Goal: Complete application form: Complete application form

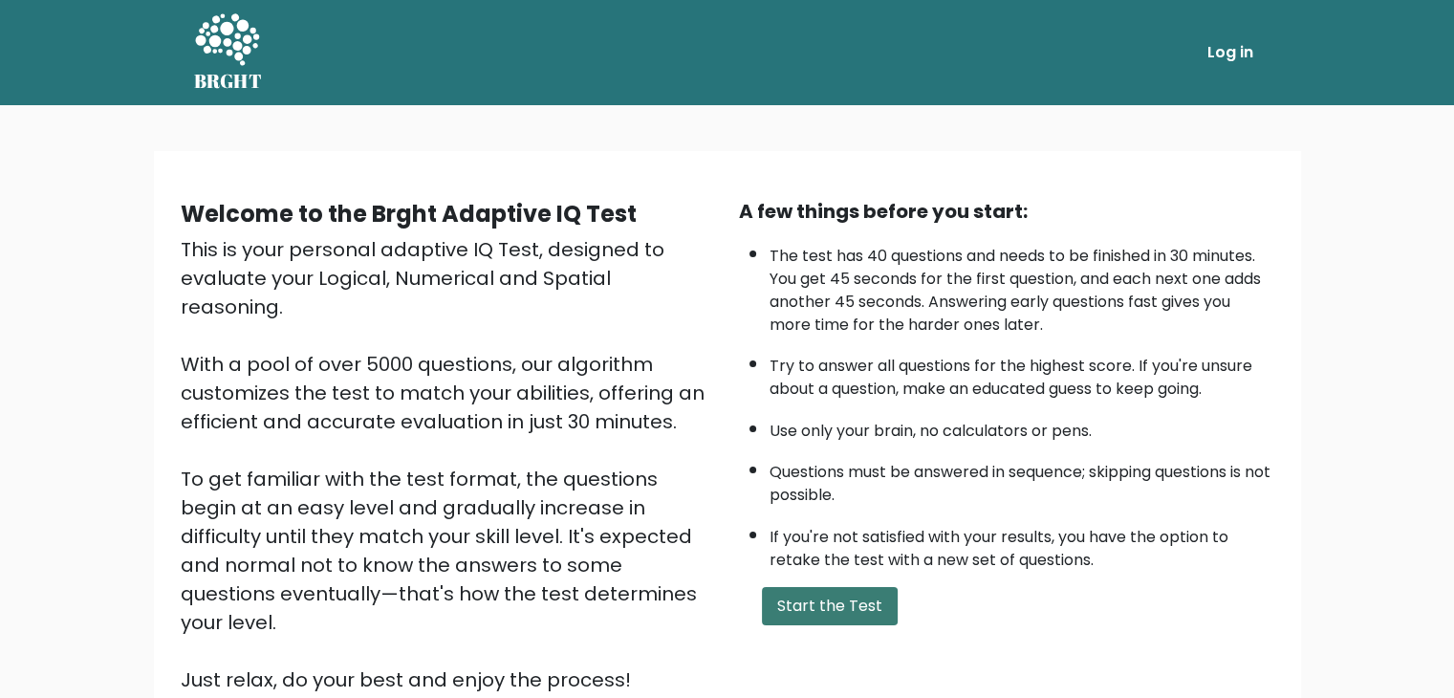
click at [814, 609] on button "Start the Test" at bounding box center [830, 606] width 136 height 38
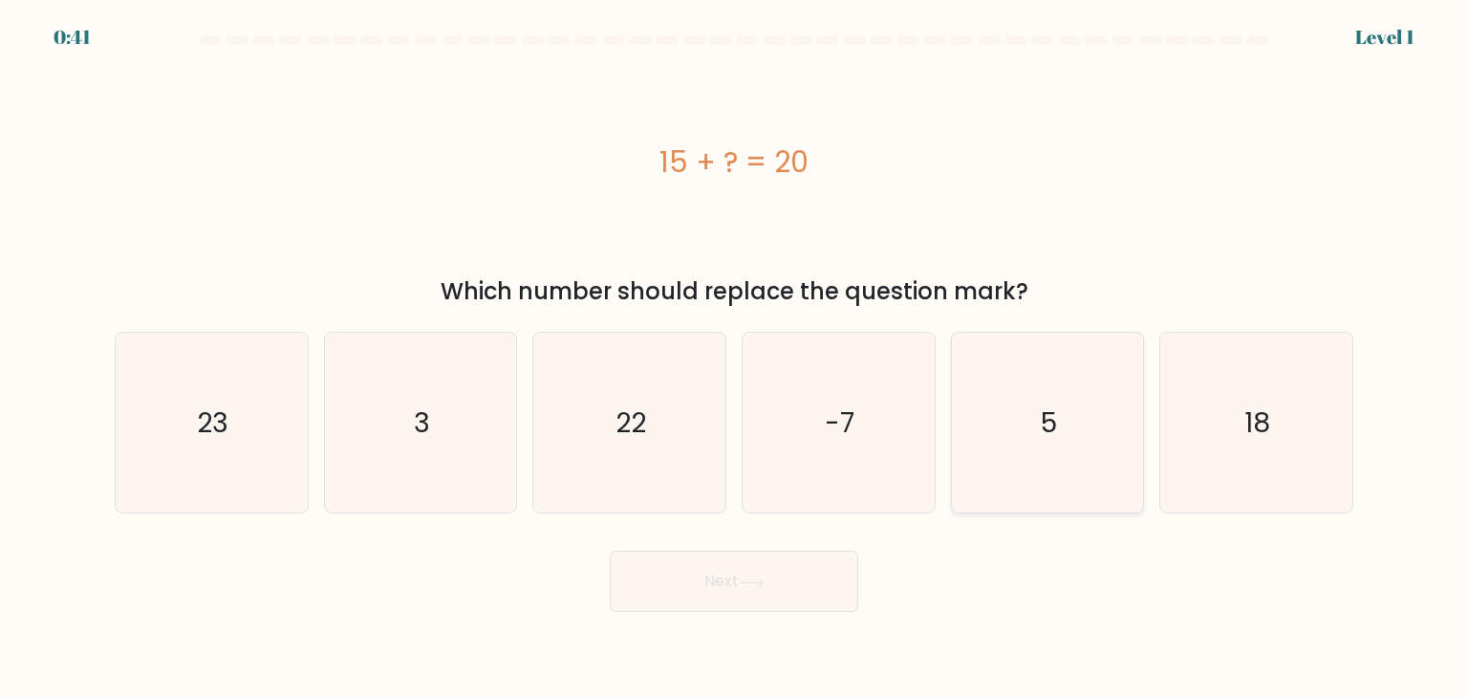
click at [1052, 431] on text "5" at bounding box center [1049, 422] width 16 height 38
click at [735, 358] on input "e. 5" at bounding box center [734, 354] width 1 height 10
radio input "true"
click at [731, 582] on button "Next" at bounding box center [734, 580] width 248 height 61
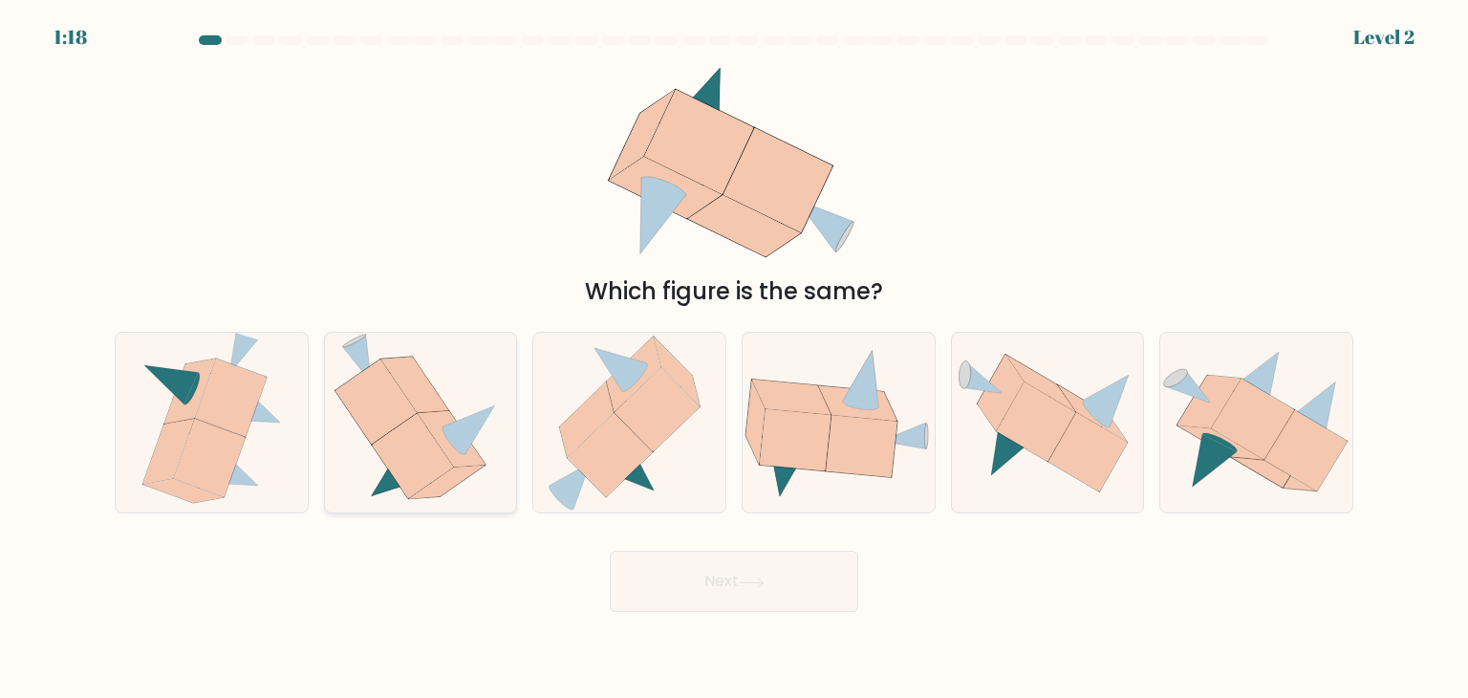
click at [403, 444] on icon at bounding box center [412, 456] width 81 height 85
click at [734, 358] on input "b." at bounding box center [734, 354] width 1 height 10
radio input "true"
click at [755, 582] on icon at bounding box center [751, 581] width 23 height 9
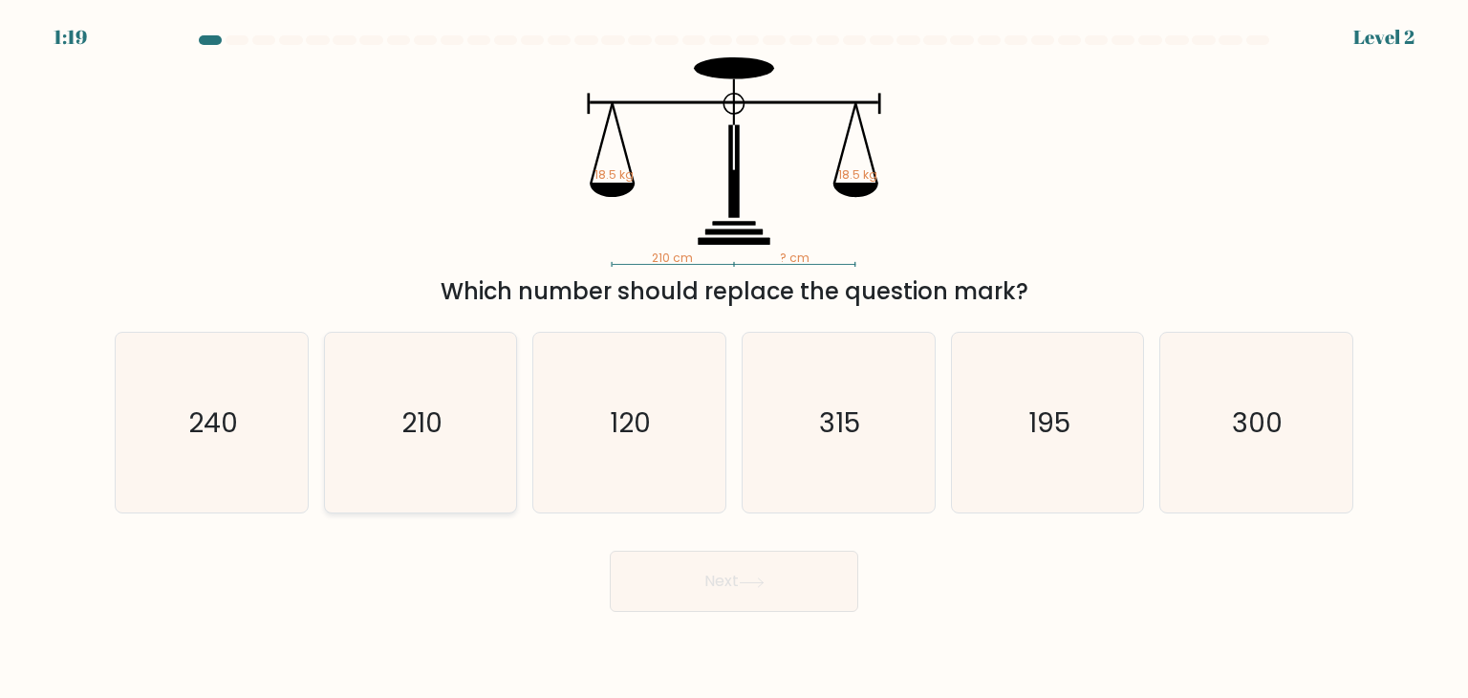
click at [434, 436] on text "210" at bounding box center [421, 422] width 41 height 38
click at [734, 358] on input "b. 210" at bounding box center [734, 354] width 1 height 10
radio input "true"
click at [820, 589] on button "Next" at bounding box center [734, 580] width 248 height 61
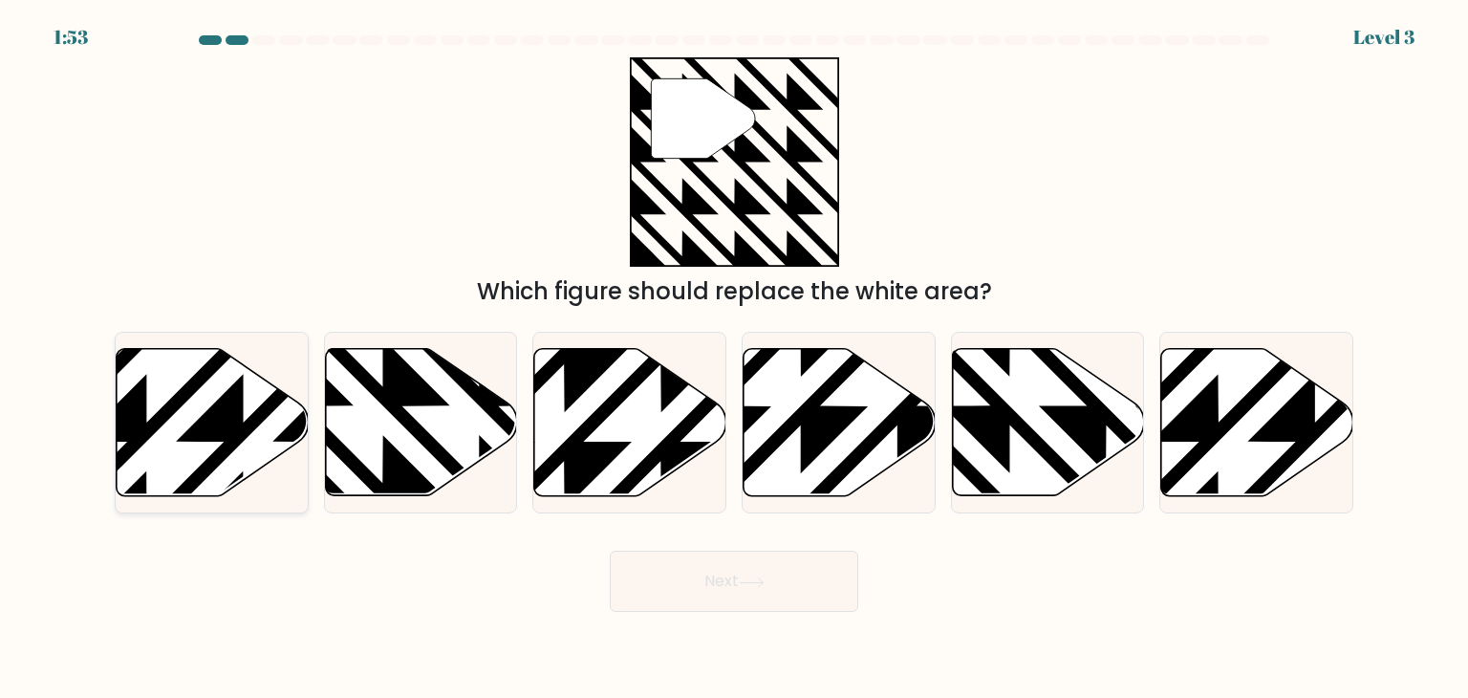
click at [250, 418] on icon at bounding box center [146, 344] width 387 height 387
click at [734, 358] on input "a." at bounding box center [734, 354] width 1 height 10
radio input "true"
click at [838, 588] on button "Next" at bounding box center [734, 580] width 248 height 61
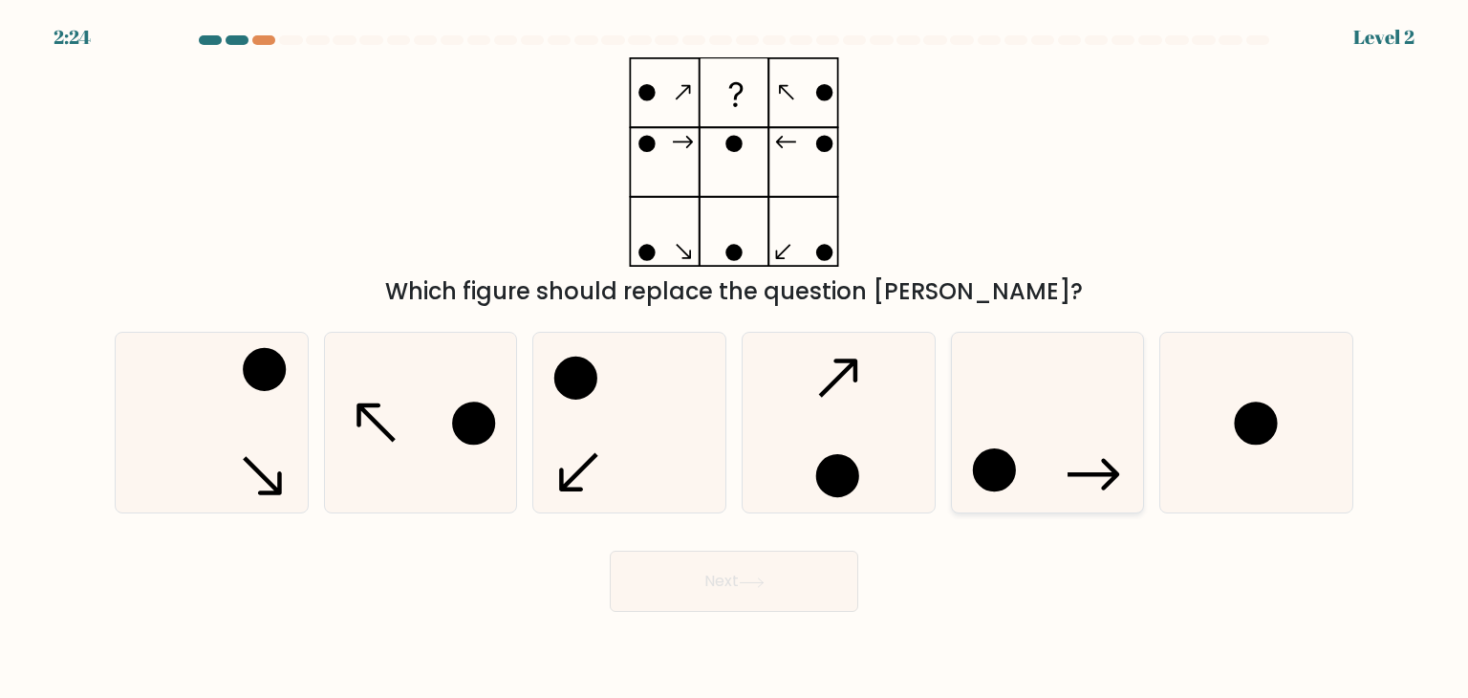
click at [1026, 467] on icon at bounding box center [1048, 423] width 180 height 180
click at [735, 358] on input "e." at bounding box center [734, 354] width 1 height 10
radio input "true"
click at [783, 585] on button "Next" at bounding box center [734, 580] width 248 height 61
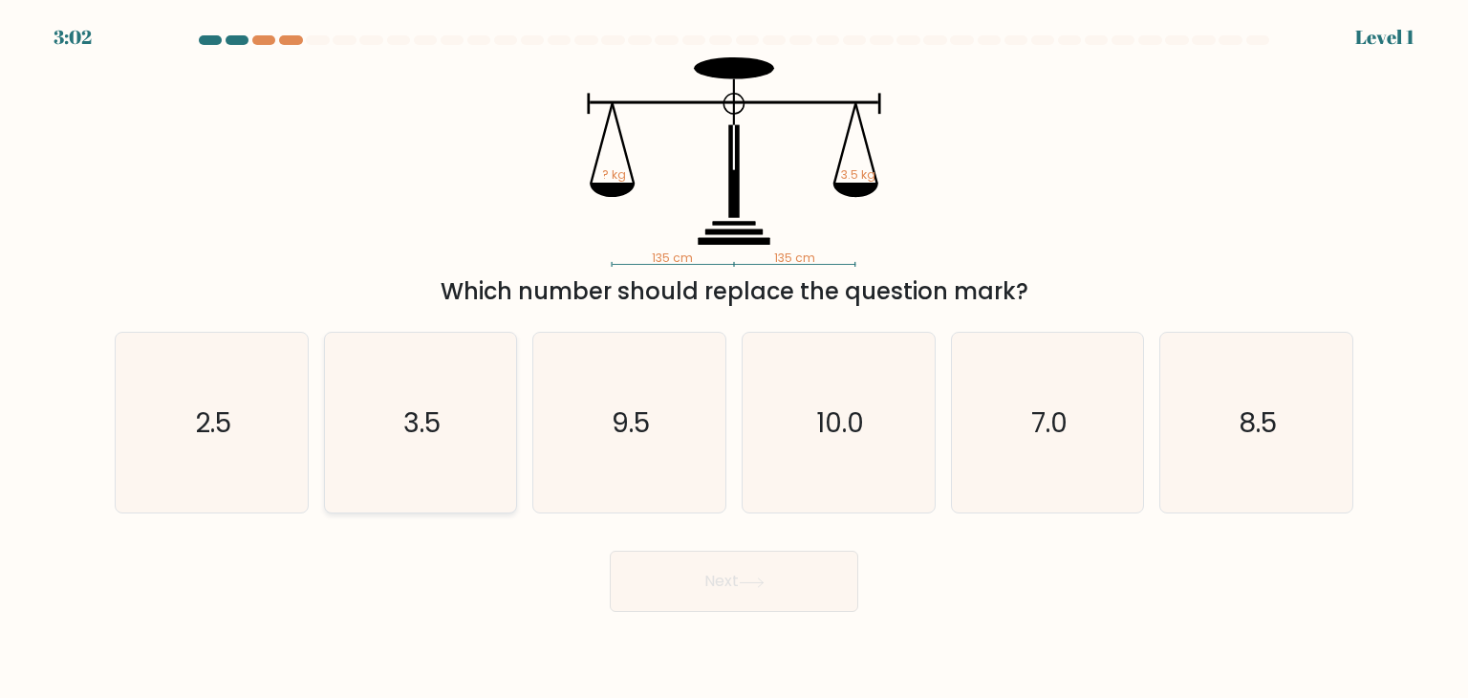
click at [424, 432] on text "3.5" at bounding box center [421, 422] width 37 height 38
click at [734, 358] on input "b. 3.5" at bounding box center [734, 354] width 1 height 10
radio input "true"
click at [823, 592] on button "Next" at bounding box center [734, 580] width 248 height 61
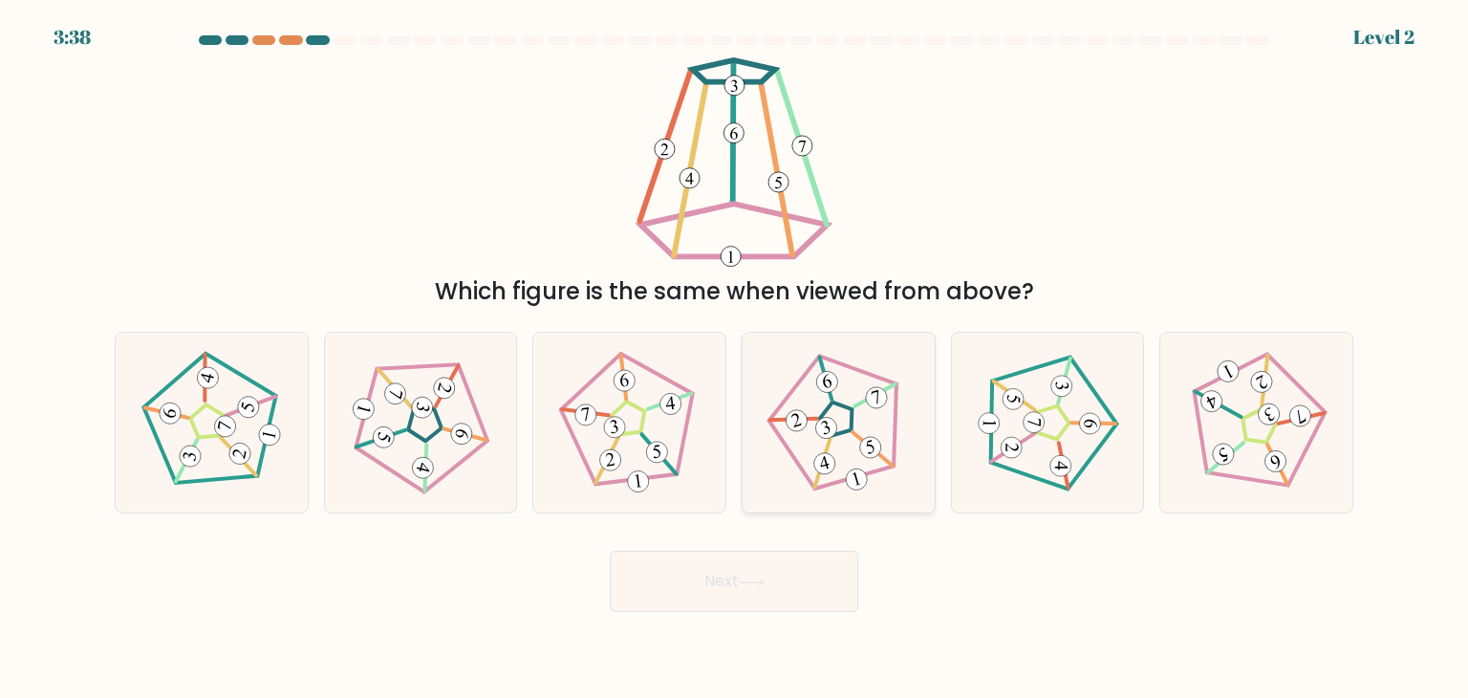
click at [831, 445] on icon at bounding box center [838, 423] width 144 height 144
click at [735, 358] on input "d." at bounding box center [734, 354] width 1 height 10
radio input "true"
click at [788, 577] on button "Next" at bounding box center [734, 580] width 248 height 61
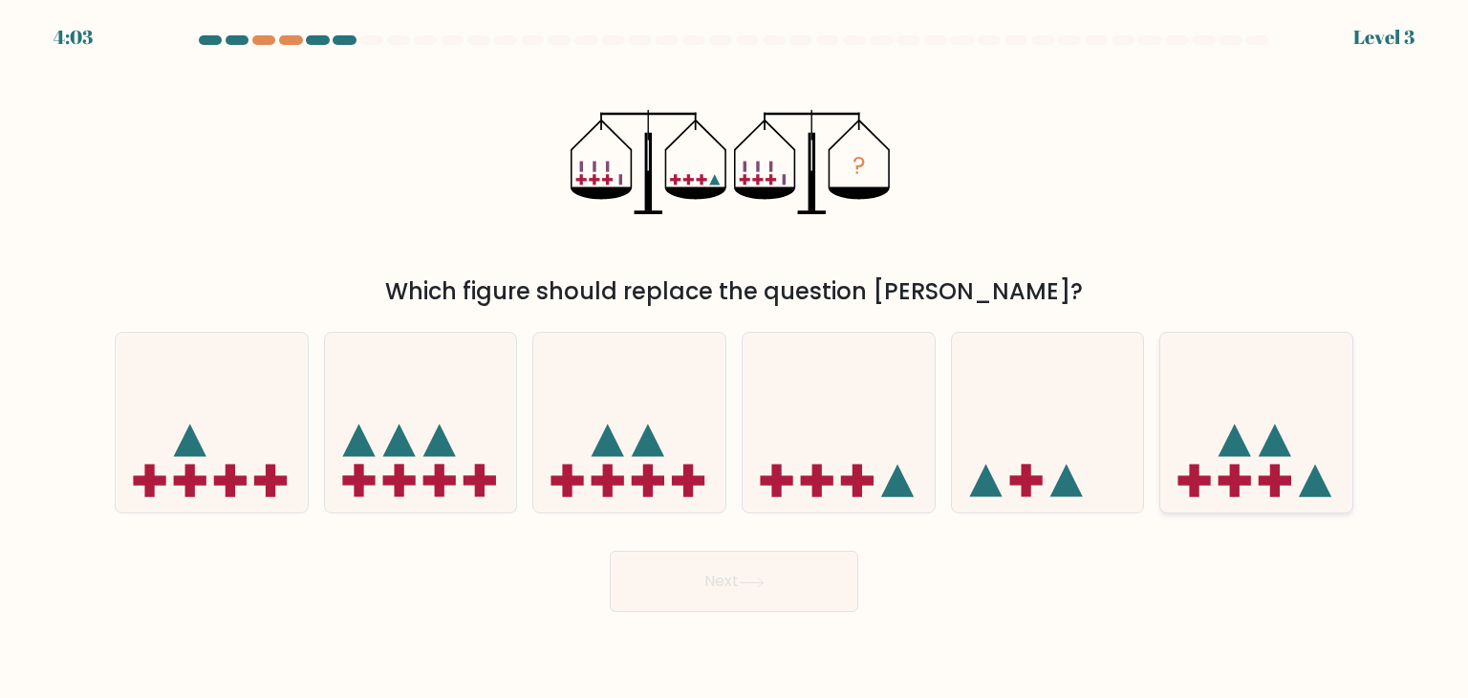
click at [1246, 483] on rect at bounding box center [1235, 481] width 32 height 10
click at [735, 358] on input "f." at bounding box center [734, 354] width 1 height 10
radio input "true"
click at [787, 586] on button "Next" at bounding box center [734, 580] width 248 height 61
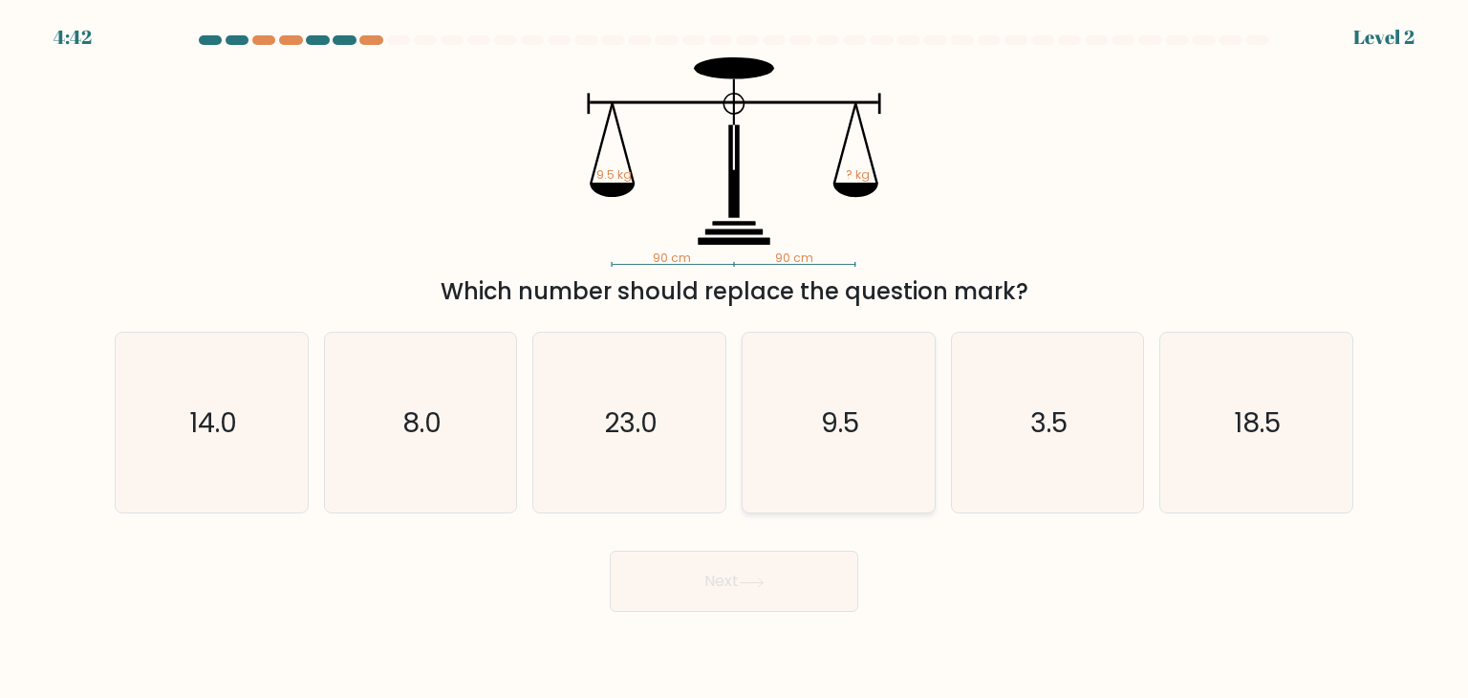
click at [835, 402] on icon "9.5" at bounding box center [838, 423] width 180 height 180
click at [735, 358] on input "d. 9.5" at bounding box center [734, 354] width 1 height 10
radio input "true"
click at [823, 566] on button "Next" at bounding box center [734, 580] width 248 height 61
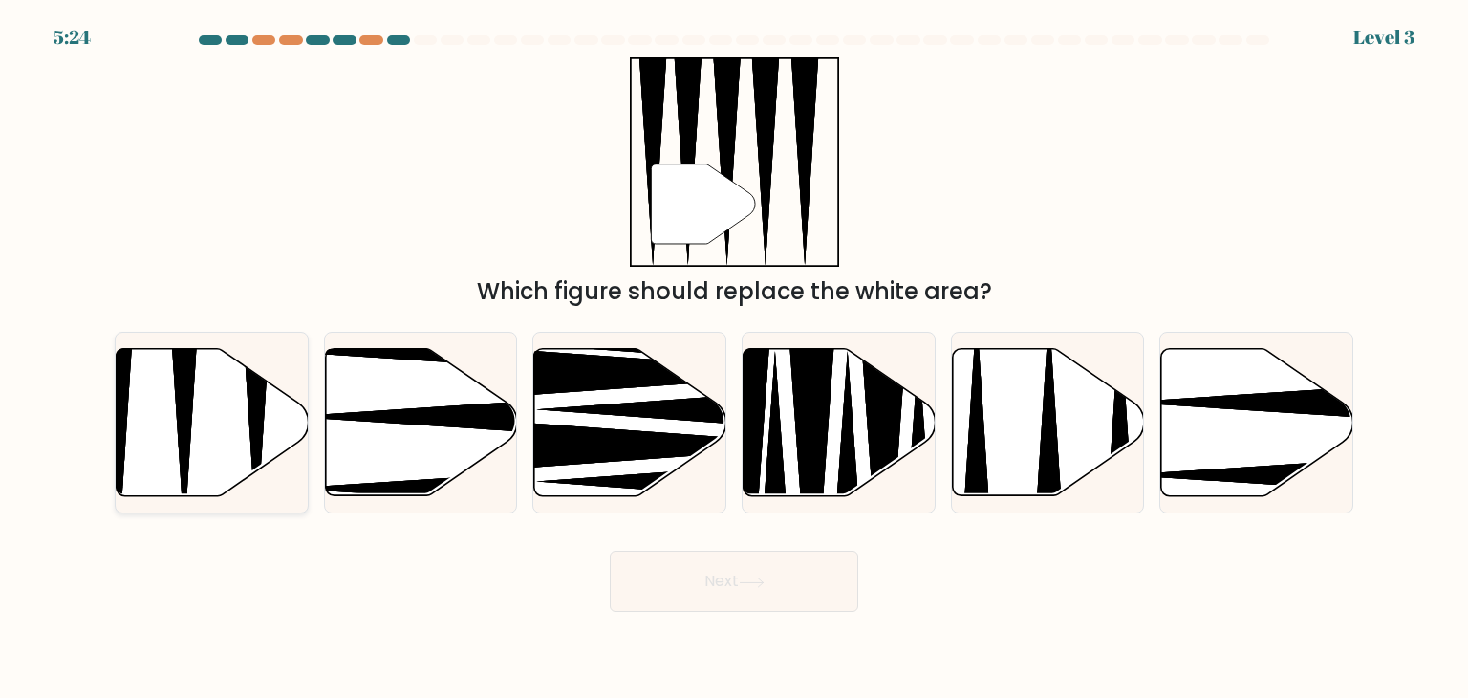
click at [242, 445] on icon at bounding box center [213, 422] width 192 height 147
click at [734, 358] on input "a." at bounding box center [734, 354] width 1 height 10
radio input "true"
click at [745, 574] on button "Next" at bounding box center [734, 580] width 248 height 61
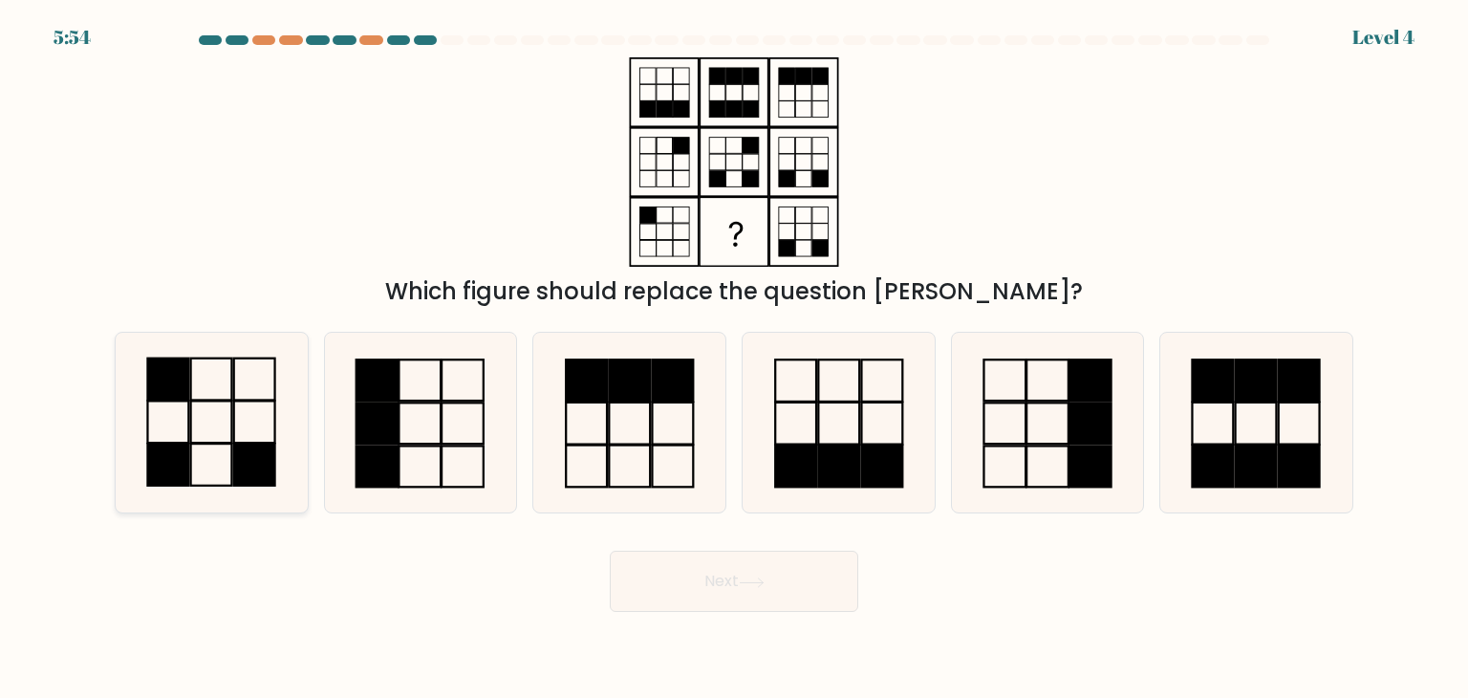
click at [151, 432] on icon at bounding box center [211, 423] width 180 height 180
click at [734, 358] on input "a." at bounding box center [734, 354] width 1 height 10
radio input "true"
click at [772, 595] on button "Next" at bounding box center [734, 580] width 248 height 61
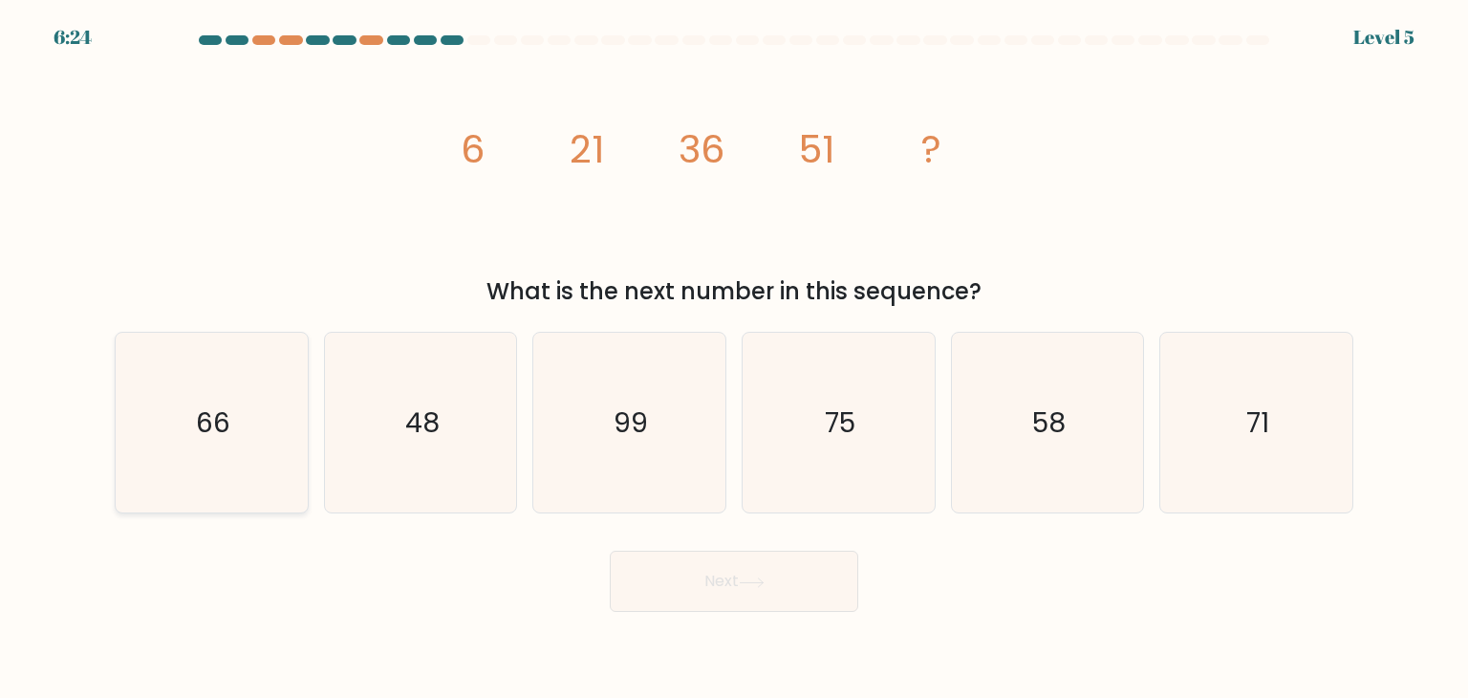
click at [237, 433] on icon "66" at bounding box center [211, 423] width 180 height 180
click at [734, 358] on input "a. 66" at bounding box center [734, 354] width 1 height 10
radio input "true"
click at [733, 578] on button "Next" at bounding box center [734, 580] width 248 height 61
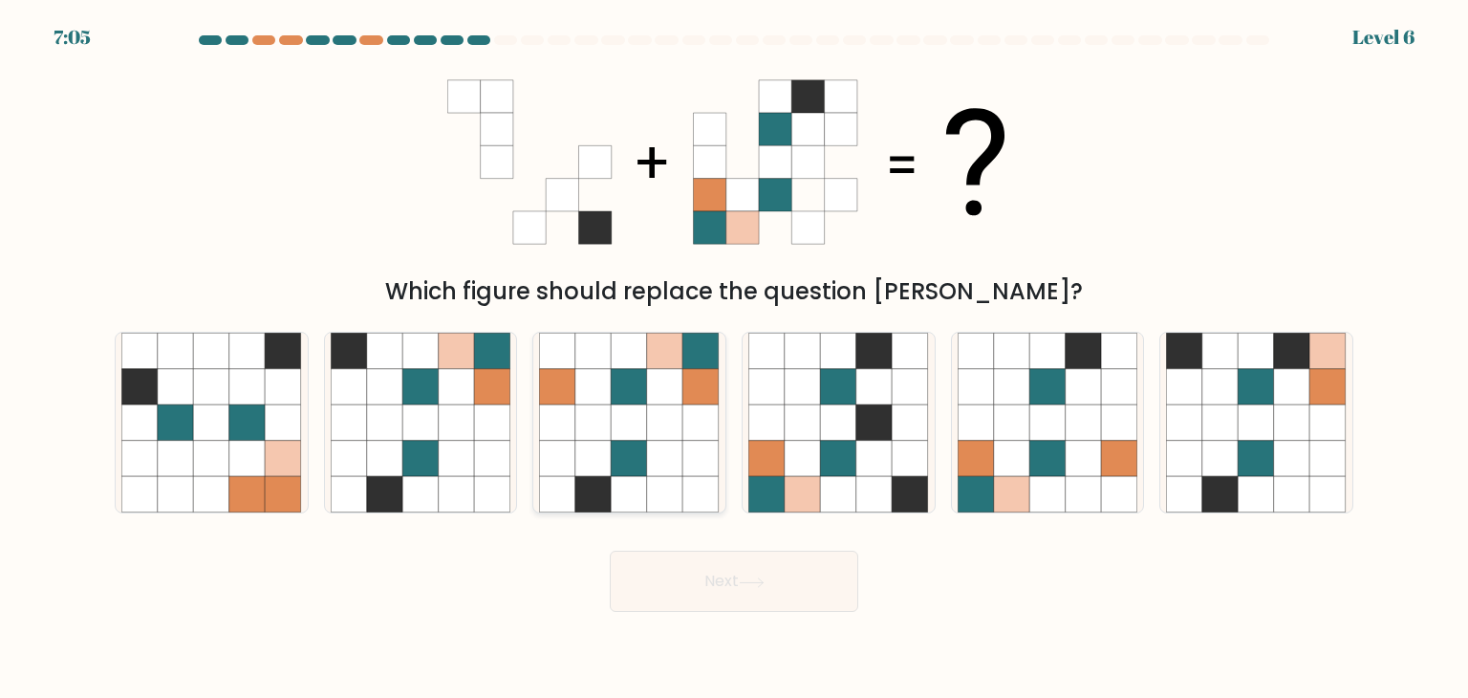
click at [677, 483] on icon at bounding box center [665, 495] width 36 height 36
click at [734, 358] on input "c." at bounding box center [734, 354] width 1 height 10
radio input "true"
click at [742, 574] on button "Next" at bounding box center [734, 580] width 248 height 61
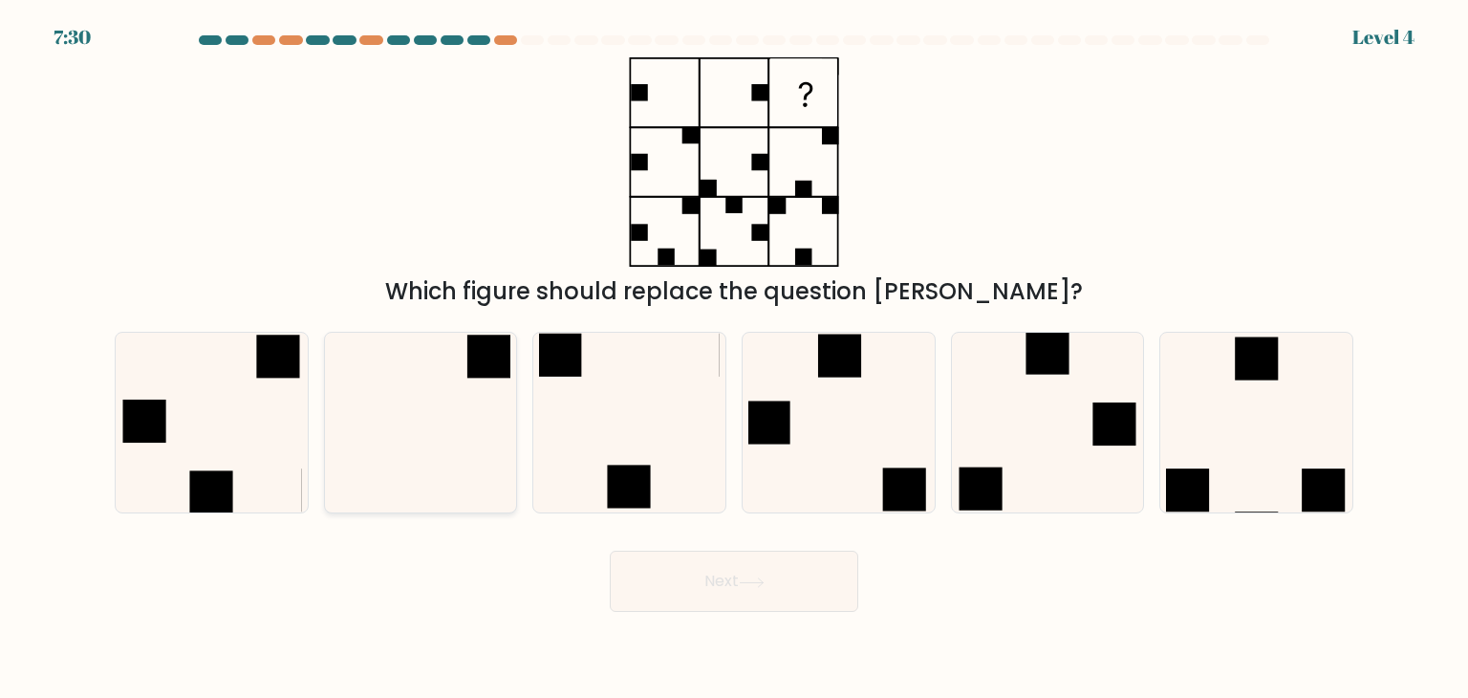
click at [400, 468] on icon at bounding box center [421, 423] width 180 height 180
click at [734, 358] on input "b." at bounding box center [734, 354] width 1 height 10
radio input "true"
click at [781, 572] on button "Next" at bounding box center [734, 580] width 248 height 61
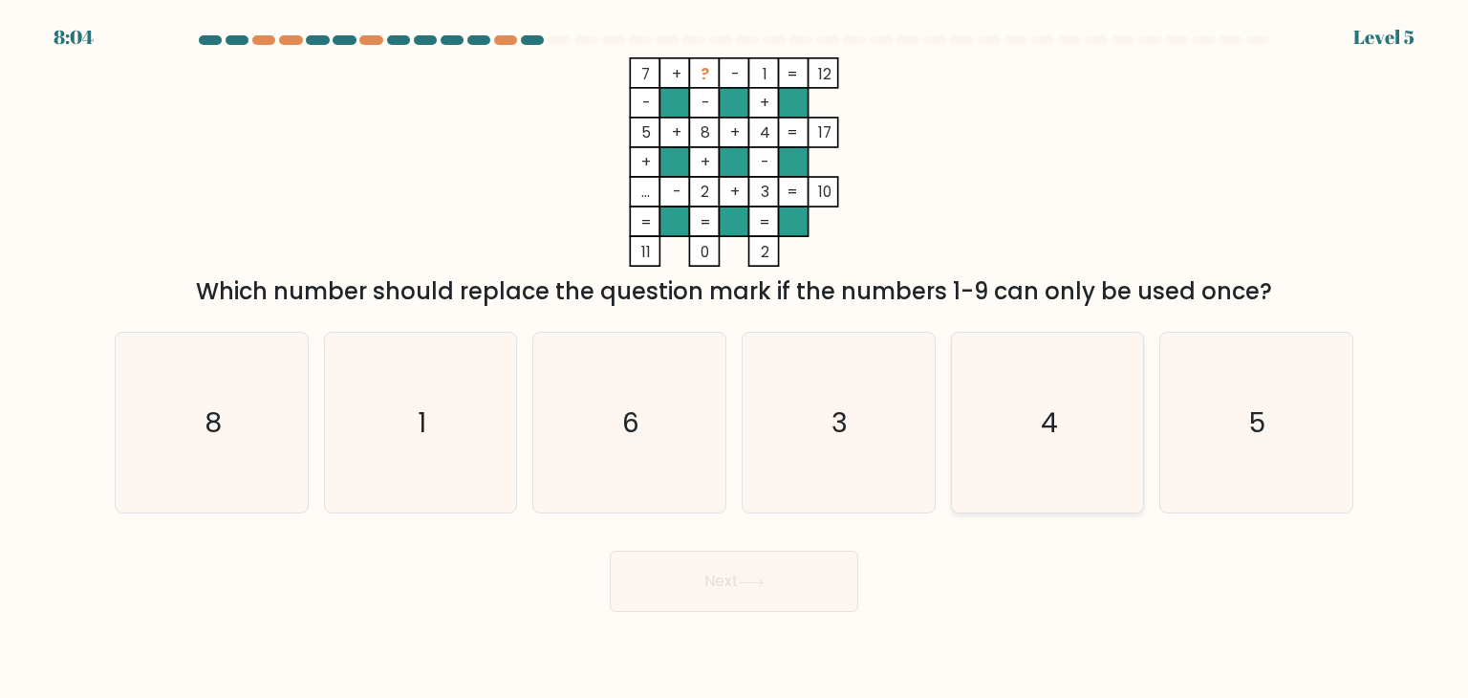
click at [1070, 422] on icon "4" at bounding box center [1048, 423] width 180 height 180
click at [735, 358] on input "e. 4" at bounding box center [734, 354] width 1 height 10
radio input "true"
click at [765, 580] on icon at bounding box center [752, 582] width 26 height 11
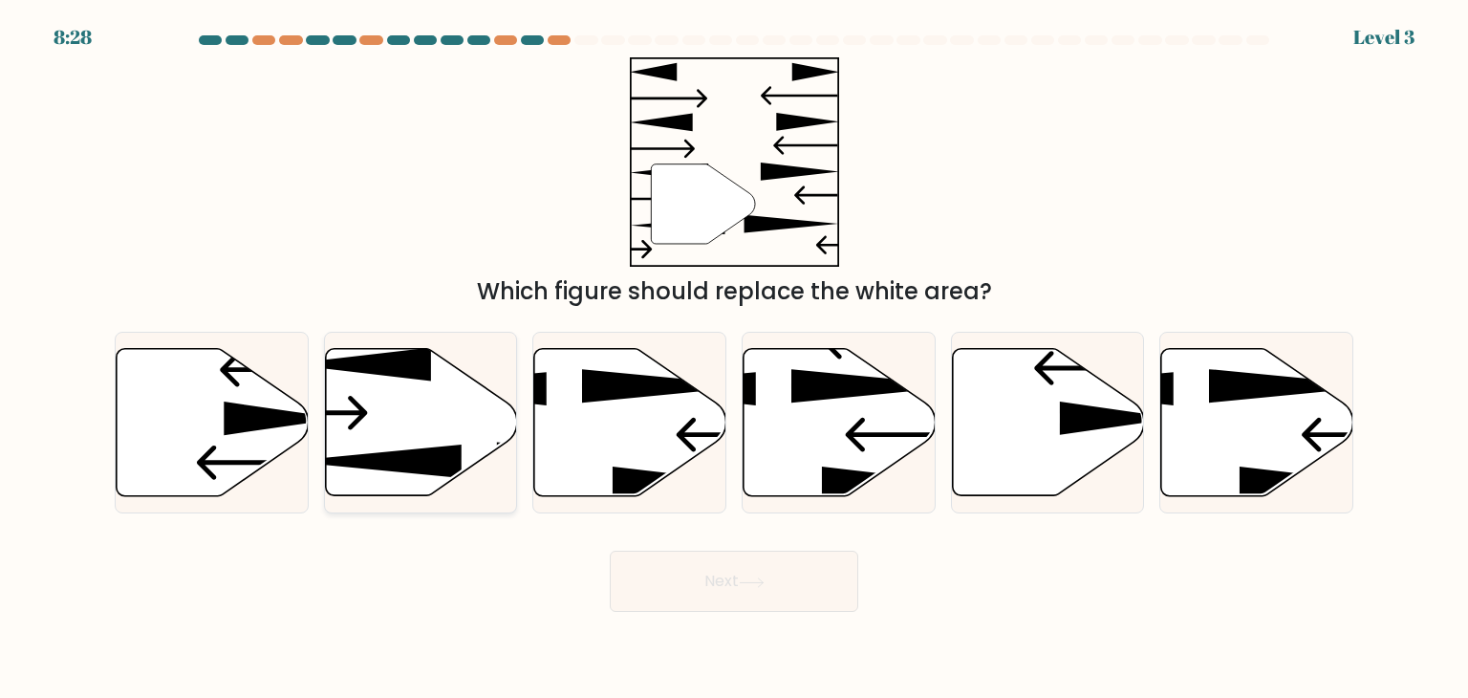
click at [443, 438] on icon at bounding box center [421, 422] width 192 height 147
click at [734, 358] on input "b." at bounding box center [734, 354] width 1 height 10
radio input "true"
click at [763, 578] on icon at bounding box center [751, 581] width 23 height 9
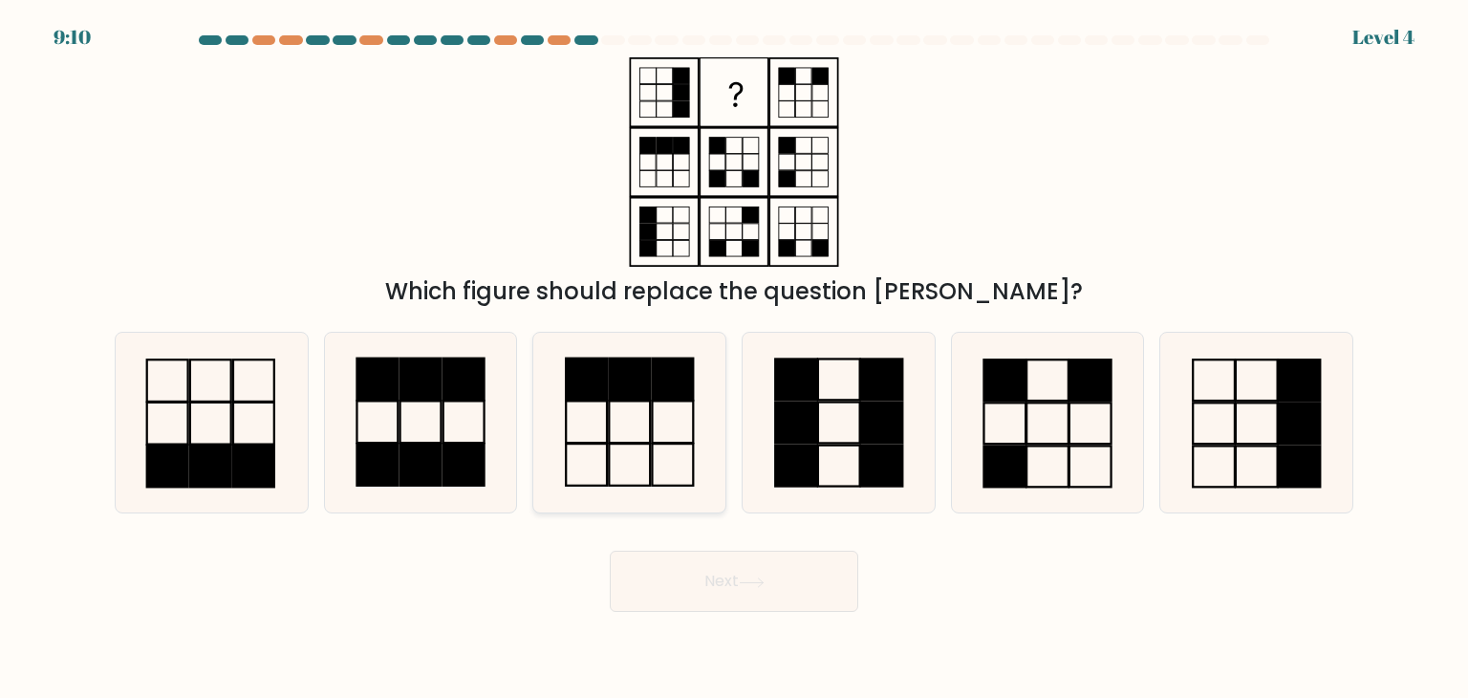
click at [674, 425] on icon at bounding box center [629, 423] width 180 height 180
click at [734, 358] on input "c." at bounding box center [734, 354] width 1 height 10
radio input "true"
click at [757, 590] on button "Next" at bounding box center [734, 580] width 248 height 61
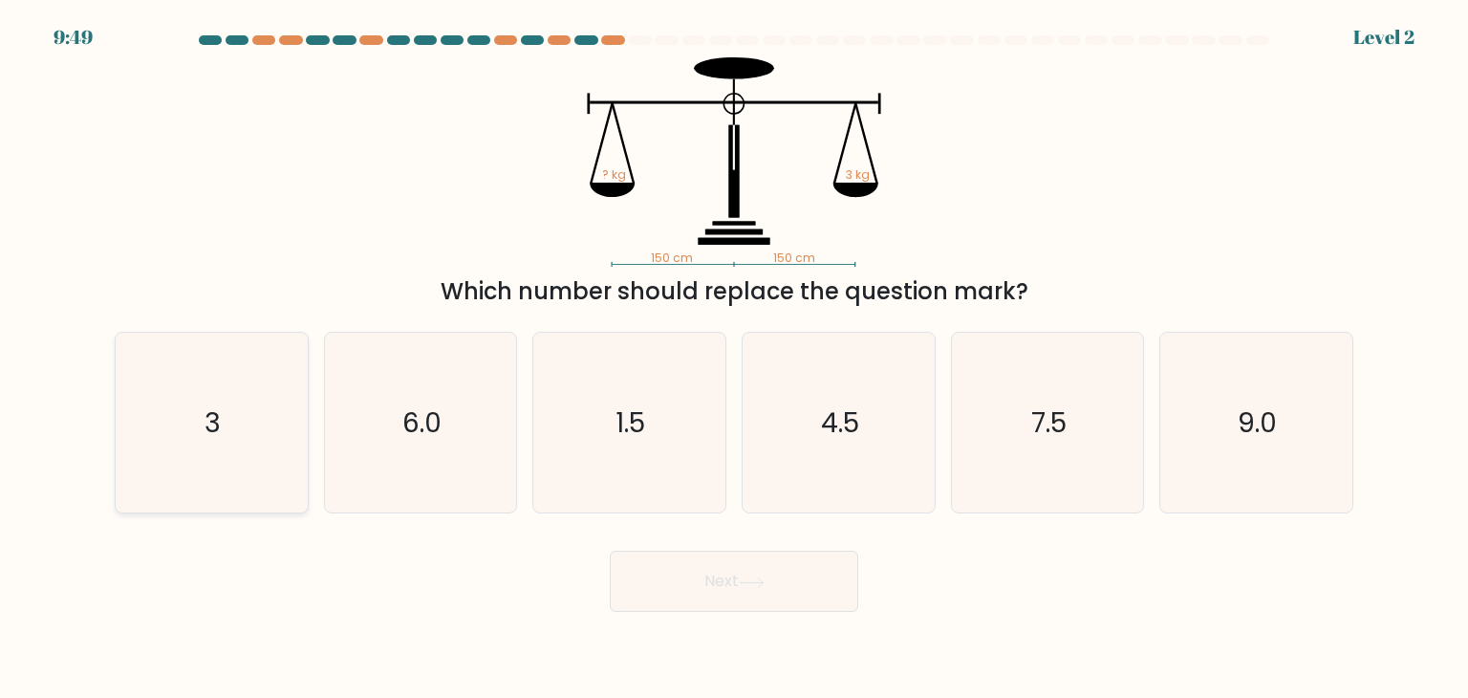
click at [238, 424] on icon "3" at bounding box center [211, 423] width 180 height 180
click at [734, 358] on input "a. 3" at bounding box center [734, 354] width 1 height 10
radio input "true"
click at [679, 591] on button "Next" at bounding box center [734, 580] width 248 height 61
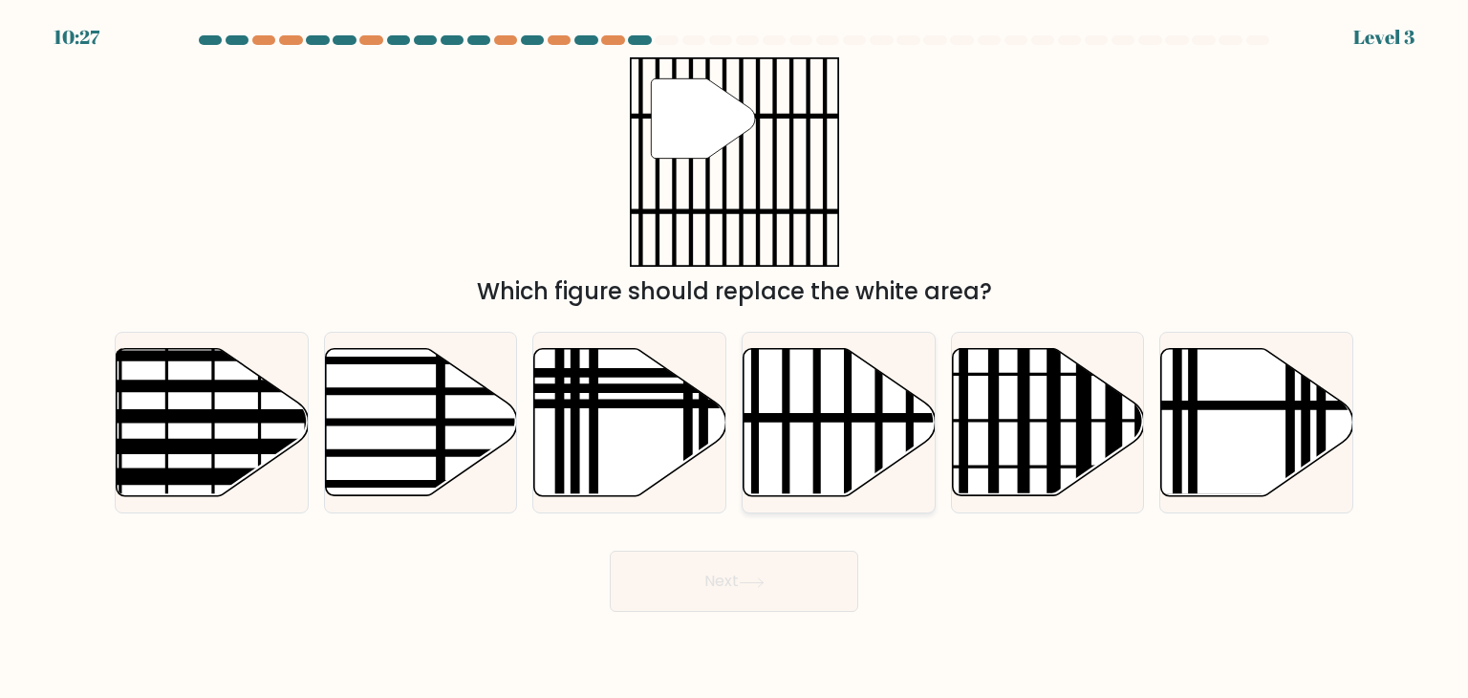
click at [841, 444] on icon at bounding box center [840, 422] width 192 height 147
click at [735, 358] on input "d." at bounding box center [734, 354] width 1 height 10
radio input "true"
click at [782, 599] on button "Next" at bounding box center [734, 580] width 248 height 61
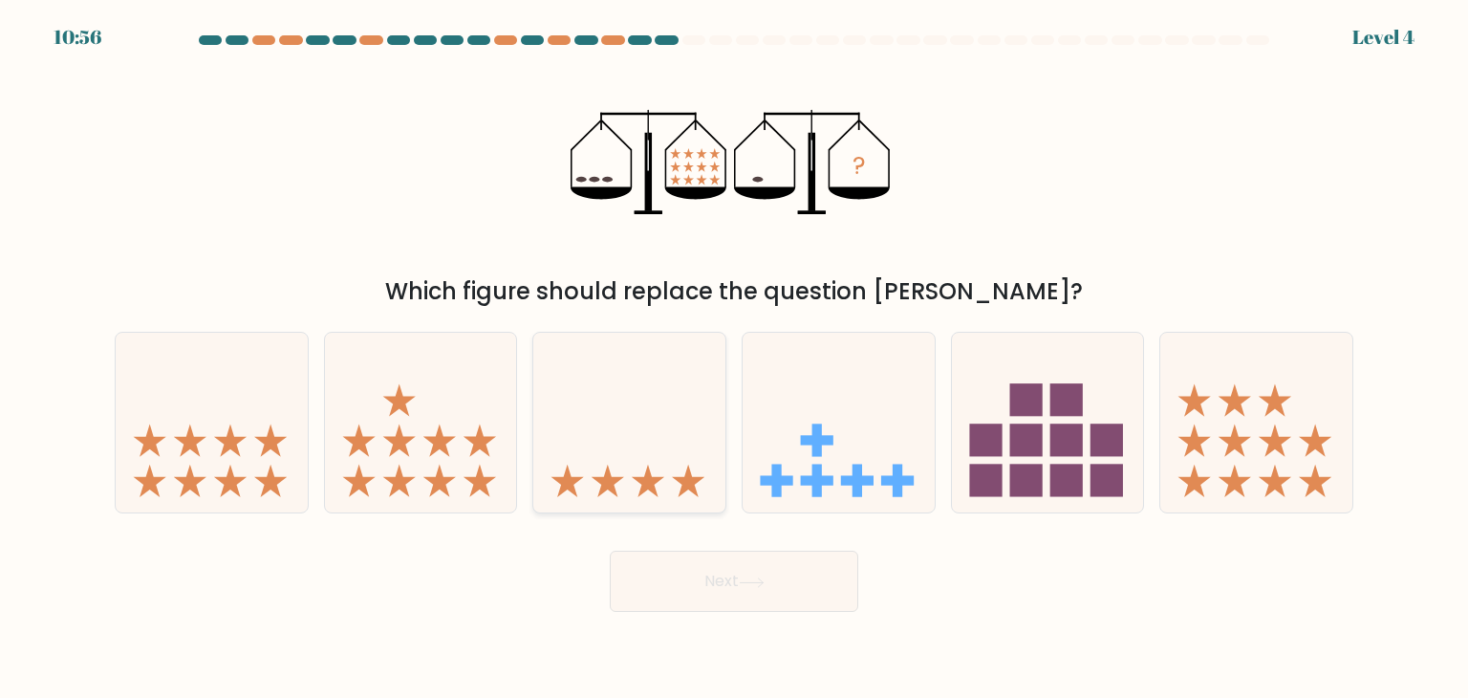
click at [631, 475] on icon at bounding box center [629, 422] width 192 height 159
click at [734, 358] on input "c." at bounding box center [734, 354] width 1 height 10
radio input "true"
click at [776, 593] on button "Next" at bounding box center [734, 580] width 248 height 61
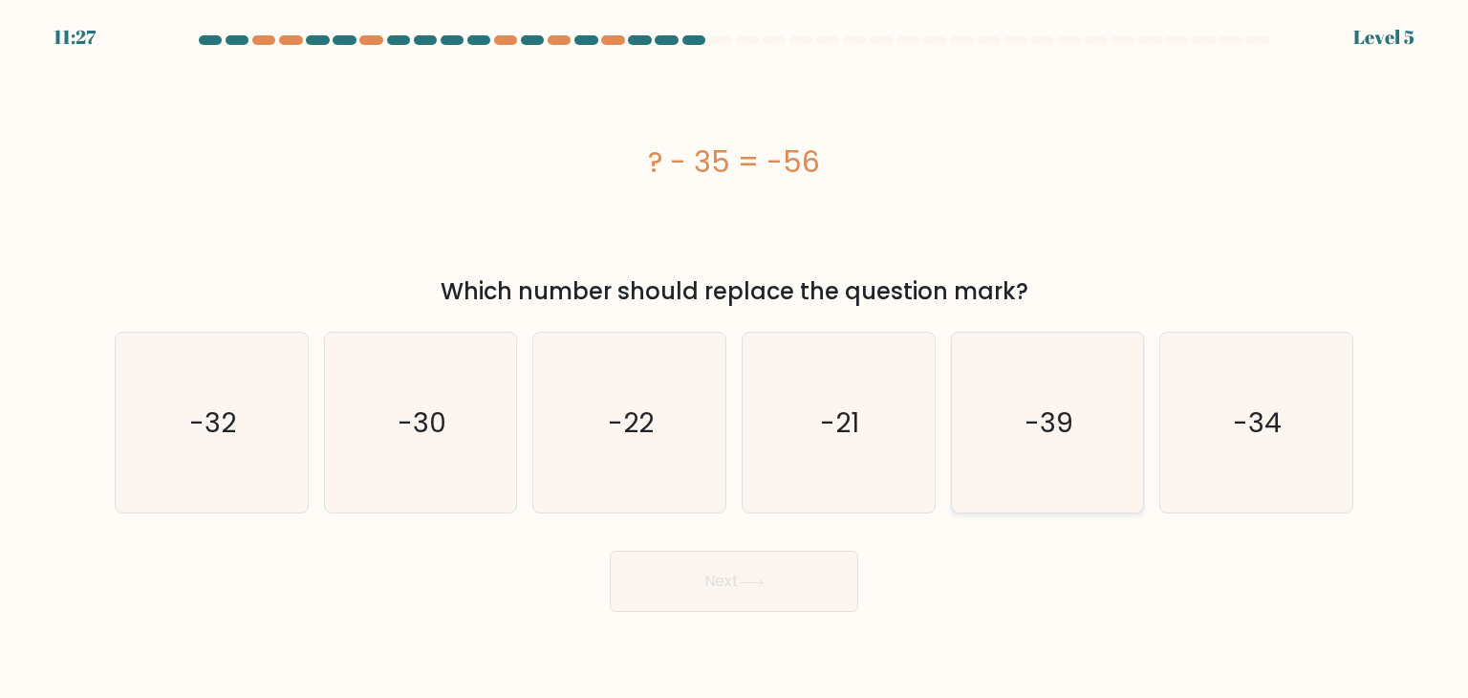
drag, startPoint x: 1078, startPoint y: 421, endPoint x: 1054, endPoint y: 437, distance: 28.9
click at [1078, 421] on icon "-39" at bounding box center [1048, 423] width 180 height 180
click at [735, 358] on input "e. -39" at bounding box center [734, 354] width 1 height 10
radio input "true"
click at [850, 395] on icon "-21" at bounding box center [838, 423] width 180 height 180
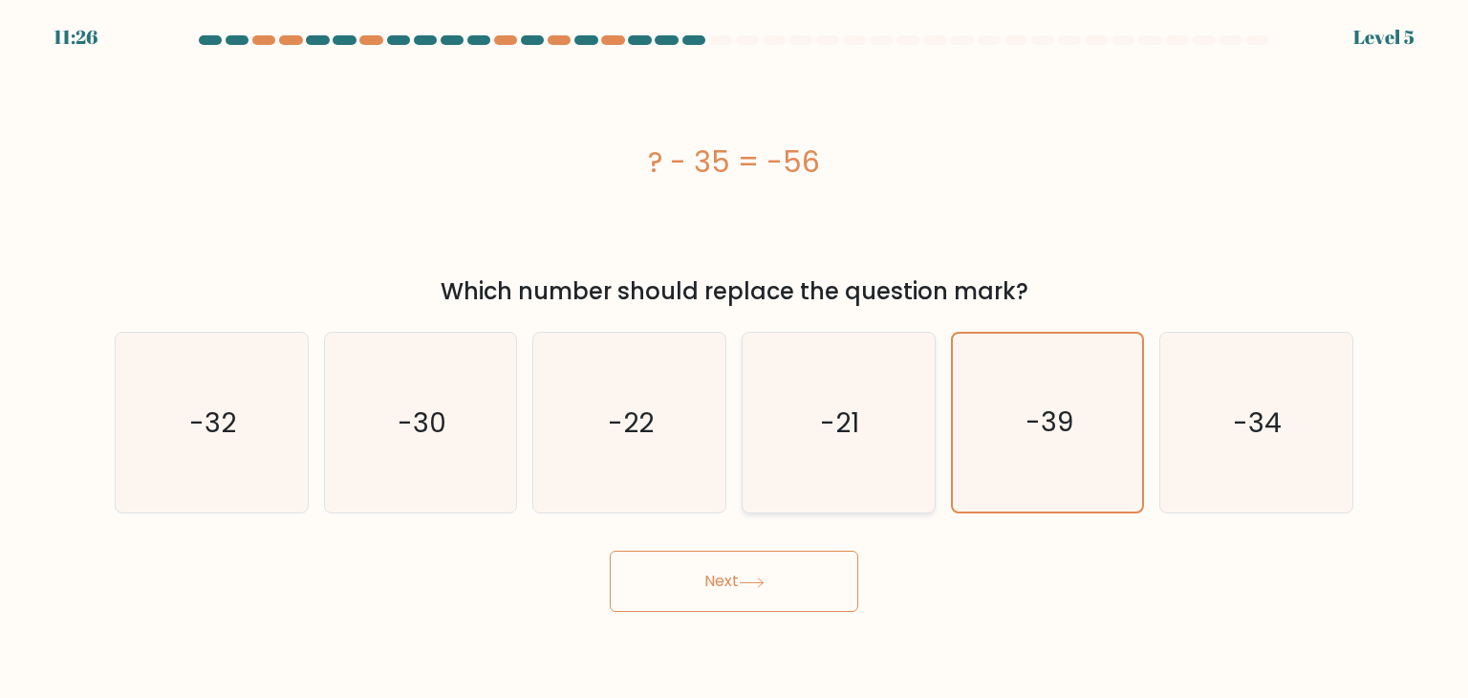
click at [735, 358] on input "d. -21" at bounding box center [734, 354] width 1 height 10
radio input "true"
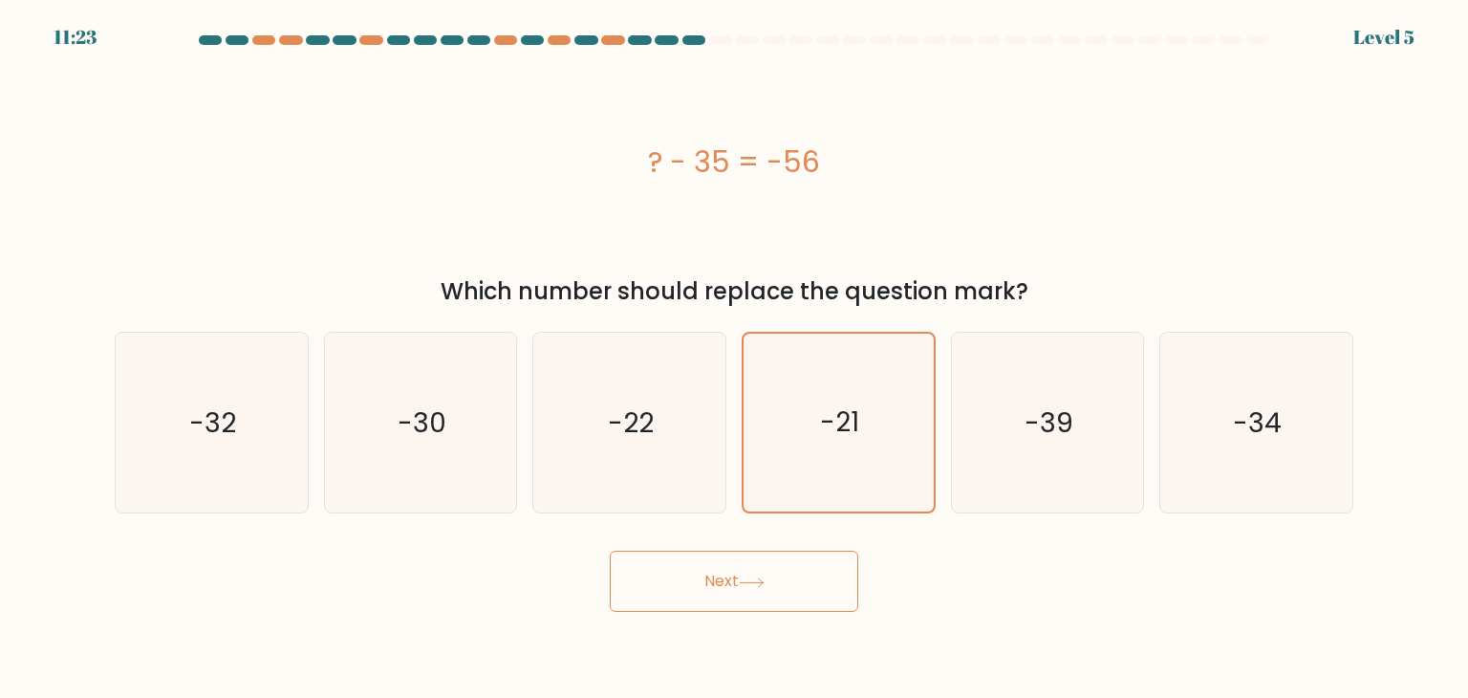
click at [806, 566] on button "Next" at bounding box center [734, 580] width 248 height 61
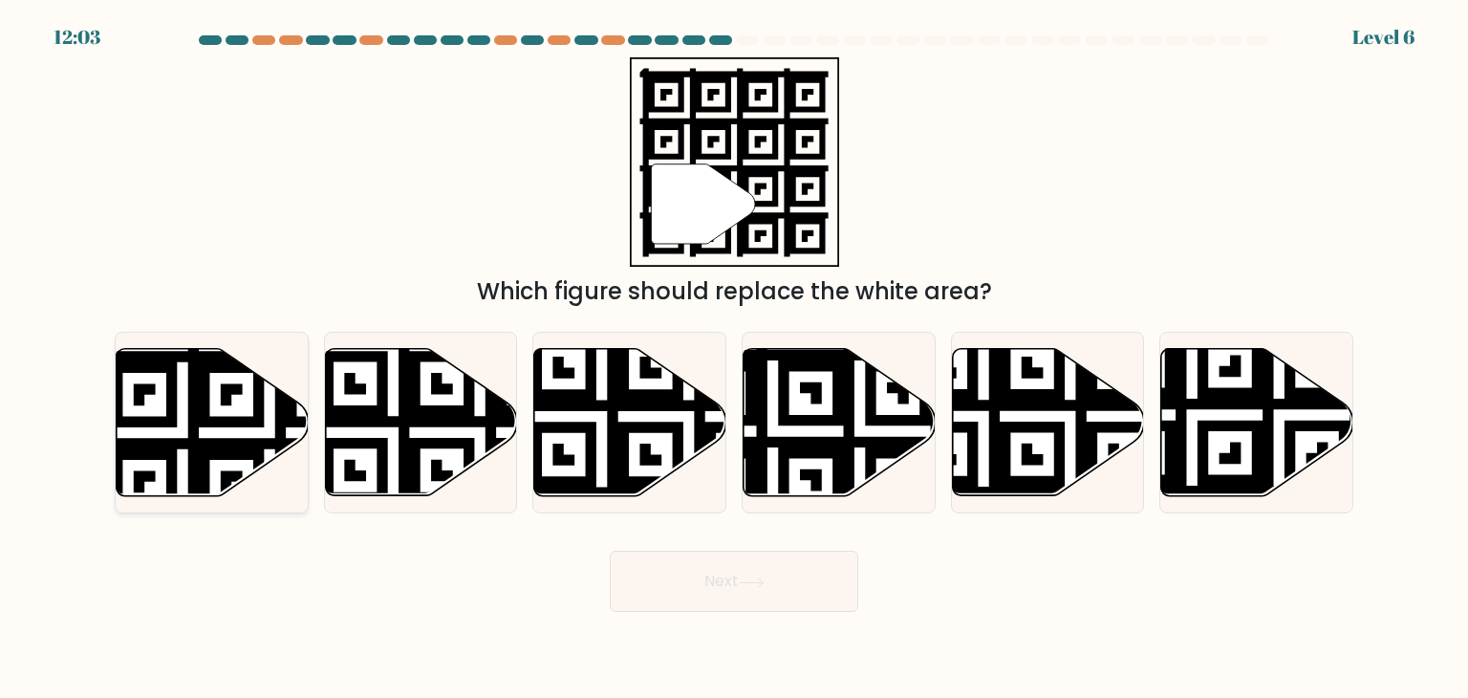
click at [222, 384] on icon at bounding box center [270, 345] width 348 height 348
click at [734, 358] on input "a." at bounding box center [734, 354] width 1 height 10
radio input "true"
click at [710, 587] on button "Next" at bounding box center [734, 580] width 248 height 61
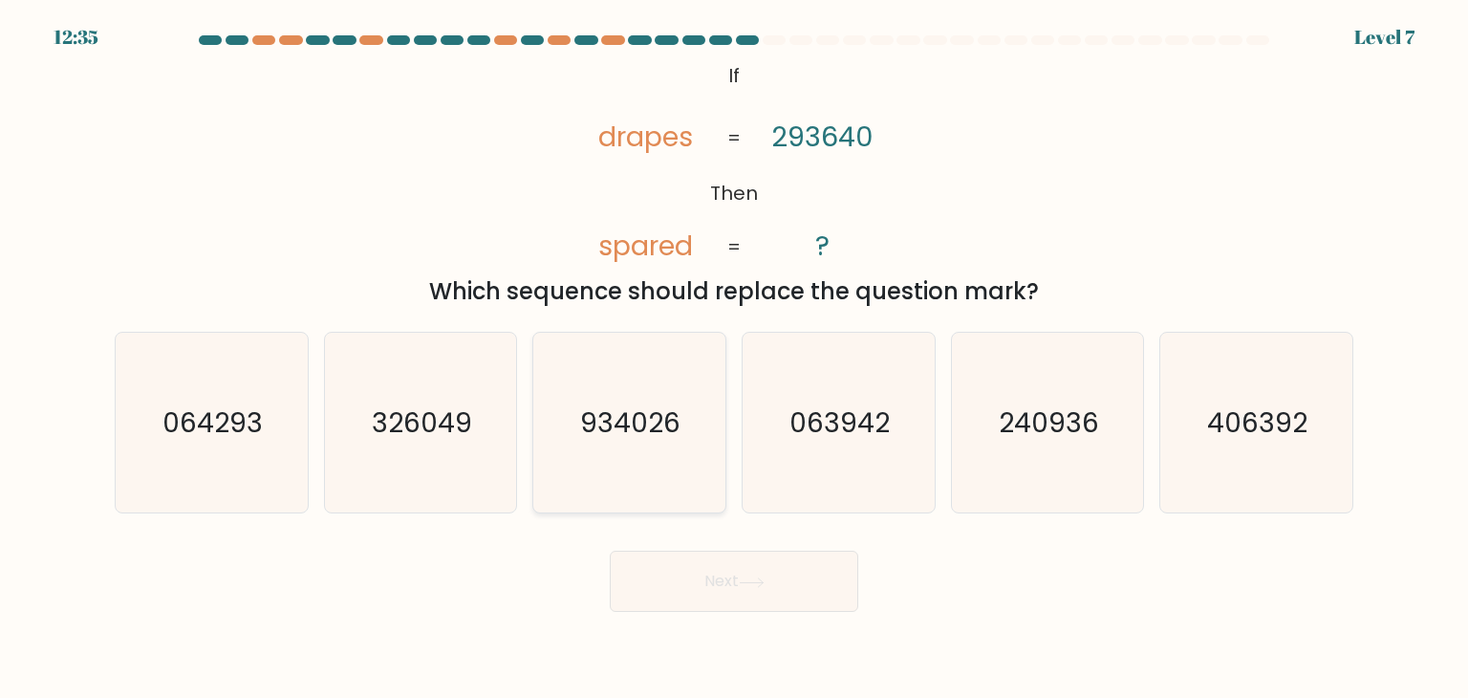
click at [713, 426] on icon "934026" at bounding box center [629, 423] width 180 height 180
click at [734, 358] on input "c. 934026" at bounding box center [734, 354] width 1 height 10
radio input "true"
click at [722, 574] on button "Next" at bounding box center [734, 580] width 248 height 61
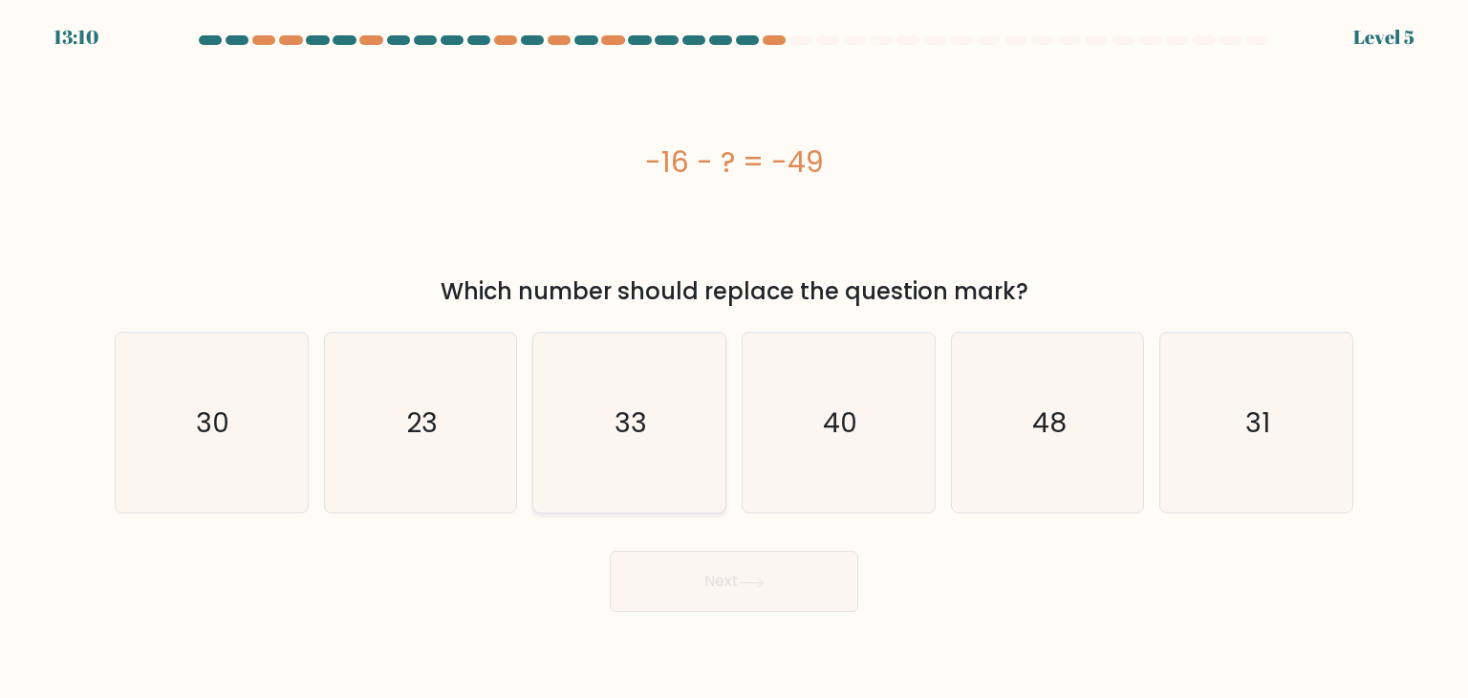
click at [642, 444] on icon "33" at bounding box center [629, 423] width 180 height 180
click at [734, 358] on input "c. 33" at bounding box center [734, 354] width 1 height 10
radio input "true"
click at [716, 568] on button "Next" at bounding box center [734, 580] width 248 height 61
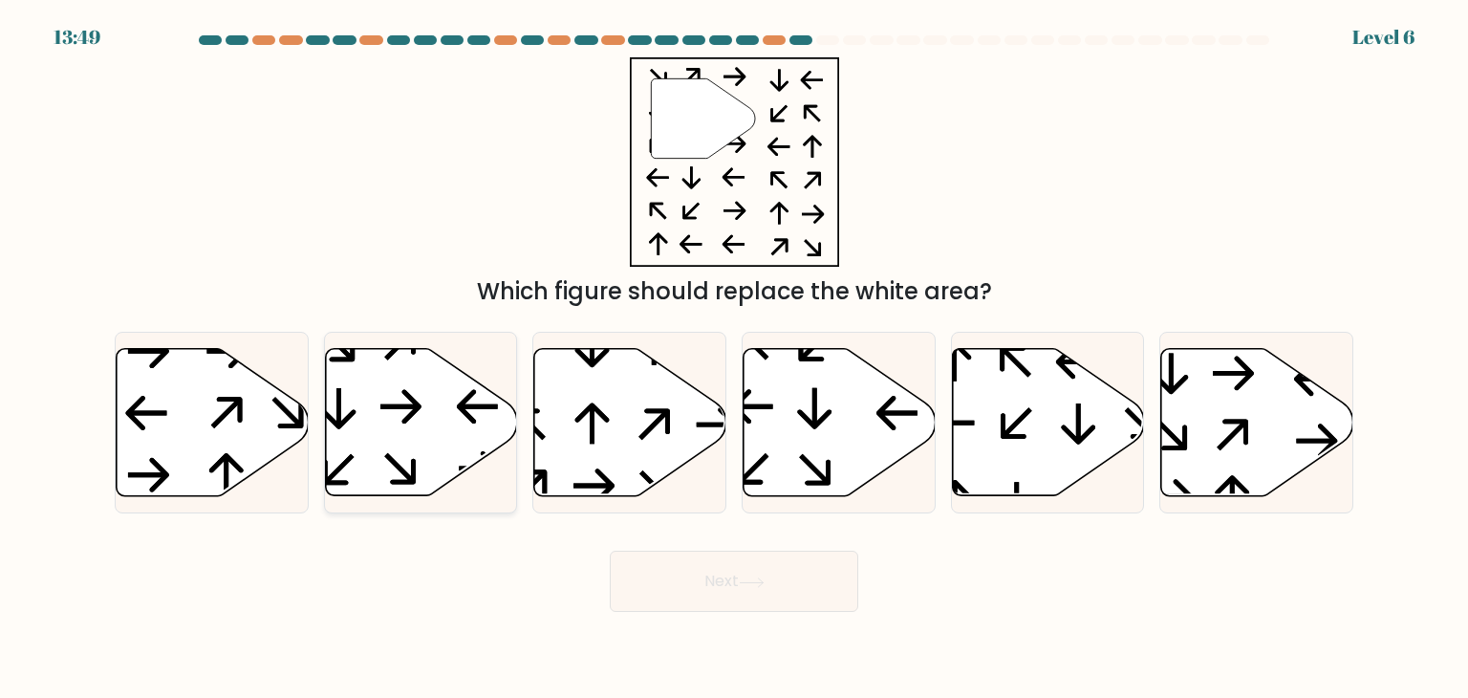
click at [409, 447] on icon at bounding box center [421, 422] width 192 height 147
click at [734, 358] on input "b." at bounding box center [734, 354] width 1 height 10
radio input "true"
click at [673, 555] on button "Next" at bounding box center [734, 580] width 248 height 61
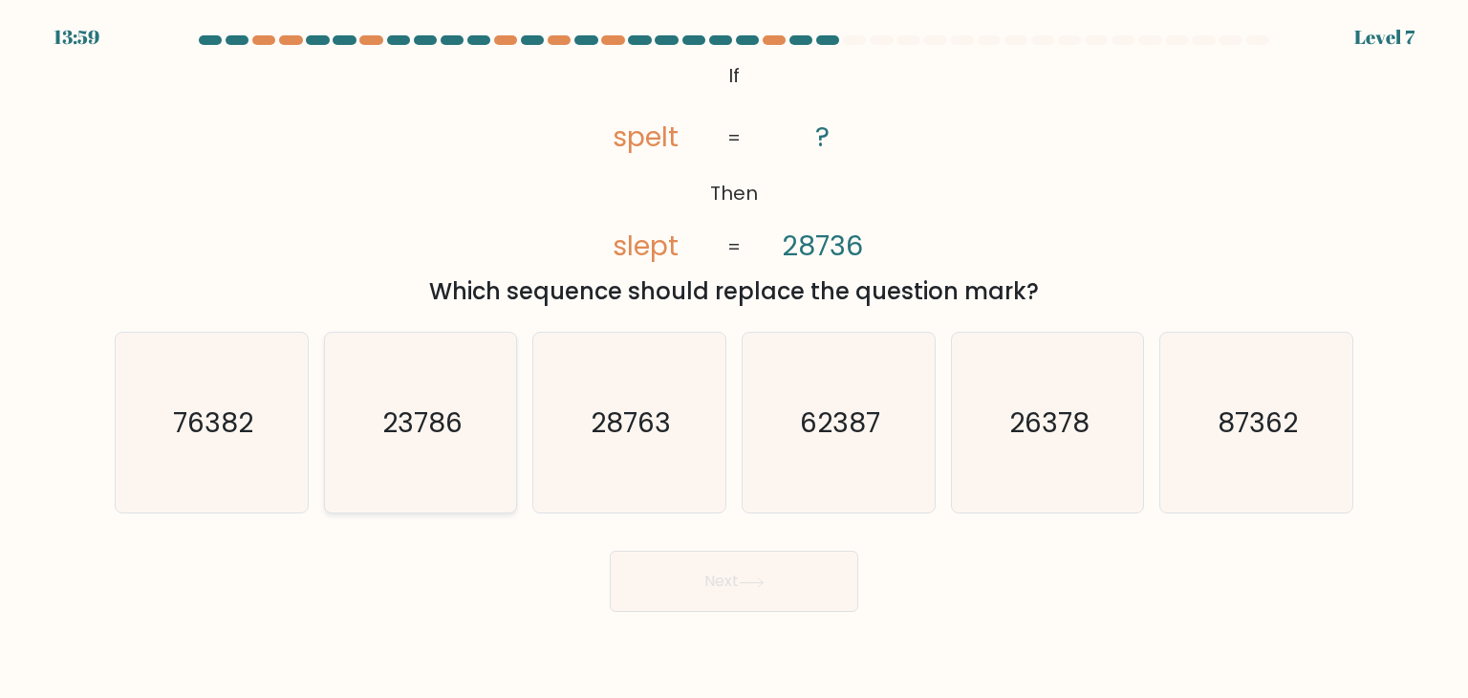
click at [478, 439] on icon "23786" at bounding box center [421, 423] width 180 height 180
click at [734, 358] on input "b. 23786" at bounding box center [734, 354] width 1 height 10
radio input "true"
click at [746, 583] on icon at bounding box center [752, 582] width 26 height 11
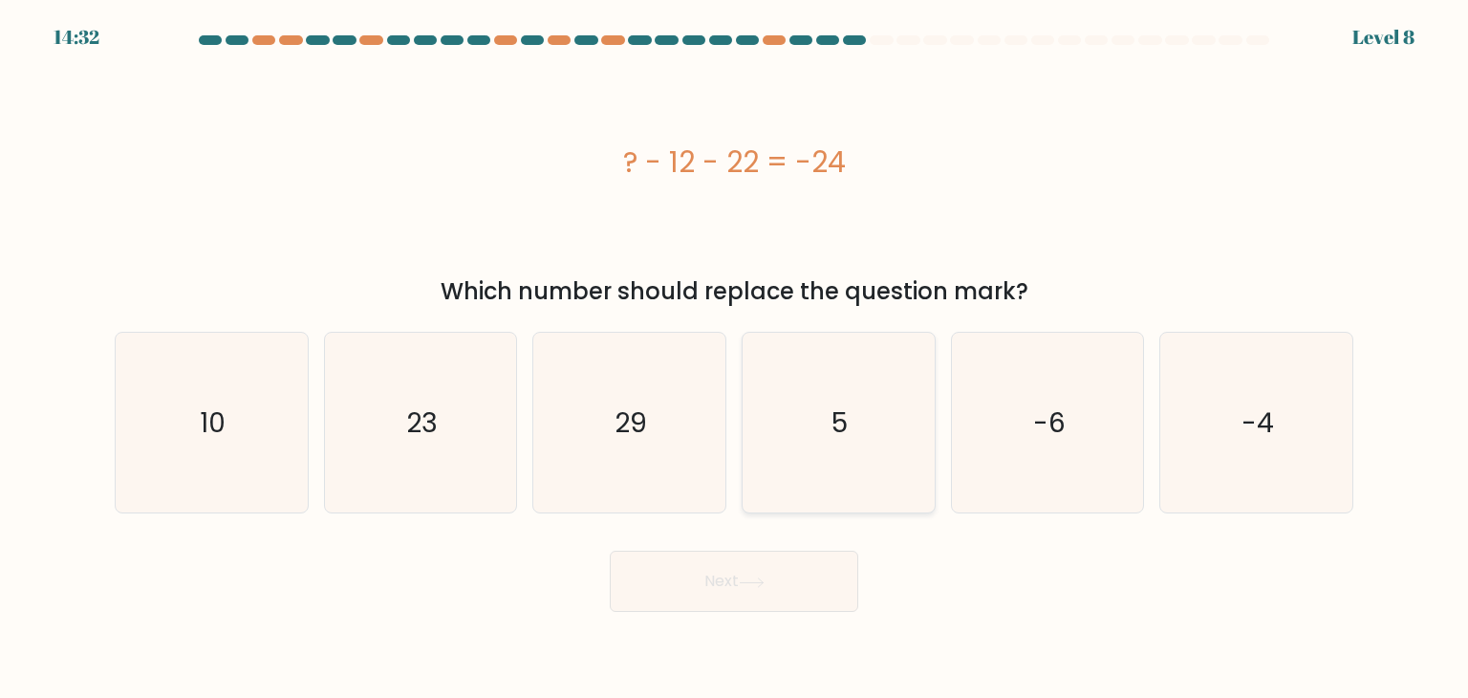
click at [819, 421] on icon "5" at bounding box center [838, 423] width 180 height 180
click at [735, 358] on input "d. 5" at bounding box center [734, 354] width 1 height 10
radio input "true"
click at [605, 429] on icon "29" at bounding box center [629, 423] width 180 height 180
click at [734, 358] on input "c. 29" at bounding box center [734, 354] width 1 height 10
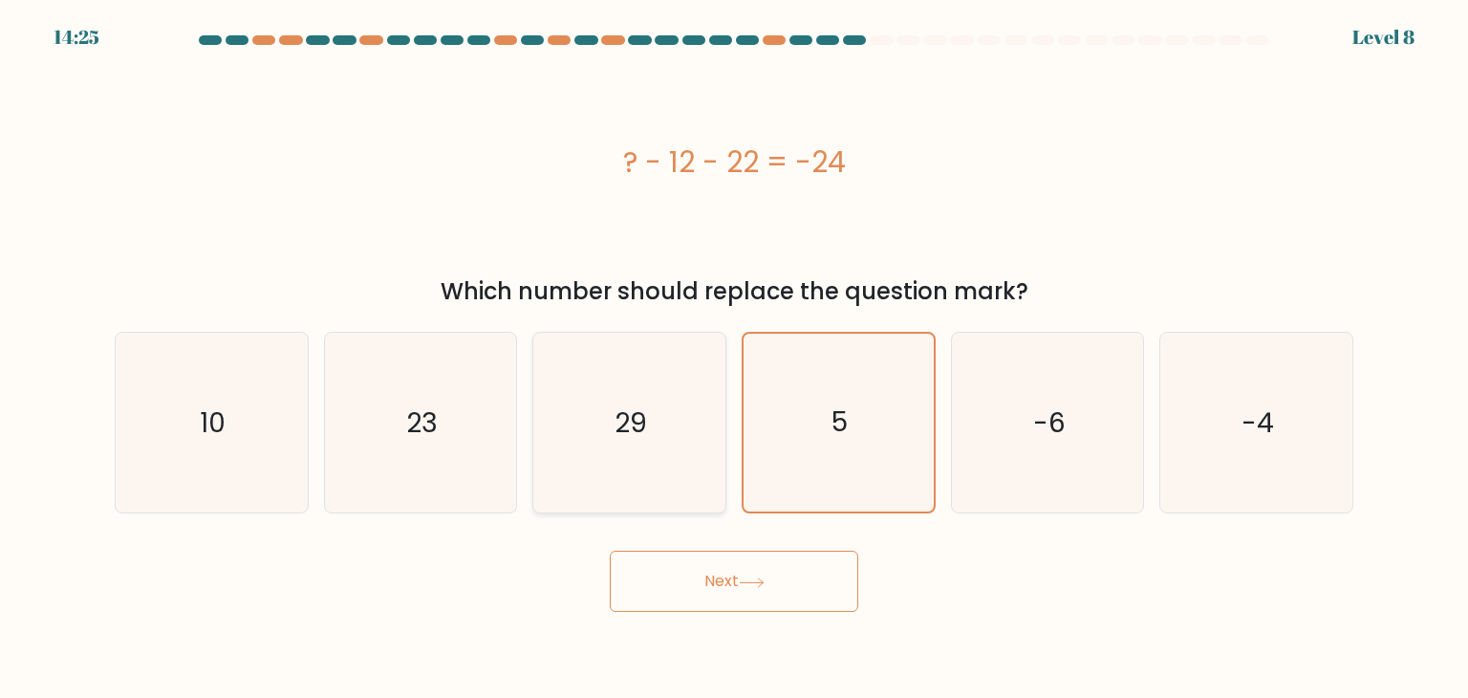
radio input "true"
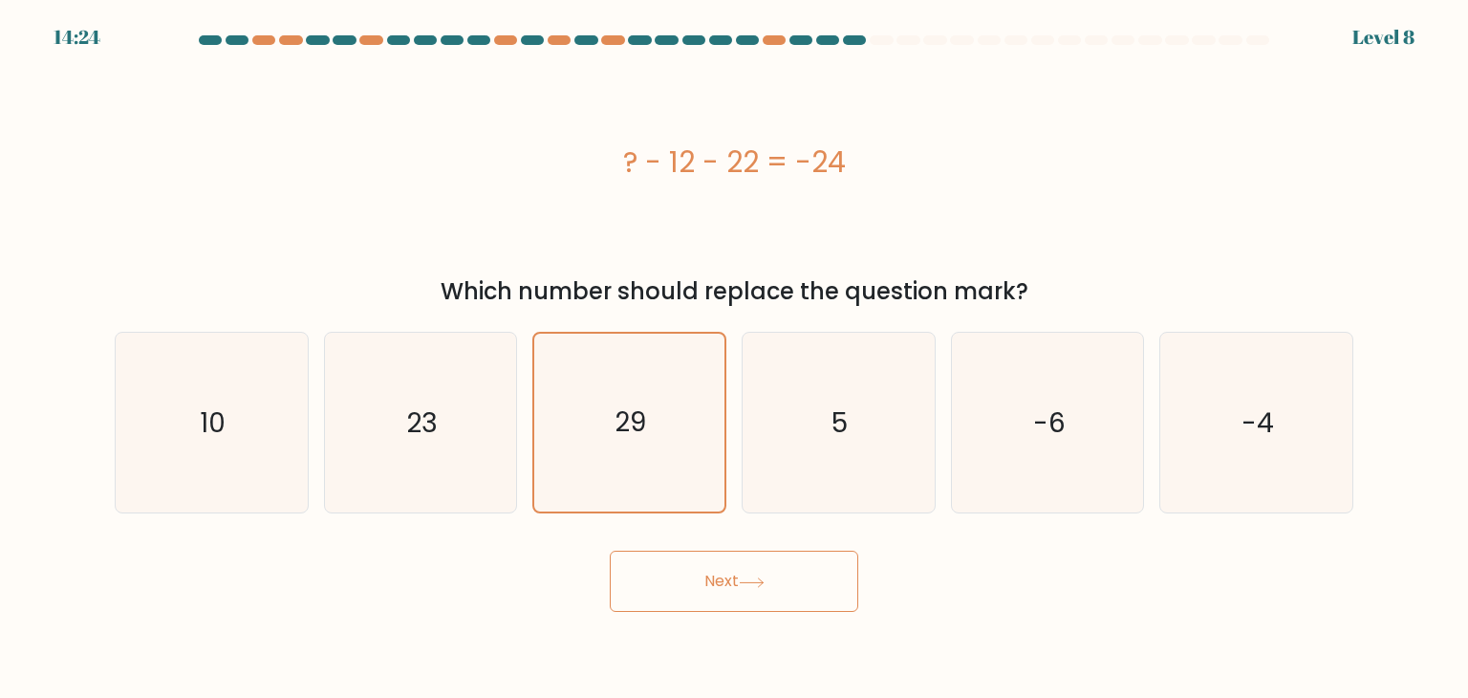
click at [784, 596] on button "Next" at bounding box center [734, 580] width 248 height 61
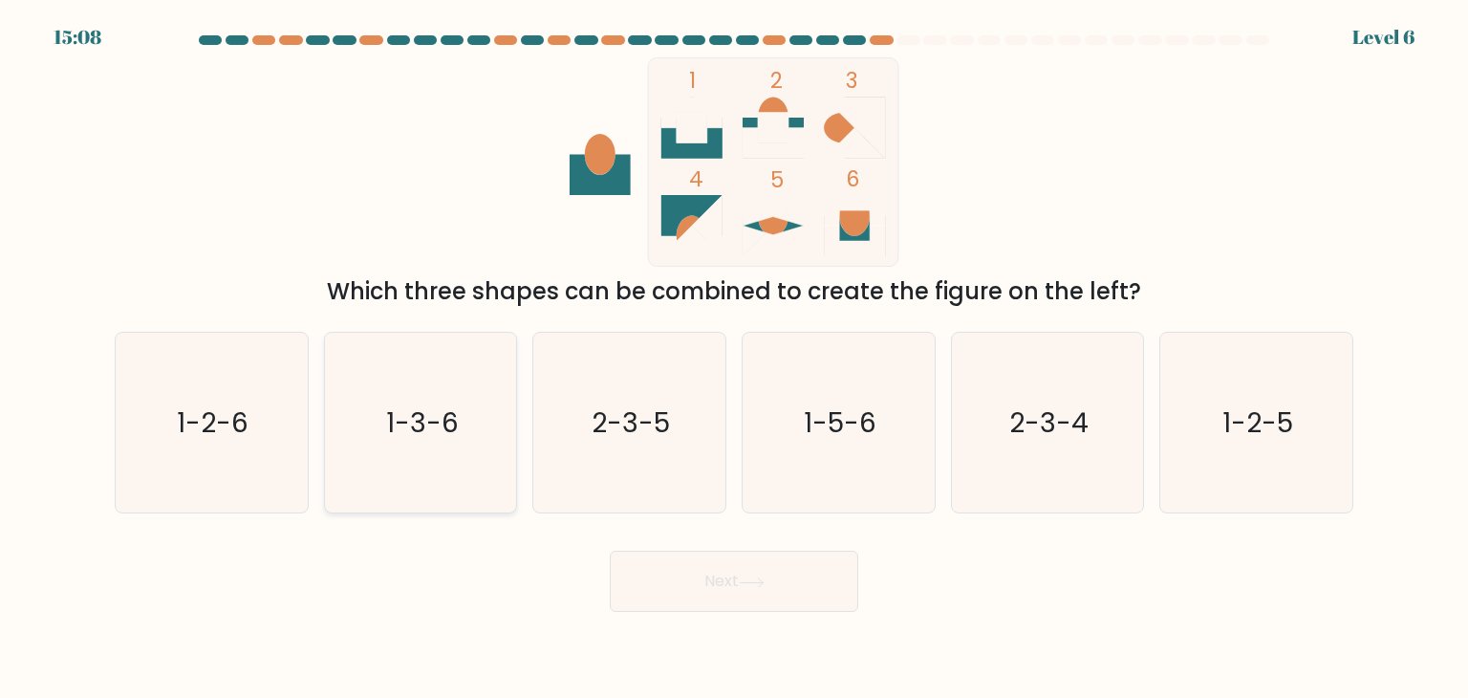
click at [420, 418] on text "1-3-6" at bounding box center [422, 422] width 73 height 38
click at [734, 358] on input "b. 1-3-6" at bounding box center [734, 354] width 1 height 10
radio input "true"
click at [784, 576] on button "Next" at bounding box center [734, 580] width 248 height 61
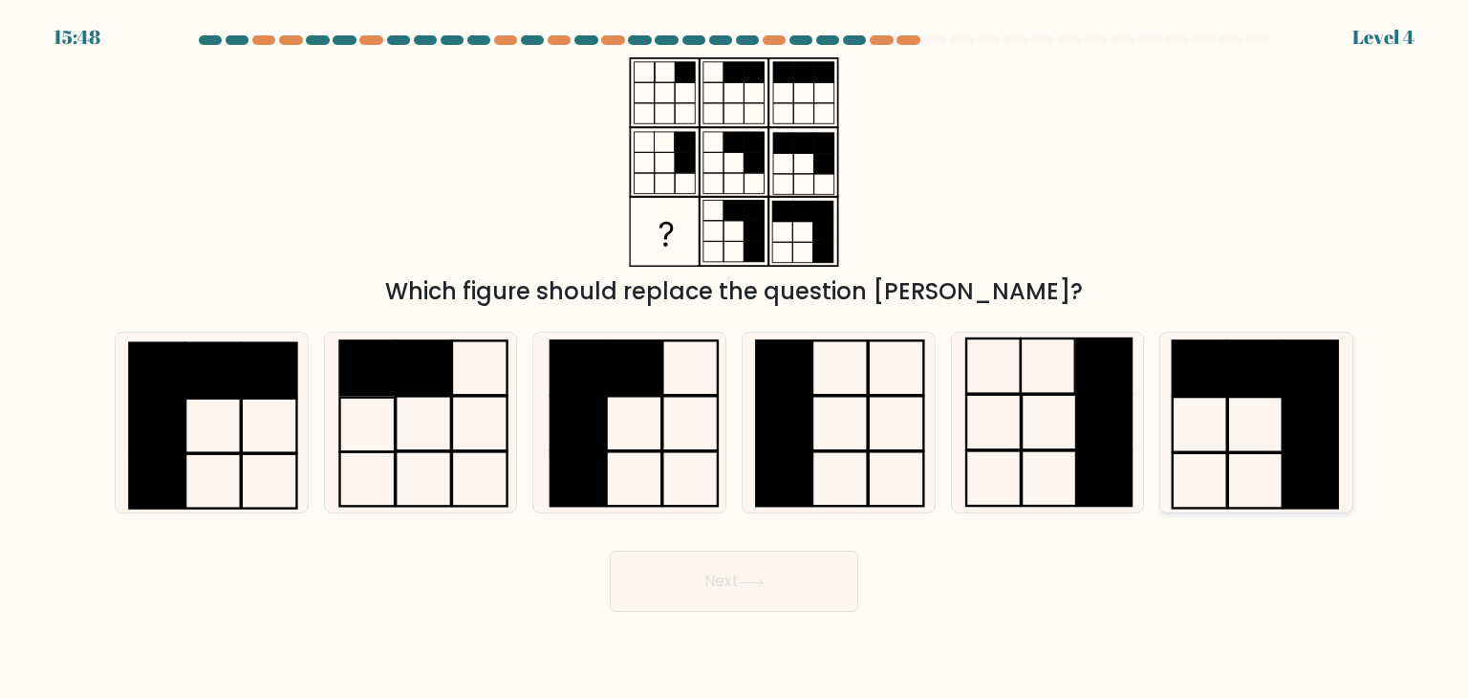
click at [1209, 410] on icon at bounding box center [1256, 423] width 180 height 180
click at [735, 358] on input "f." at bounding box center [734, 354] width 1 height 10
radio input "true"
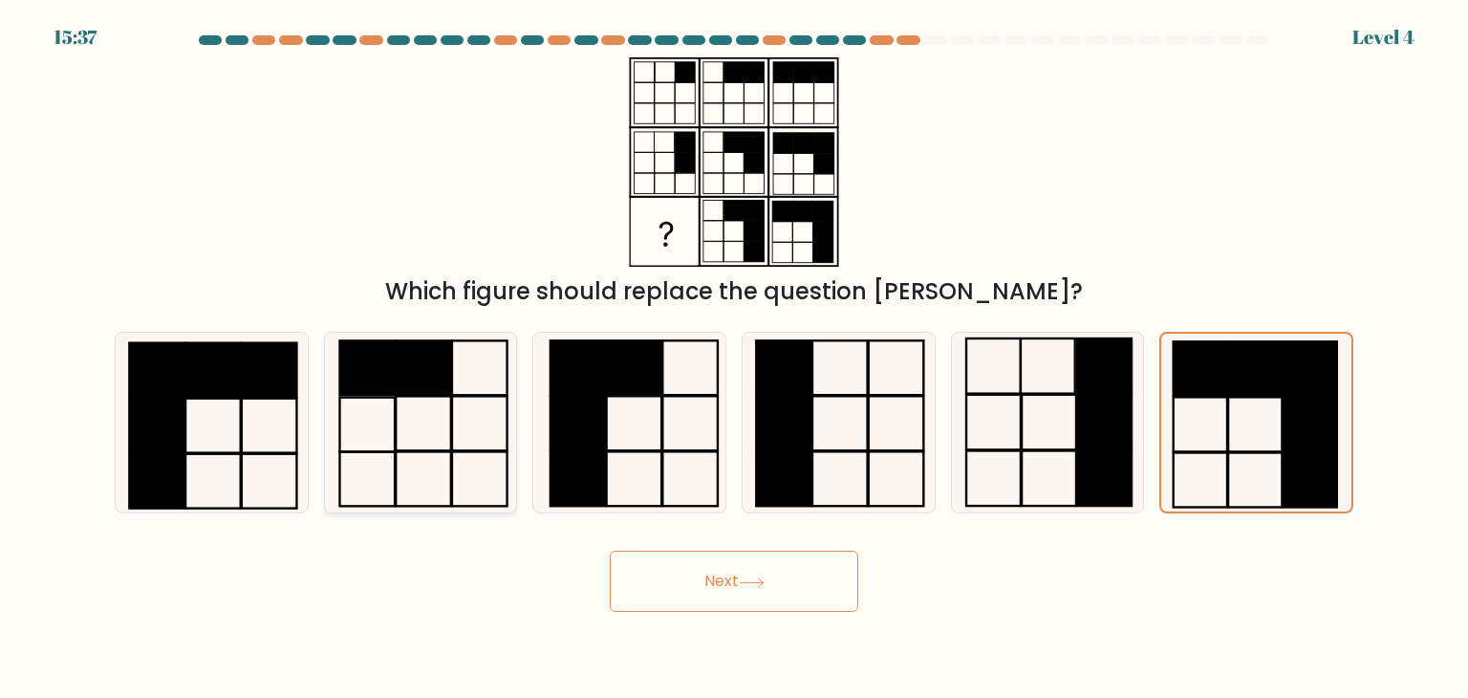
click at [475, 377] on icon at bounding box center [421, 423] width 180 height 180
click at [734, 358] on input "b." at bounding box center [734, 354] width 1 height 10
radio input "true"
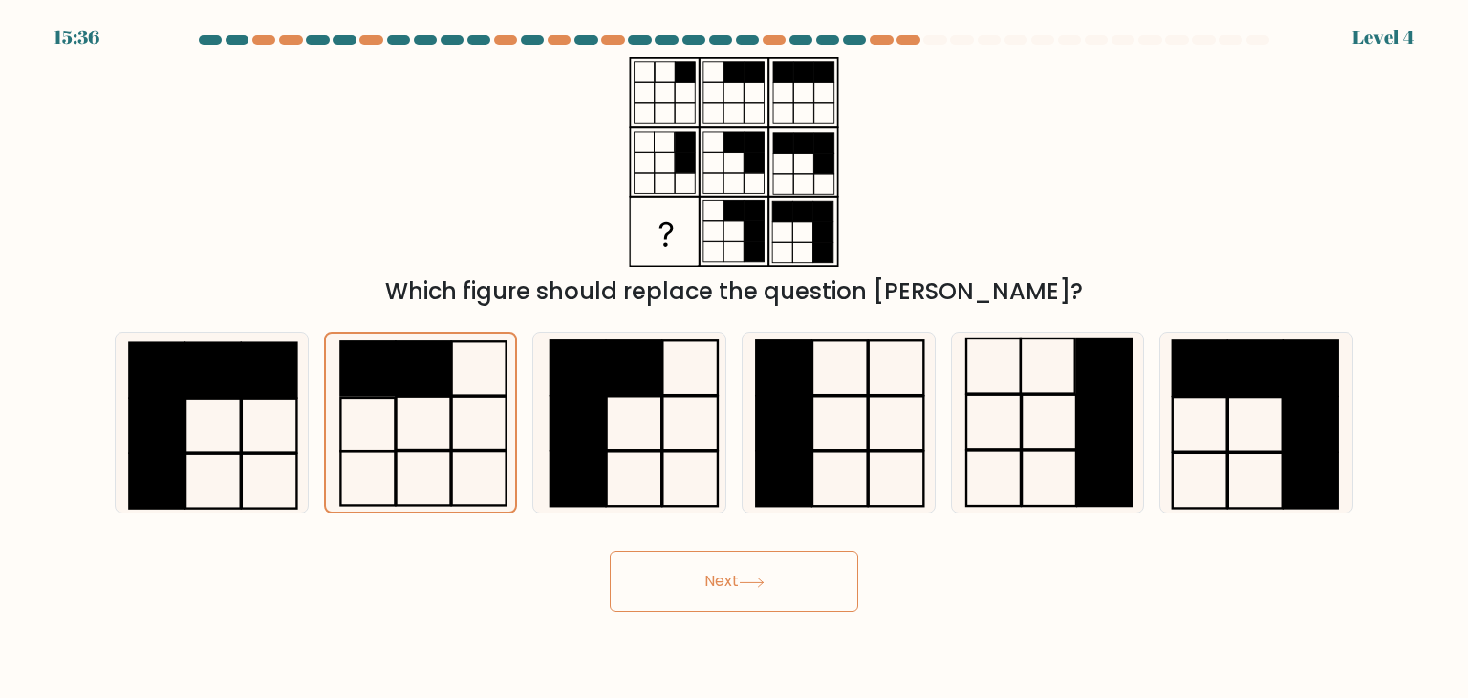
click at [769, 574] on button "Next" at bounding box center [734, 580] width 248 height 61
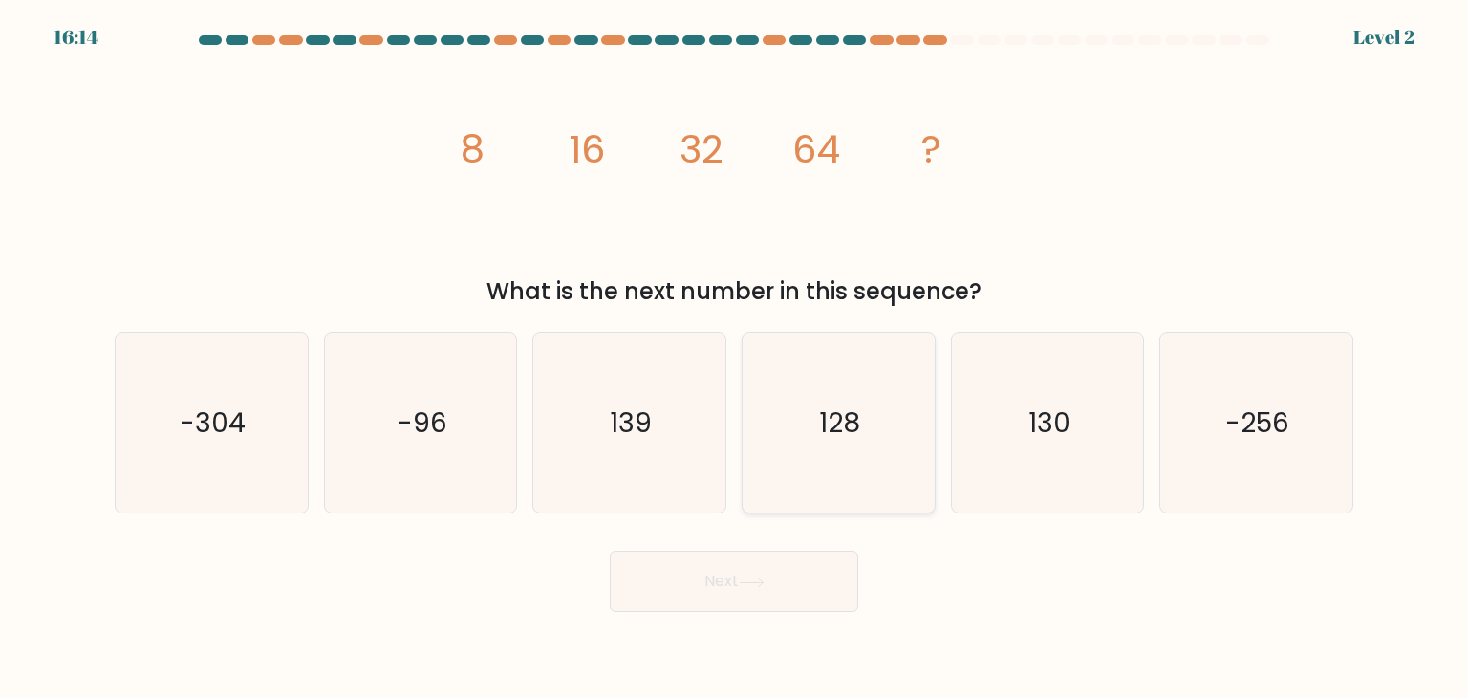
click at [833, 446] on icon "128" at bounding box center [838, 423] width 180 height 180
click at [735, 358] on input "d. 128" at bounding box center [734, 354] width 1 height 10
radio input "true"
click at [833, 583] on button "Next" at bounding box center [734, 580] width 248 height 61
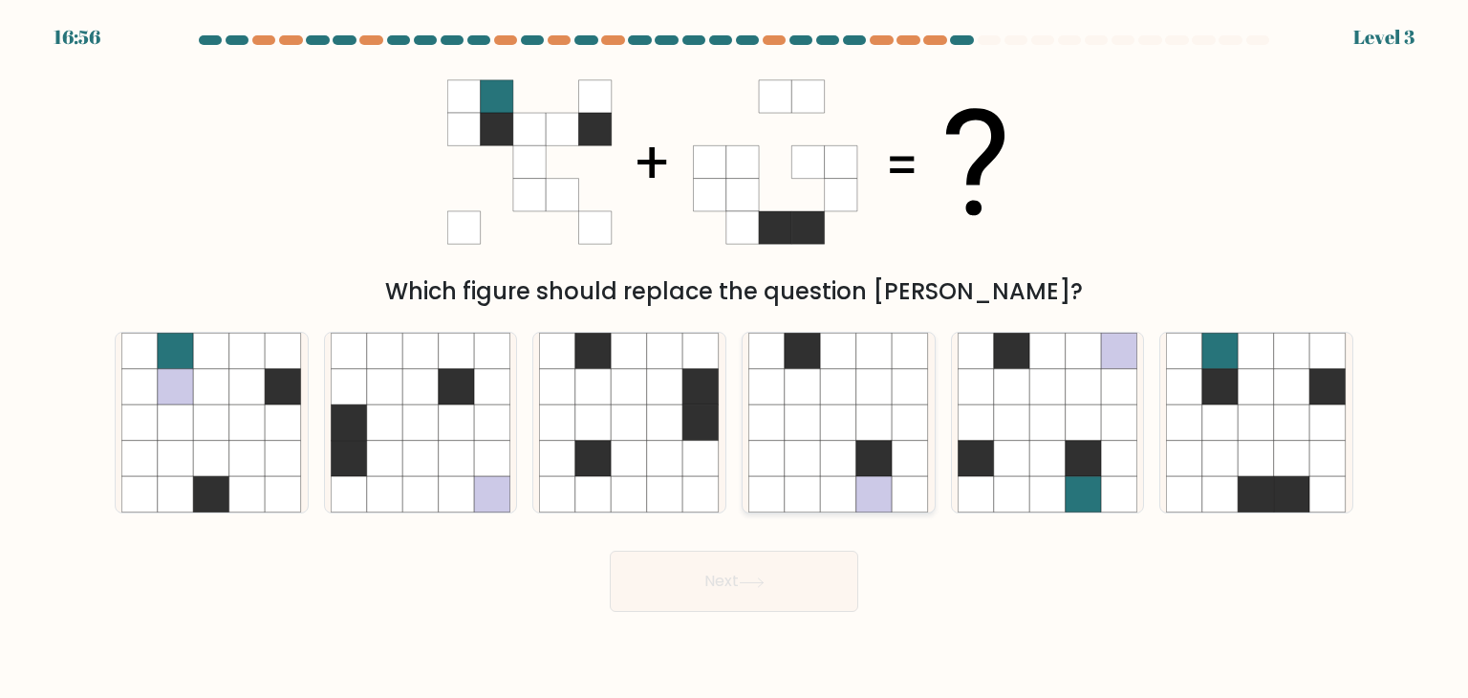
click at [851, 410] on icon at bounding box center [839, 422] width 36 height 36
click at [735, 358] on input "d." at bounding box center [734, 354] width 1 height 10
radio input "true"
click at [852, 565] on button "Next" at bounding box center [734, 580] width 248 height 61
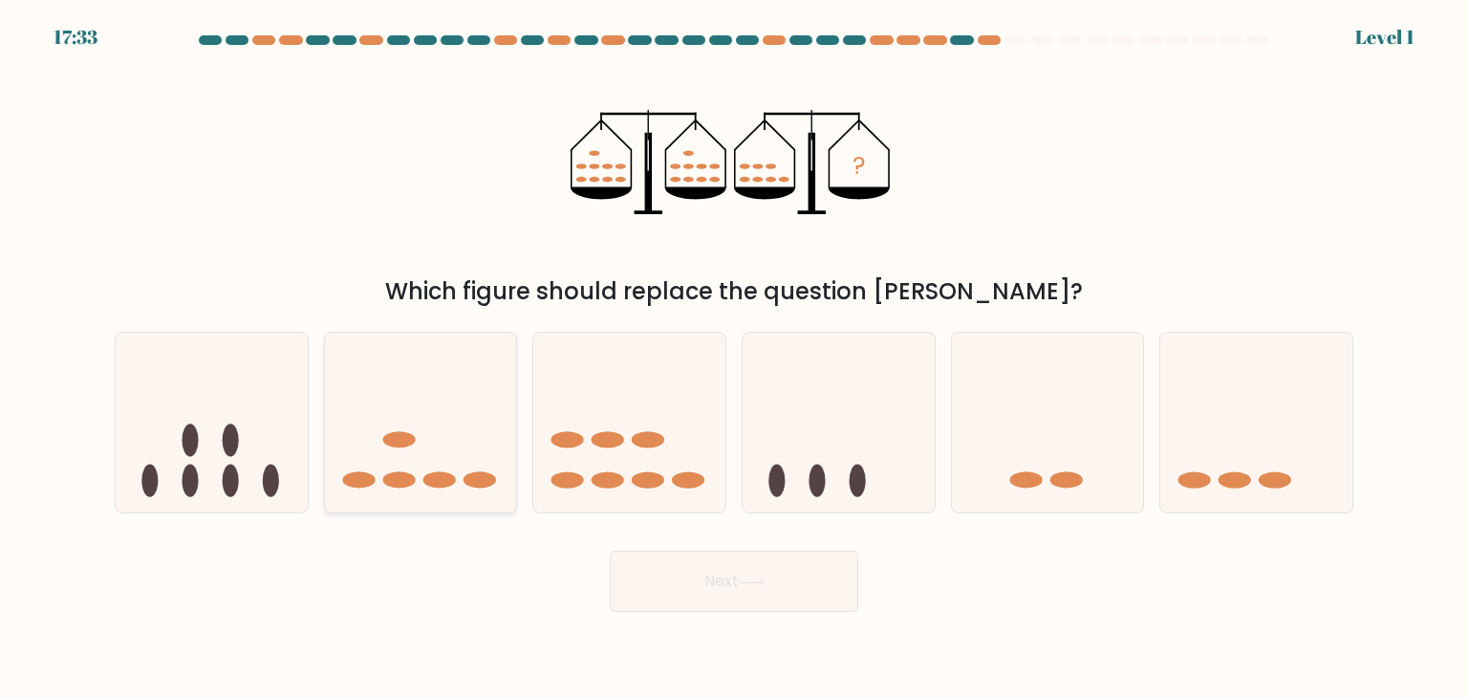
click at [494, 473] on icon at bounding box center [421, 422] width 192 height 159
click at [734, 358] on input "b." at bounding box center [734, 354] width 1 height 10
radio input "true"
click at [717, 582] on button "Next" at bounding box center [734, 580] width 248 height 61
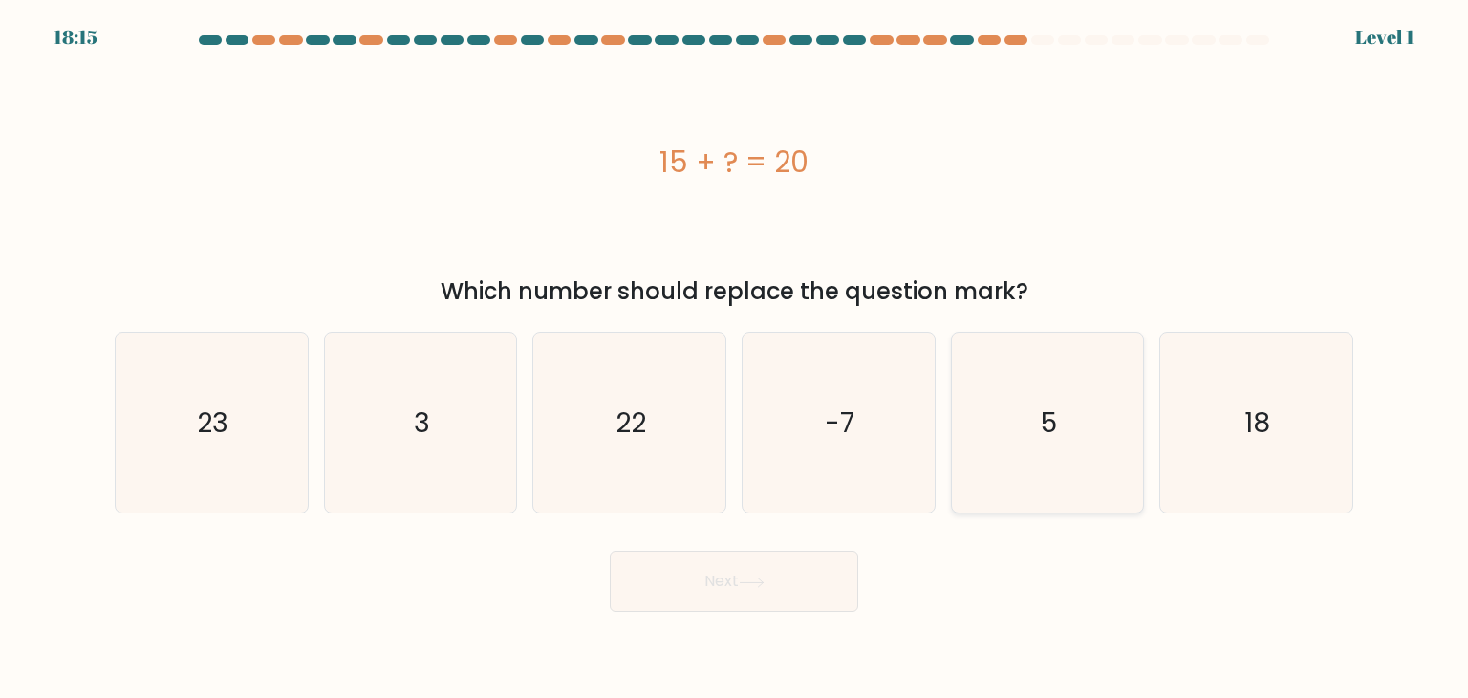
click at [1021, 429] on icon "5" at bounding box center [1048, 423] width 180 height 180
click at [735, 358] on input "e. 5" at bounding box center [734, 354] width 1 height 10
radio input "true"
click at [832, 586] on button "Next" at bounding box center [734, 580] width 248 height 61
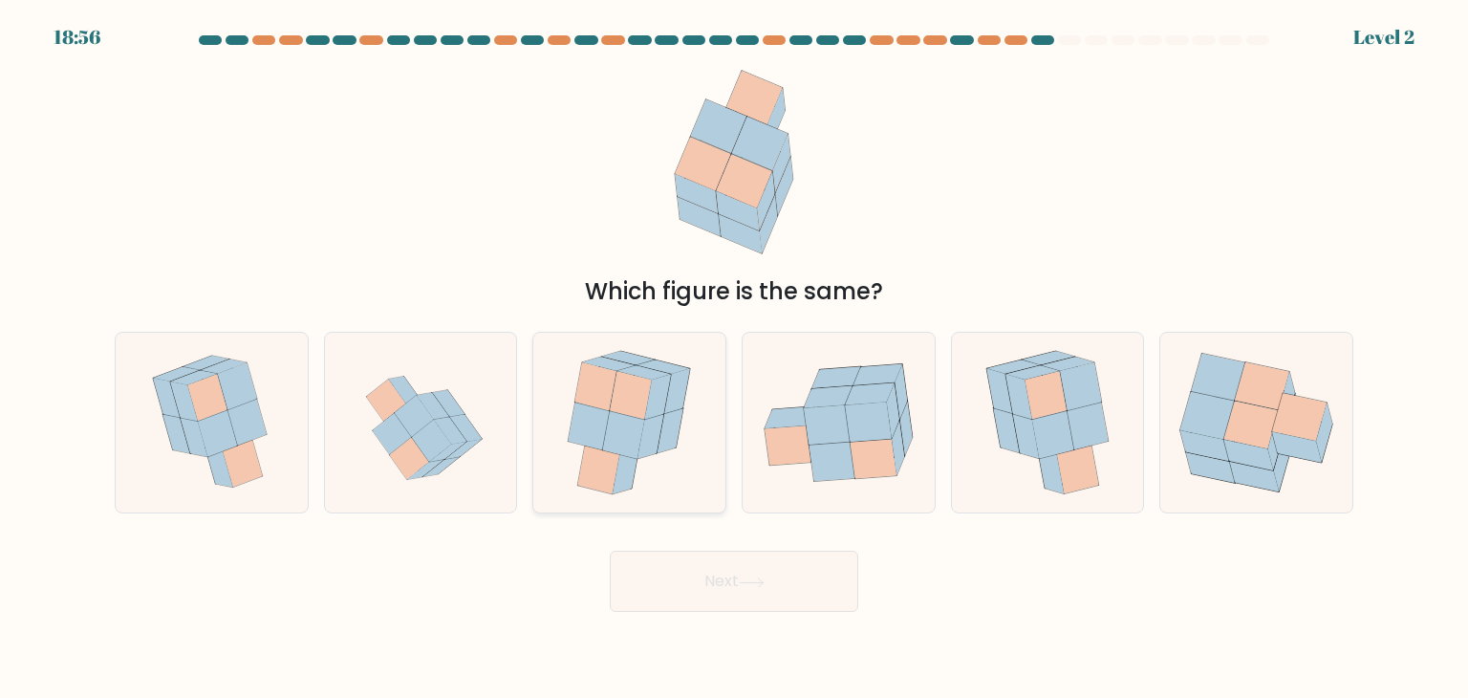
click at [617, 440] on icon at bounding box center [624, 435] width 42 height 48
click at [734, 358] on input "c." at bounding box center [734, 354] width 1 height 10
radio input "true"
click at [691, 572] on button "Next" at bounding box center [734, 580] width 248 height 61
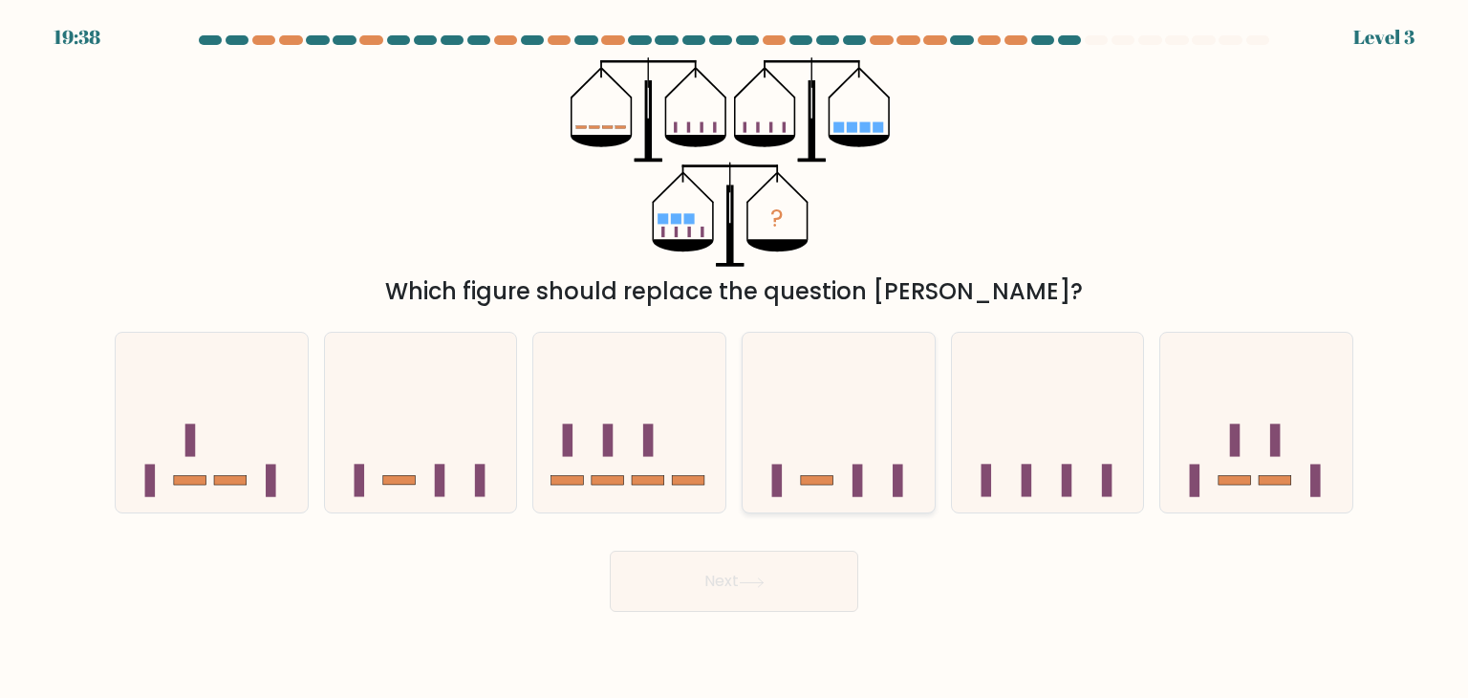
click at [843, 477] on icon at bounding box center [839, 422] width 192 height 159
click at [735, 358] on input "d." at bounding box center [734, 354] width 1 height 10
radio input "true"
click at [812, 590] on button "Next" at bounding box center [734, 580] width 248 height 61
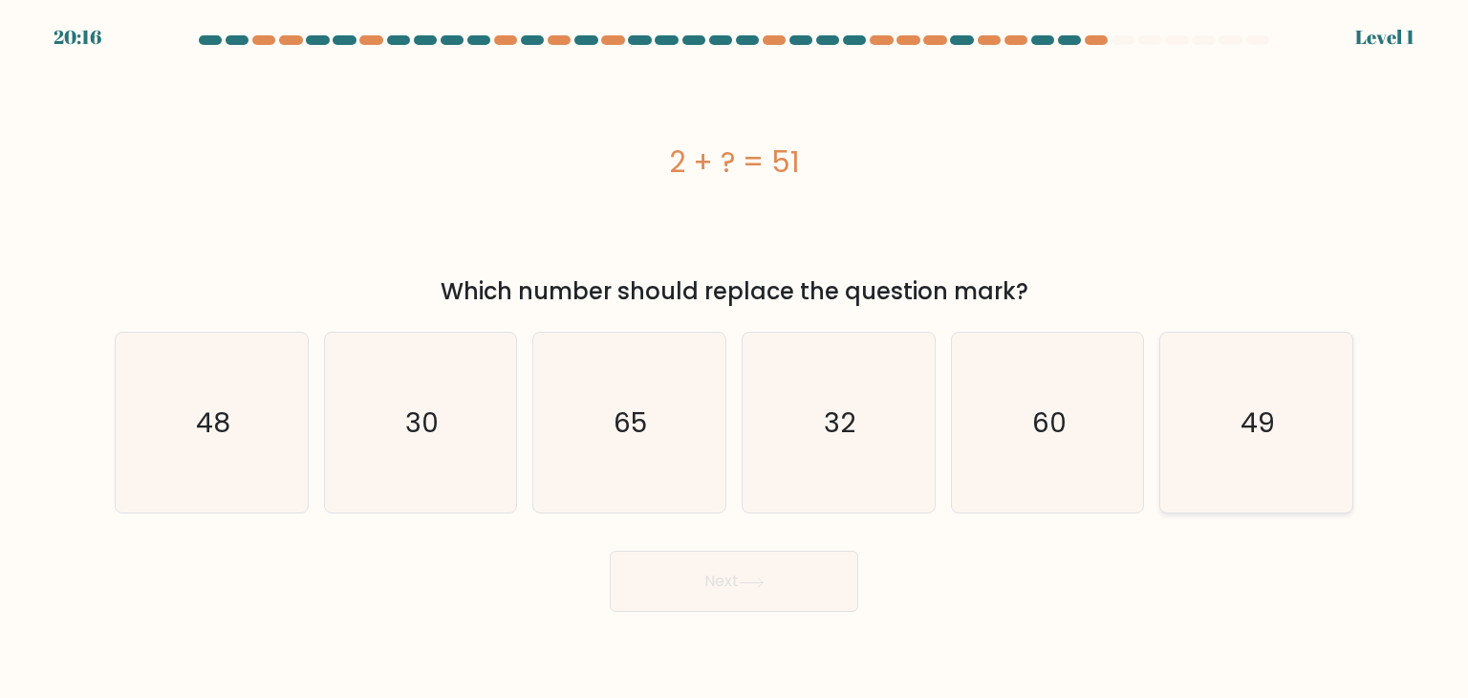
click at [1231, 415] on icon "49" at bounding box center [1256, 423] width 180 height 180
click at [735, 358] on input "f. 49" at bounding box center [734, 354] width 1 height 10
radio input "true"
click at [776, 601] on button "Next" at bounding box center [734, 580] width 248 height 61
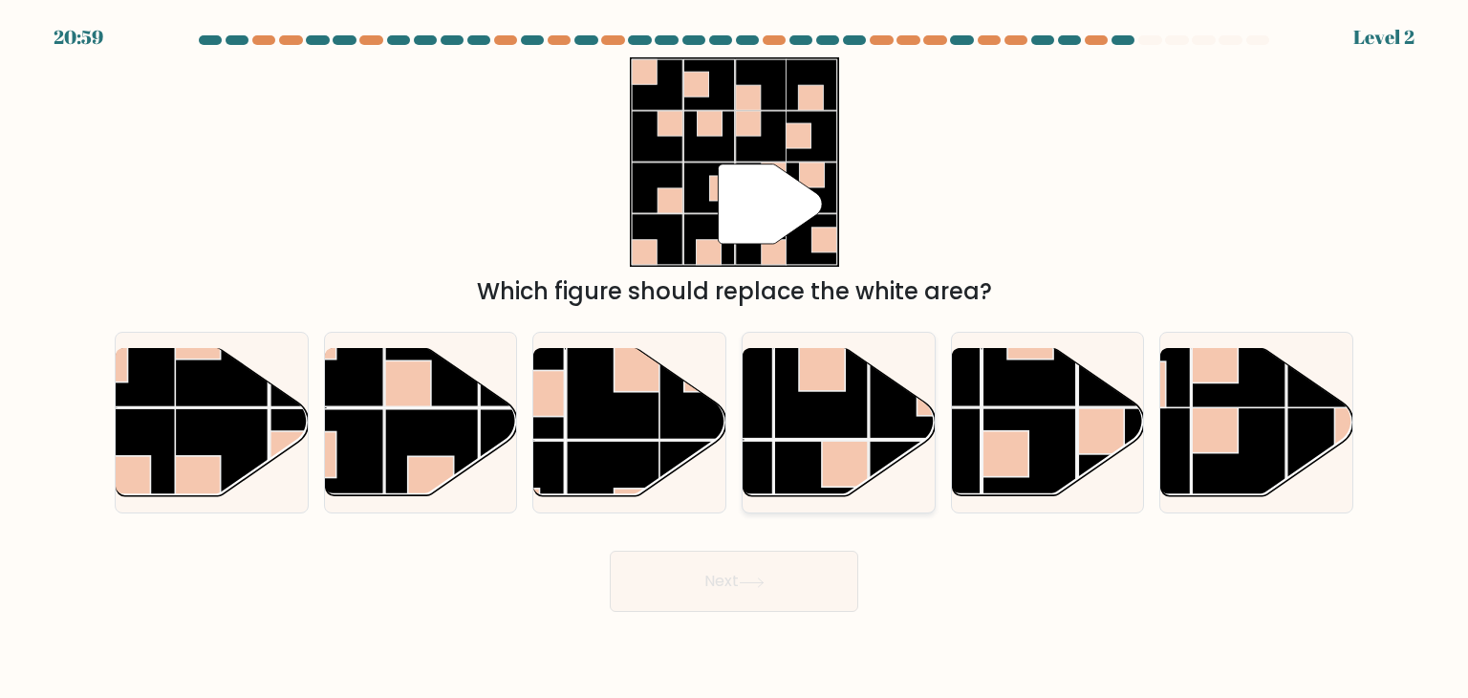
click at [823, 414] on rect at bounding box center [821, 392] width 94 height 94
click at [735, 358] on input "d." at bounding box center [734, 354] width 1 height 10
radio input "true"
click at [812, 582] on button "Next" at bounding box center [734, 580] width 248 height 61
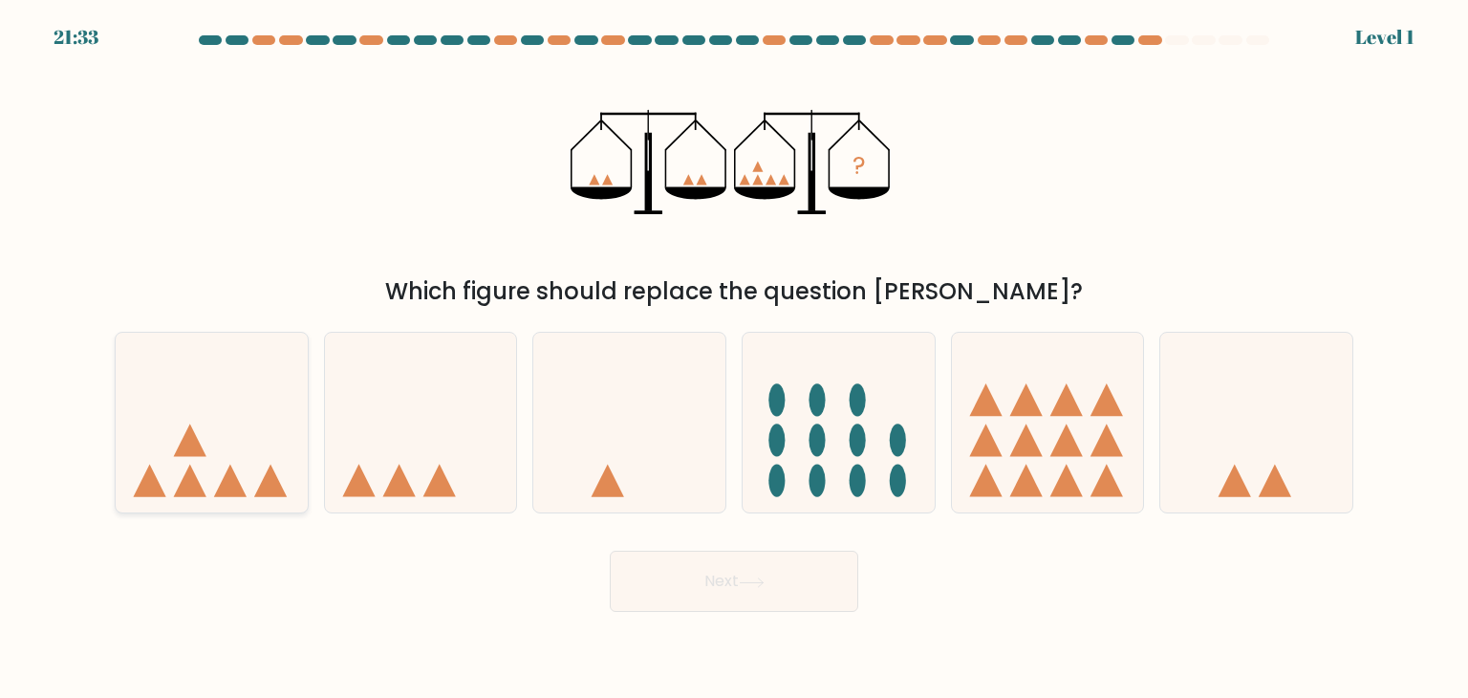
click at [263, 485] on icon at bounding box center [270, 480] width 32 height 32
click at [734, 358] on input "a." at bounding box center [734, 354] width 1 height 10
radio input "true"
click at [746, 597] on button "Next" at bounding box center [734, 580] width 248 height 61
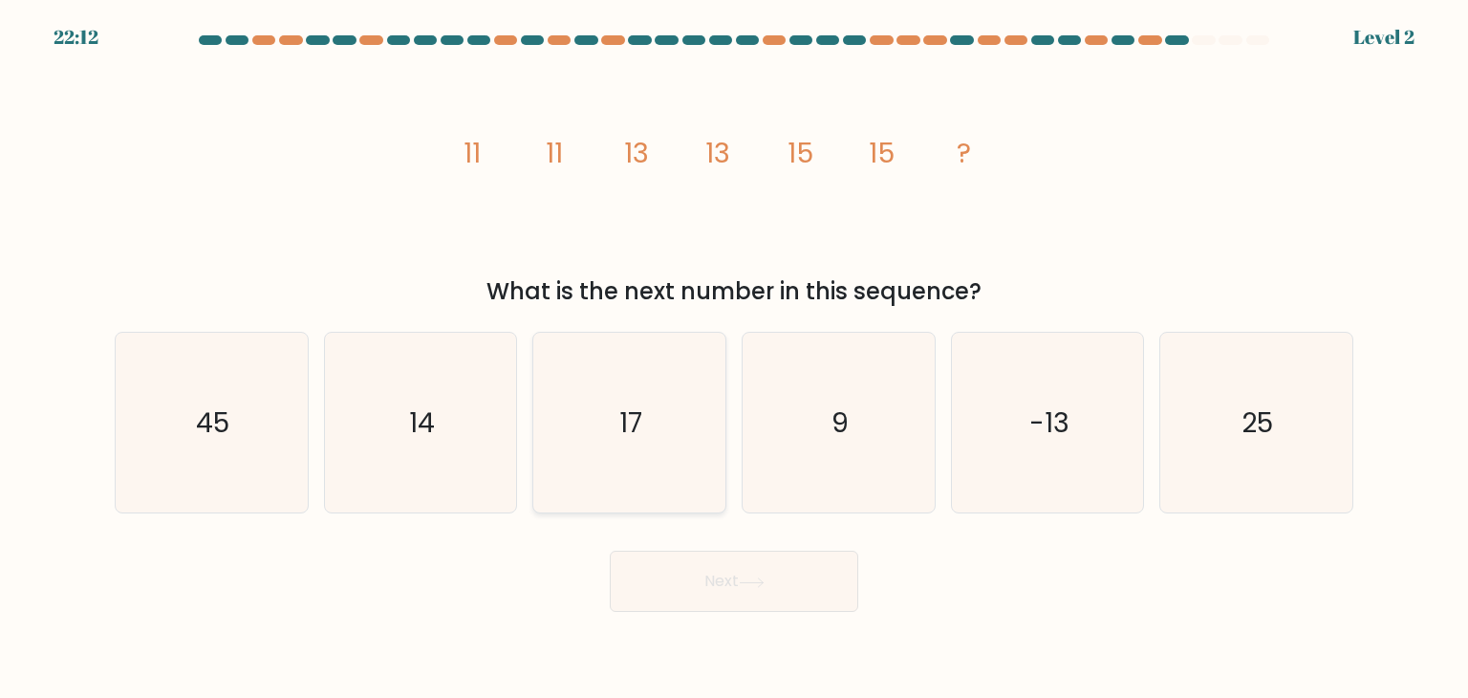
click at [617, 436] on icon "17" at bounding box center [629, 423] width 180 height 180
click at [734, 358] on input "c. 17" at bounding box center [734, 354] width 1 height 10
radio input "true"
click at [705, 602] on button "Next" at bounding box center [734, 580] width 248 height 61
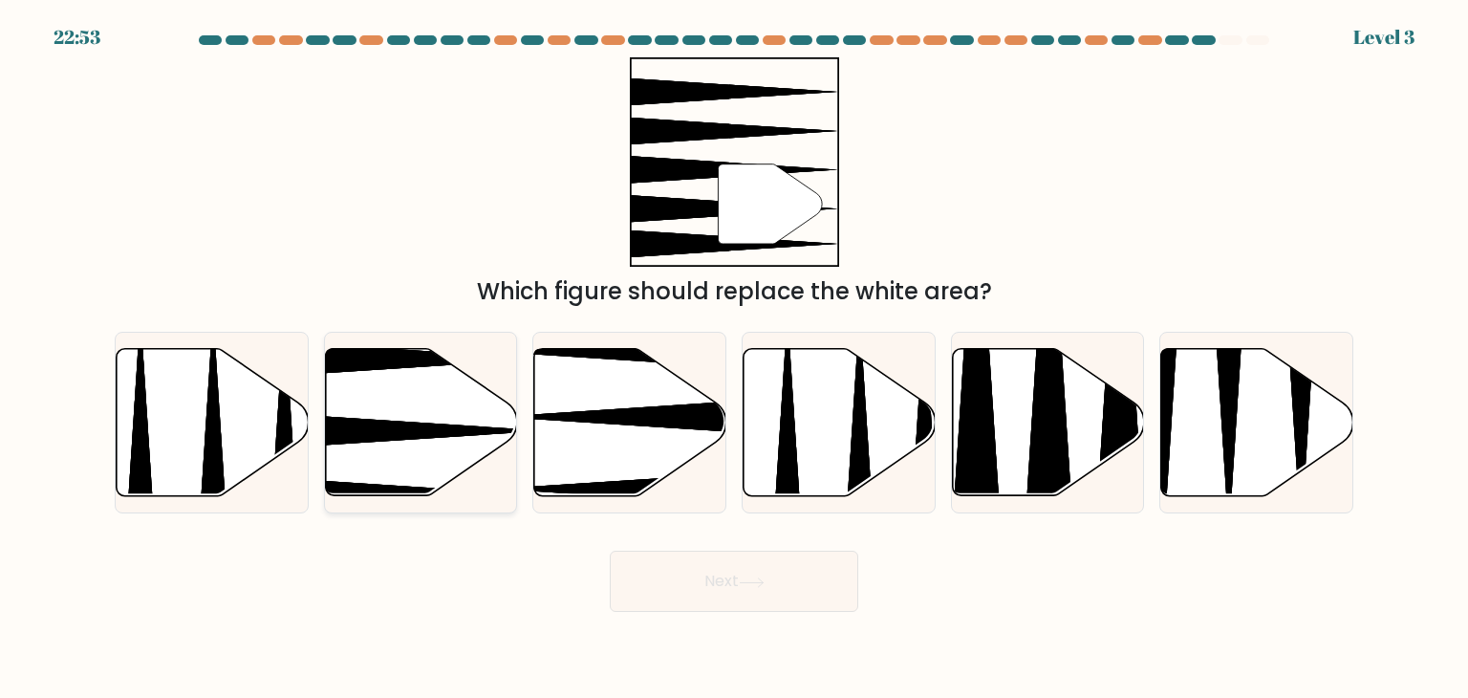
click at [421, 436] on icon at bounding box center [354, 431] width 381 height 50
click at [734, 358] on input "b." at bounding box center [734, 354] width 1 height 10
radio input "true"
click at [709, 578] on button "Next" at bounding box center [734, 580] width 248 height 61
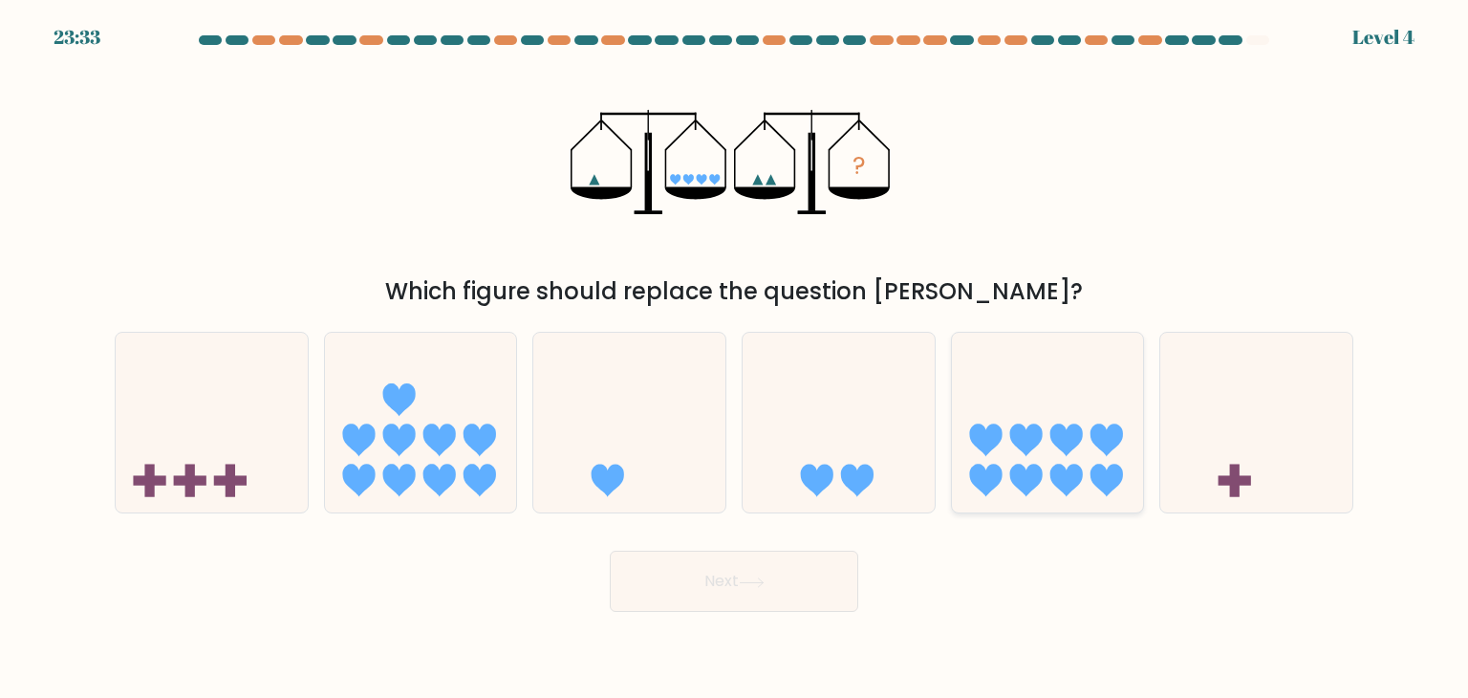
click at [977, 458] on icon at bounding box center [1048, 422] width 192 height 159
click at [735, 358] on input "e." at bounding box center [734, 354] width 1 height 10
radio input "true"
click at [749, 593] on button "Next" at bounding box center [734, 580] width 248 height 61
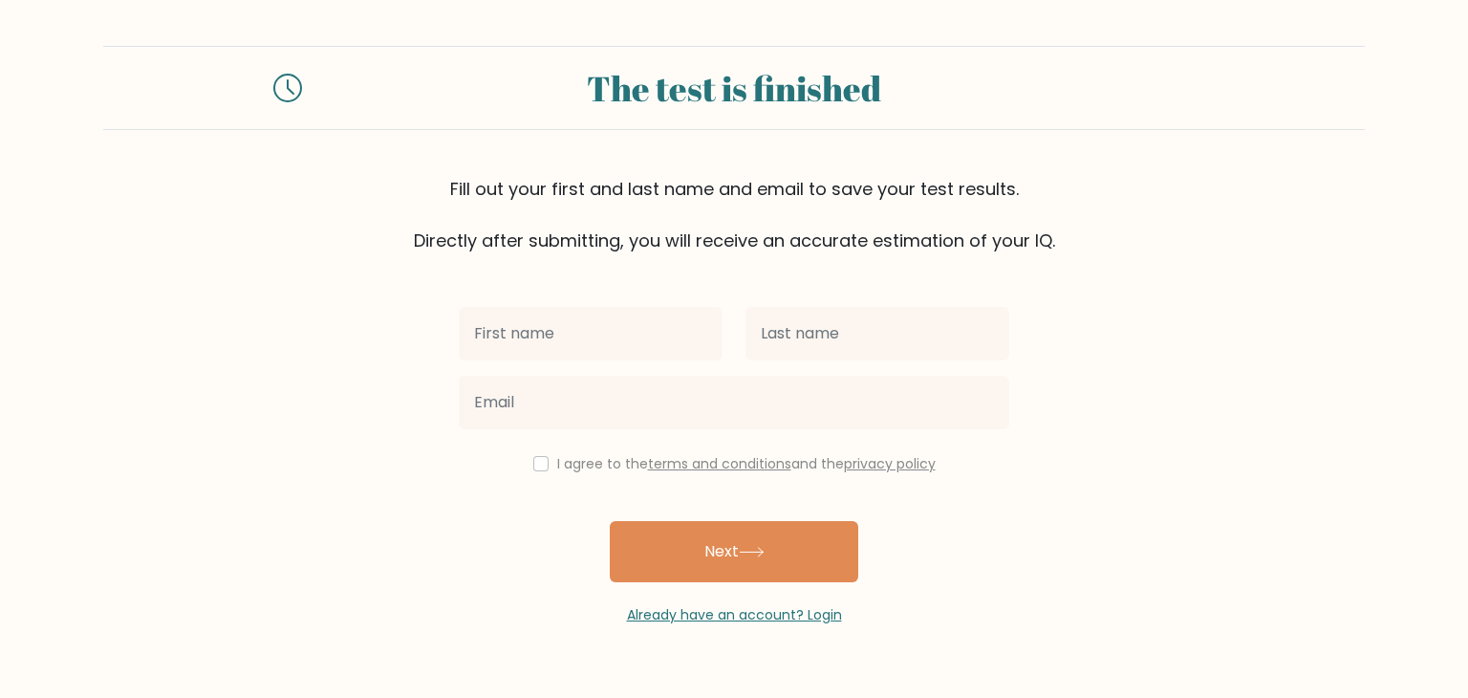
click at [654, 344] on input "text" at bounding box center [591, 334] width 264 height 54
click at [616, 348] on input "joyane" at bounding box center [591, 334] width 264 height 54
type input "Joyance Cristy"
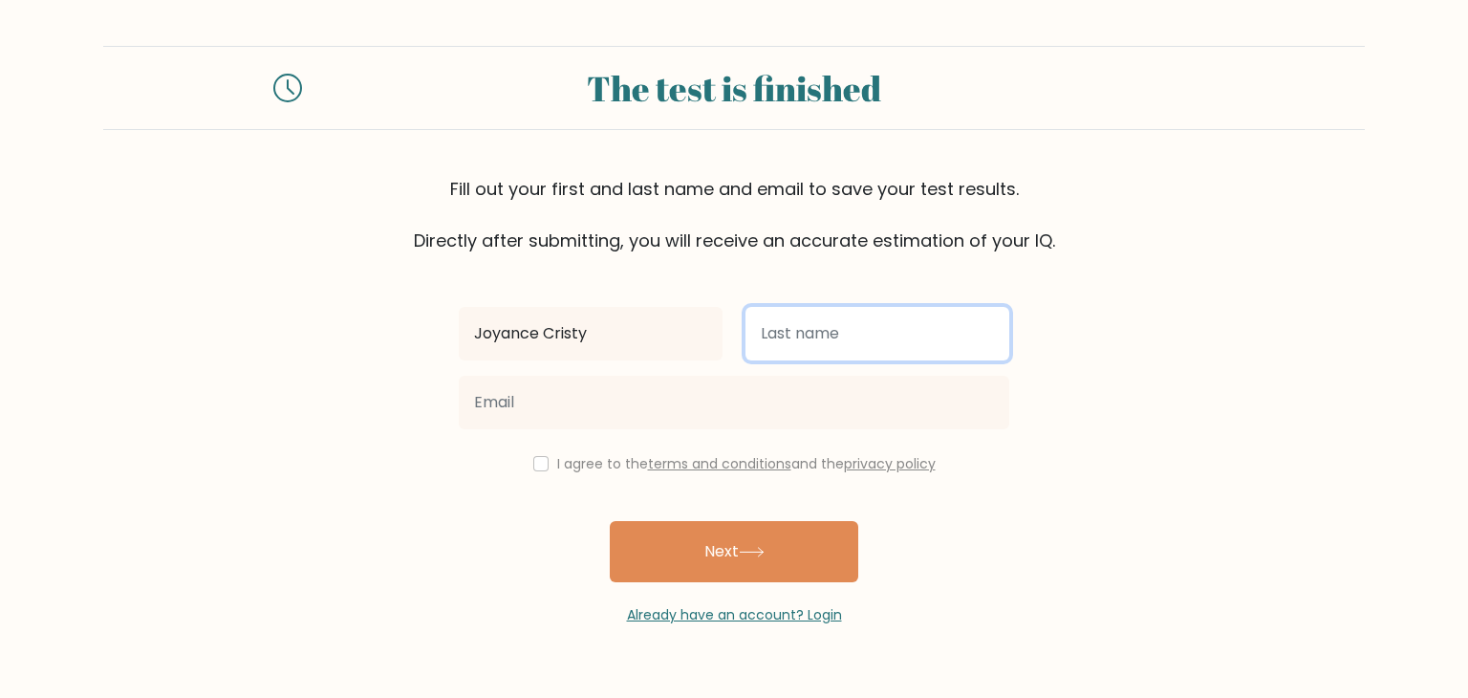
click at [817, 356] on input "text" at bounding box center [877, 334] width 264 height 54
type input "Plofino"
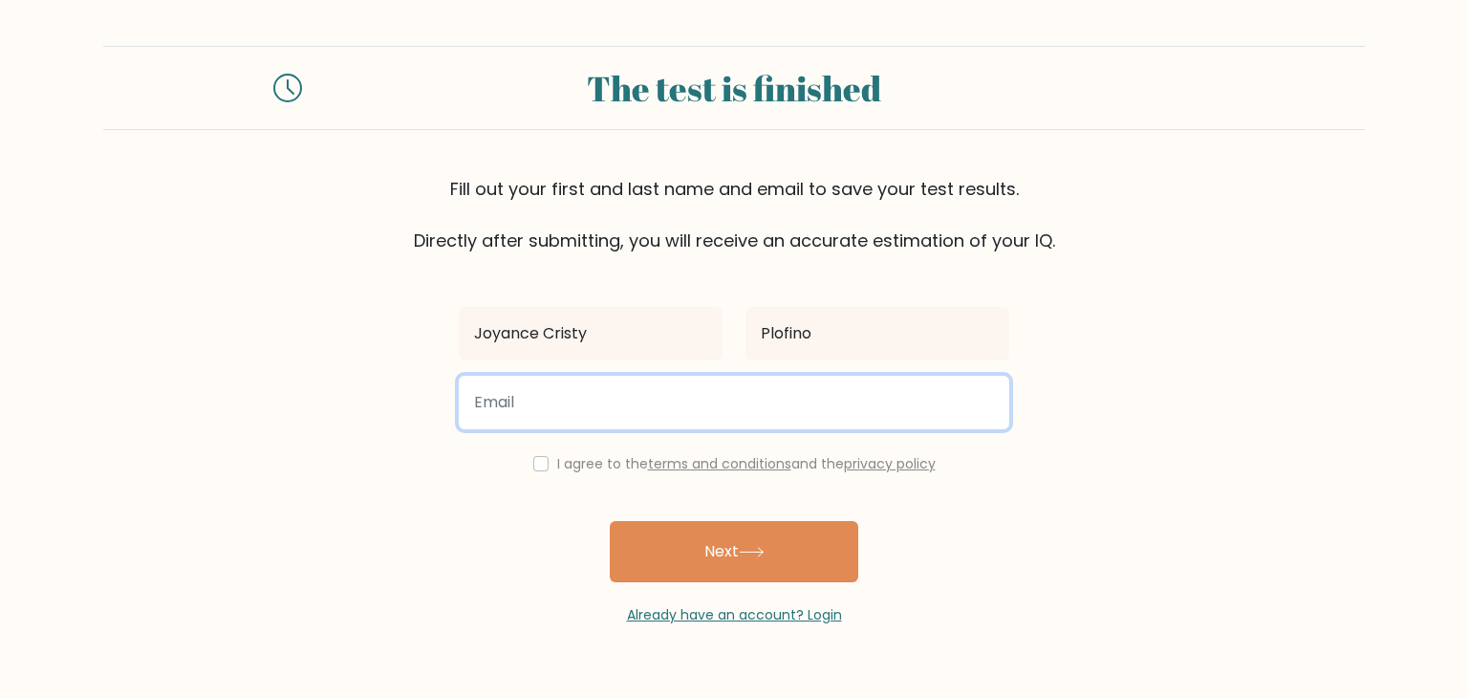
click at [750, 425] on input "email" at bounding box center [734, 403] width 550 height 54
type input "plofinojoy0225@gmail.com"
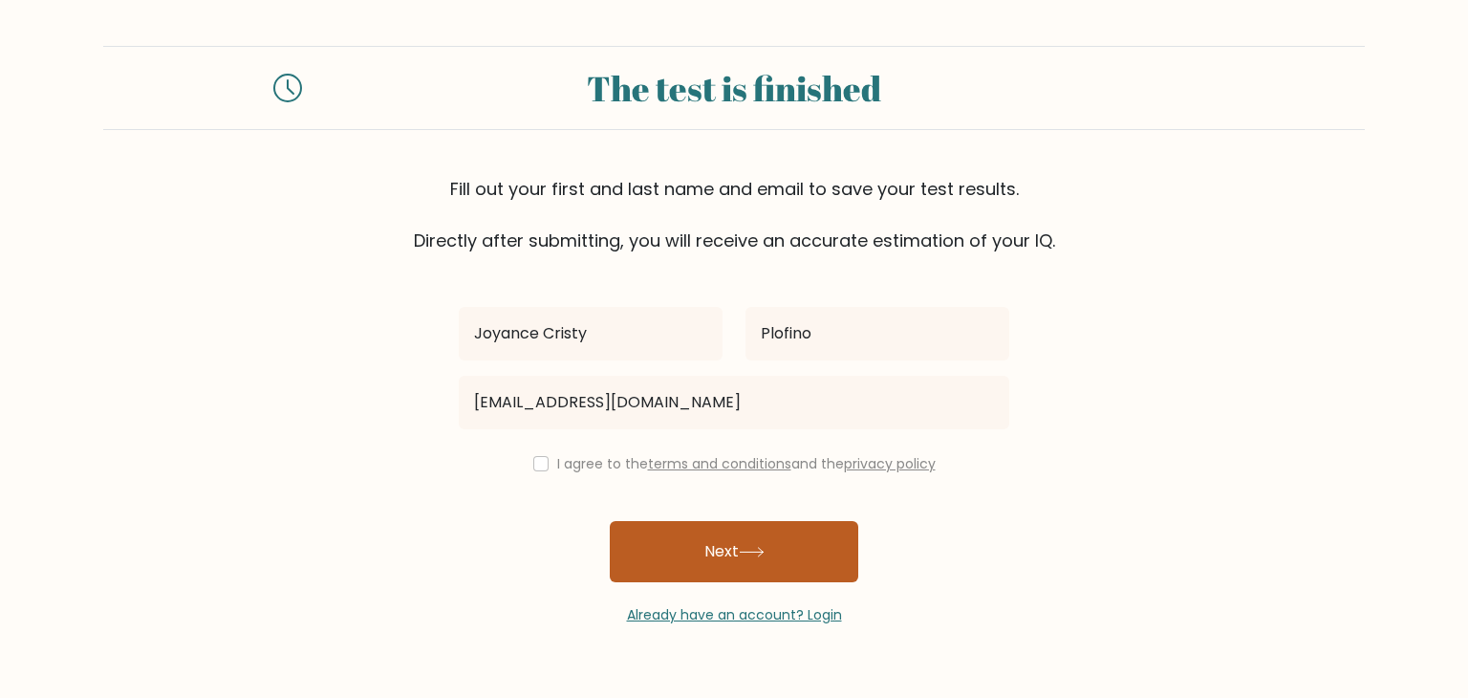
click at [784, 555] on button "Next" at bounding box center [734, 551] width 248 height 61
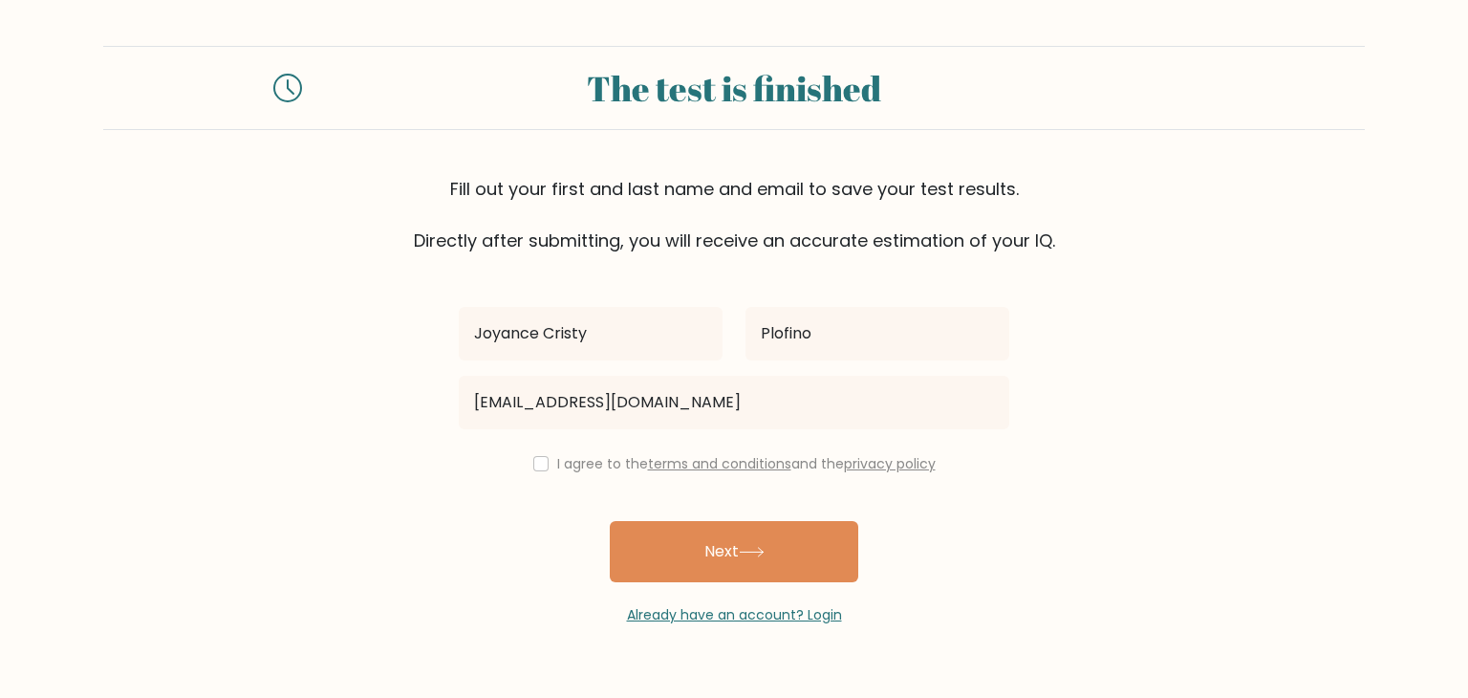
click at [547, 447] on div "Joyance Cristy Plofino plofinojoy0225@gmail.com I agree to the terms and condit…" at bounding box center [733, 439] width 573 height 372
click at [539, 464] on input "checkbox" at bounding box center [540, 463] width 15 height 15
checkbox input "true"
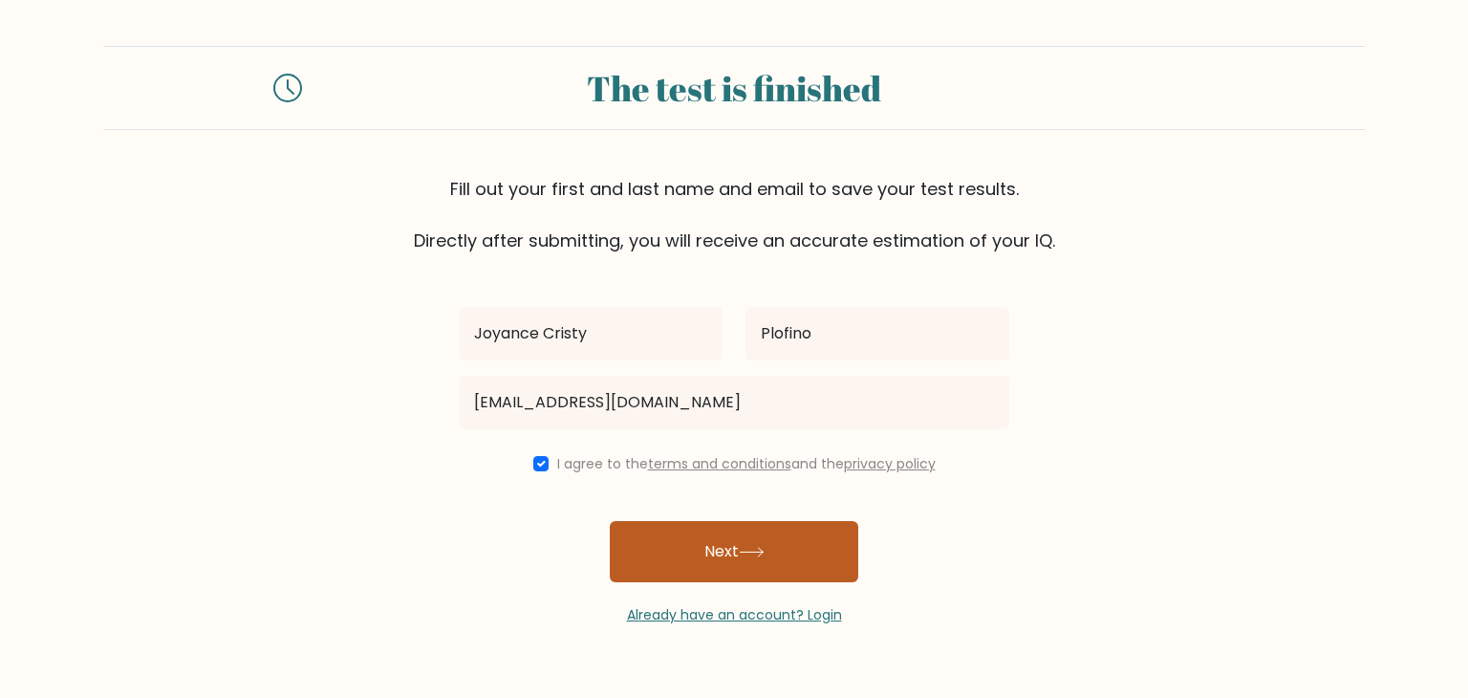
click at [703, 539] on button "Next" at bounding box center [734, 551] width 248 height 61
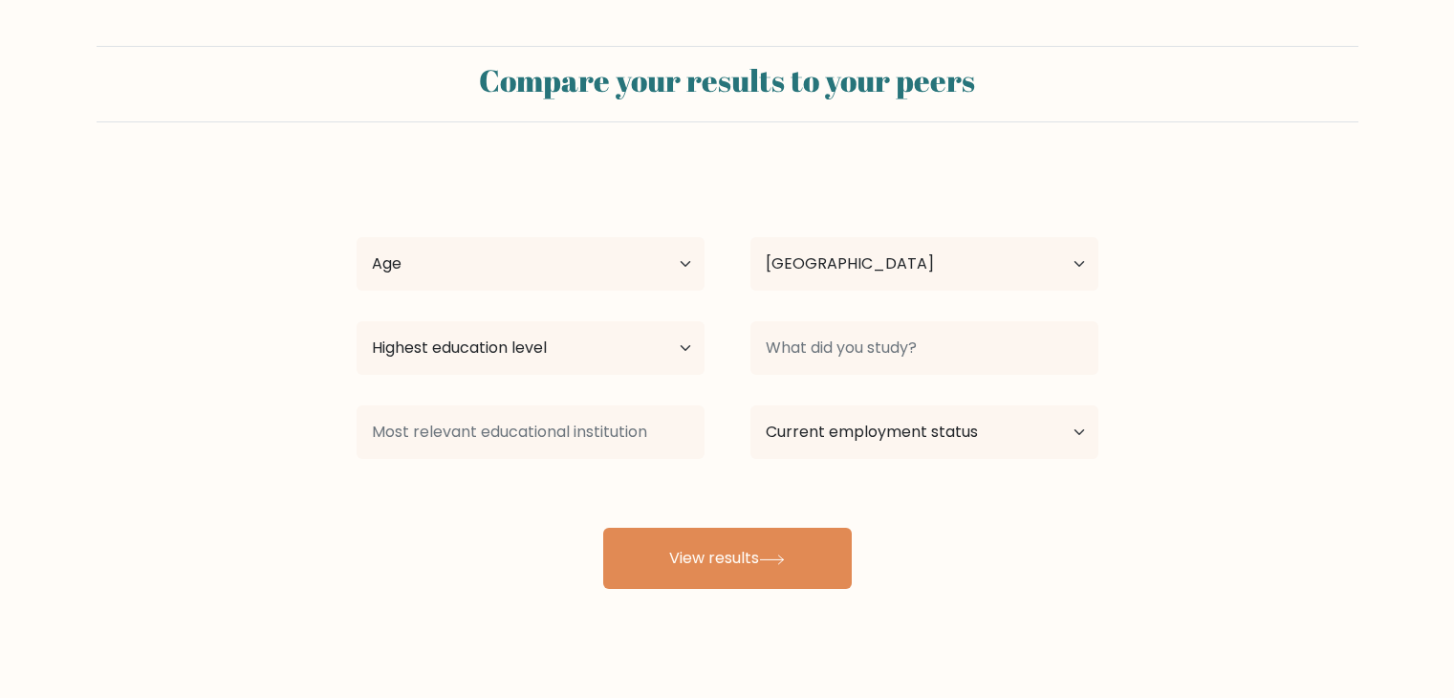
select select "PH"
click at [582, 252] on select "Age Under 18 years old 18-24 years old 25-34 years old 35-44 years old 45-54 ye…" at bounding box center [530, 264] width 348 height 54
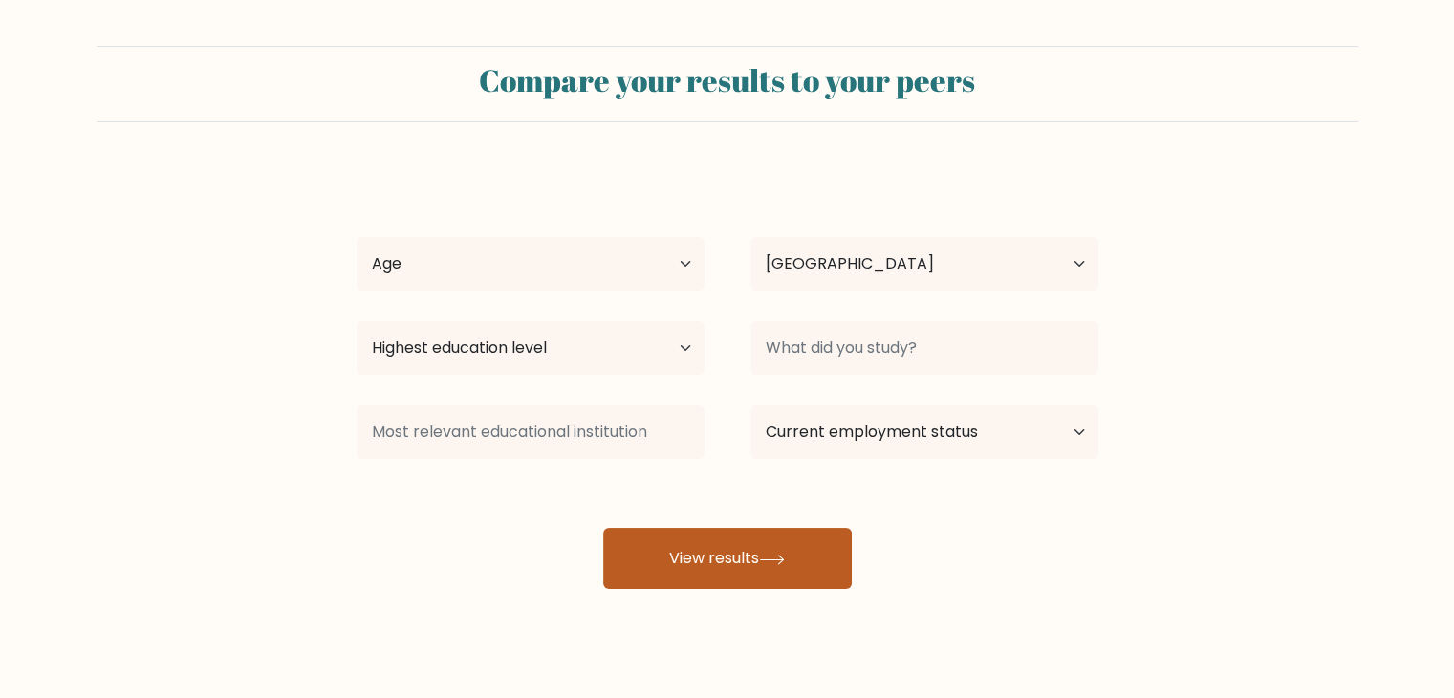
click at [696, 574] on button "View results" at bounding box center [727, 558] width 248 height 61
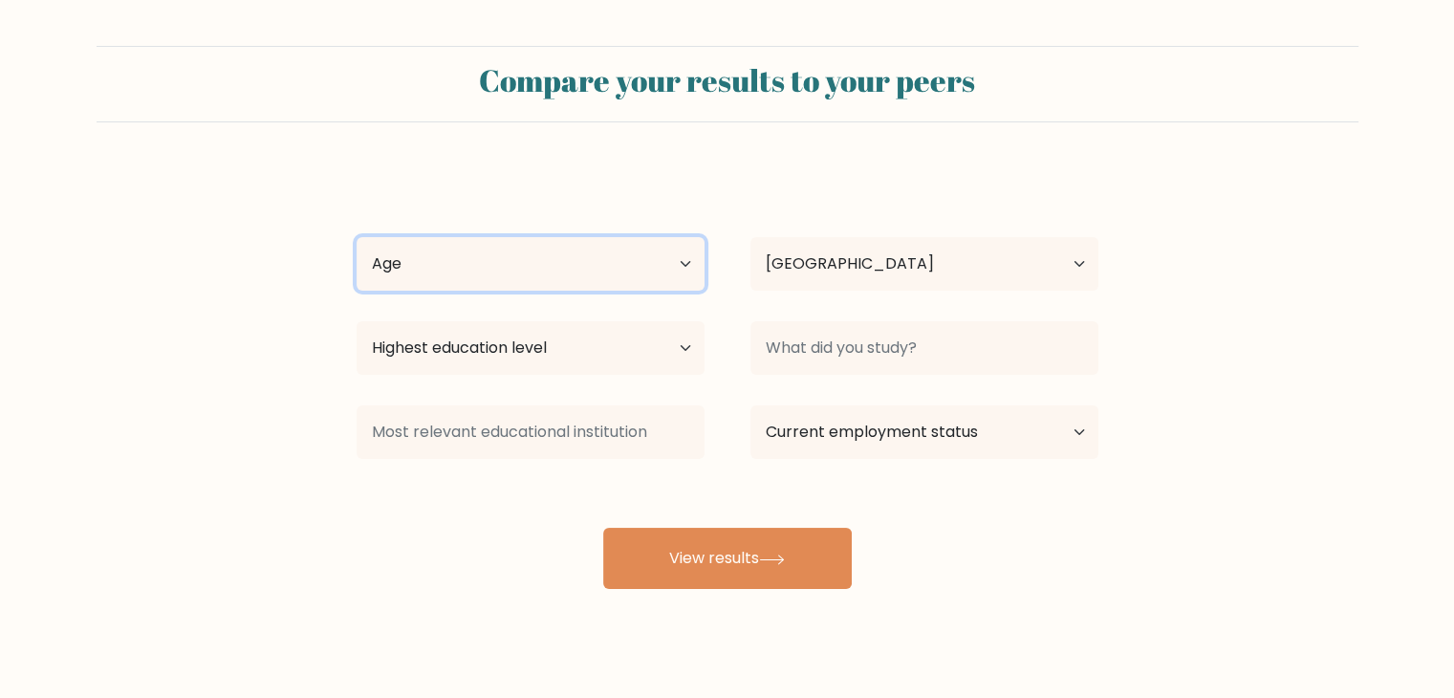
click at [505, 246] on select "Age Under 18 years old 18-24 years old 25-34 years old 35-44 years old 45-54 ye…" at bounding box center [530, 264] width 348 height 54
select select "25_34"
click at [356, 237] on select "Age Under 18 years old 18-24 years old 25-34 years old 35-44 years old 45-54 ye…" at bounding box center [530, 264] width 348 height 54
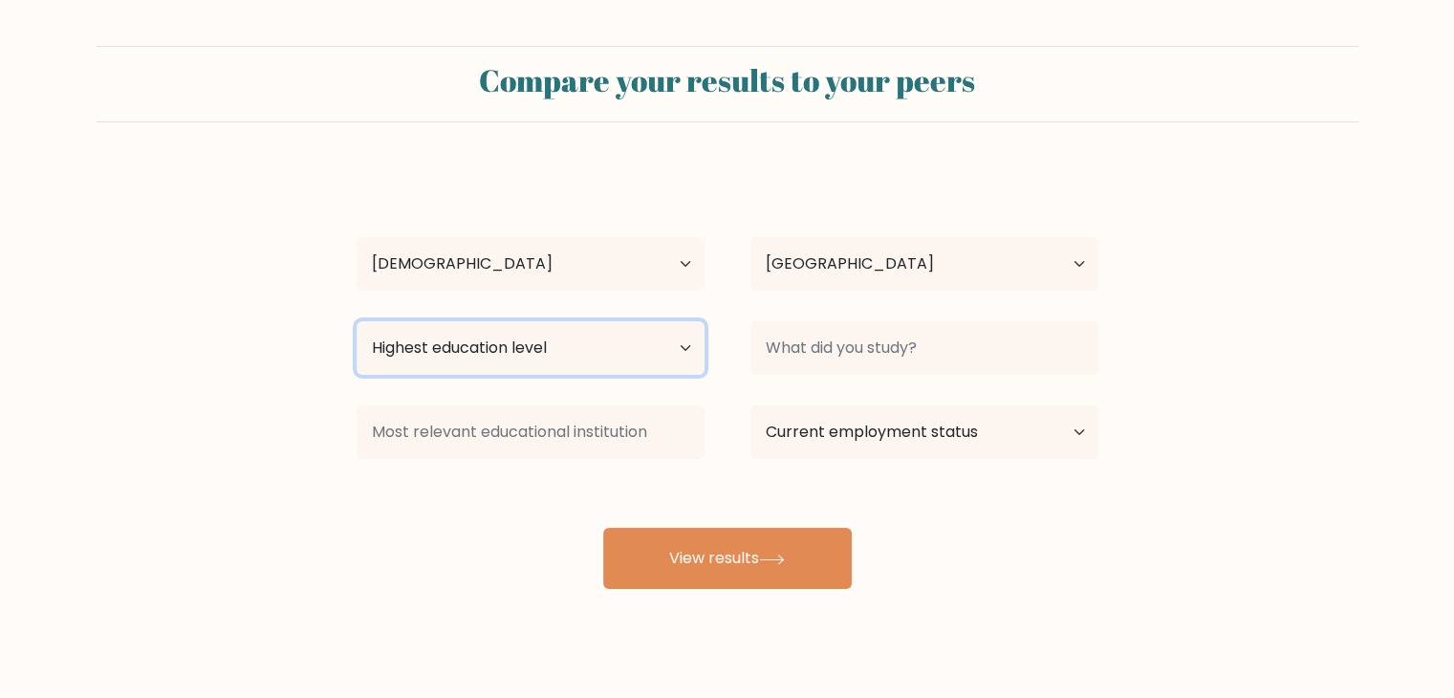
click at [644, 357] on select "Highest education level No schooling Primary Lower Secondary Upper Secondary Oc…" at bounding box center [530, 348] width 348 height 54
select select "bachelors_degree"
click at [356, 321] on select "Highest education level No schooling Primary Lower Secondary Upper Secondary Oc…" at bounding box center [530, 348] width 348 height 54
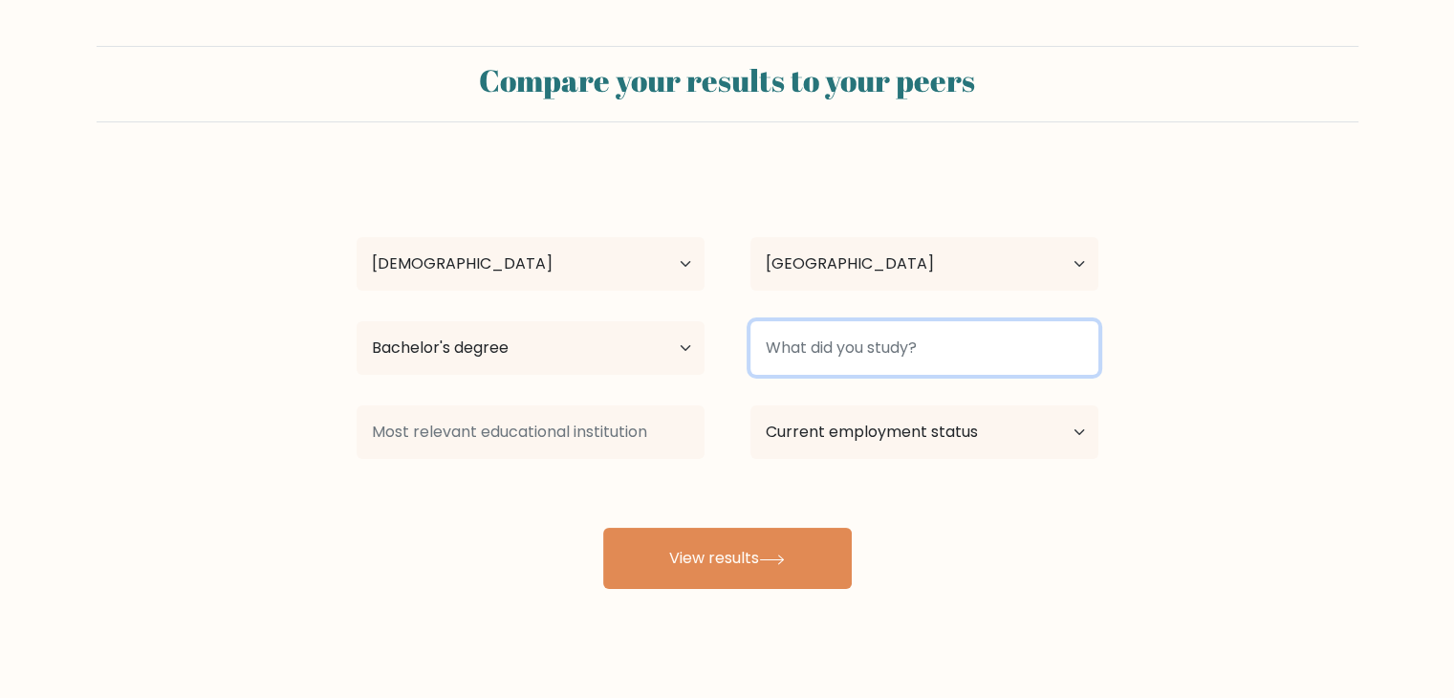
click at [931, 363] on input at bounding box center [924, 348] width 348 height 54
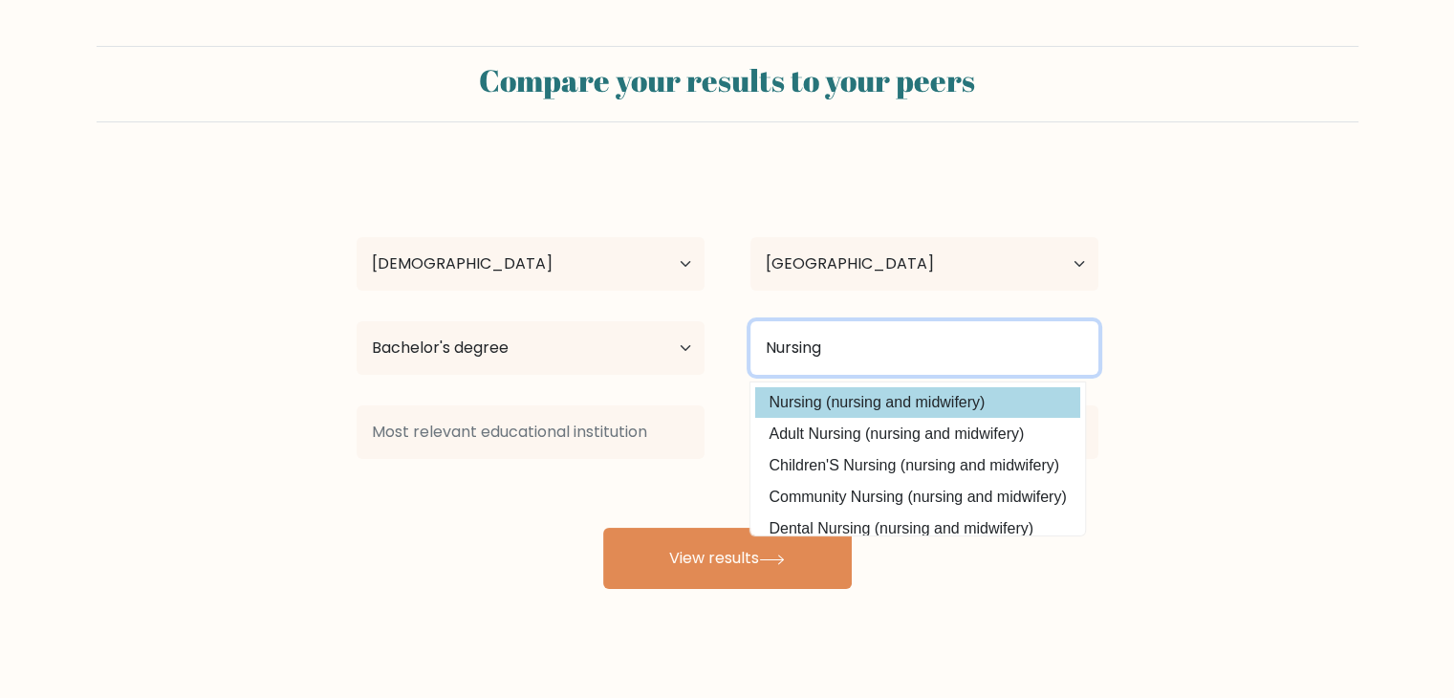
type input "Nursing"
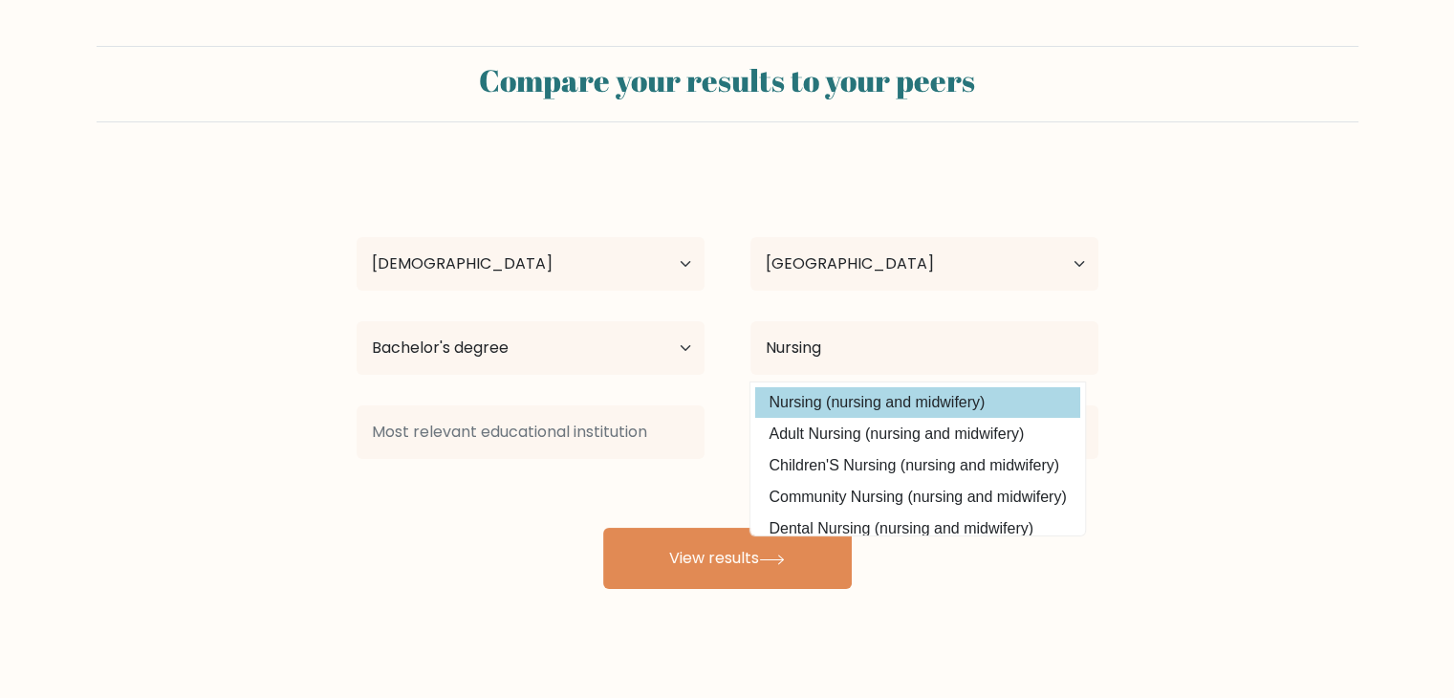
click at [837, 407] on option "Nursing (nursing and midwifery)" at bounding box center [917, 402] width 325 height 31
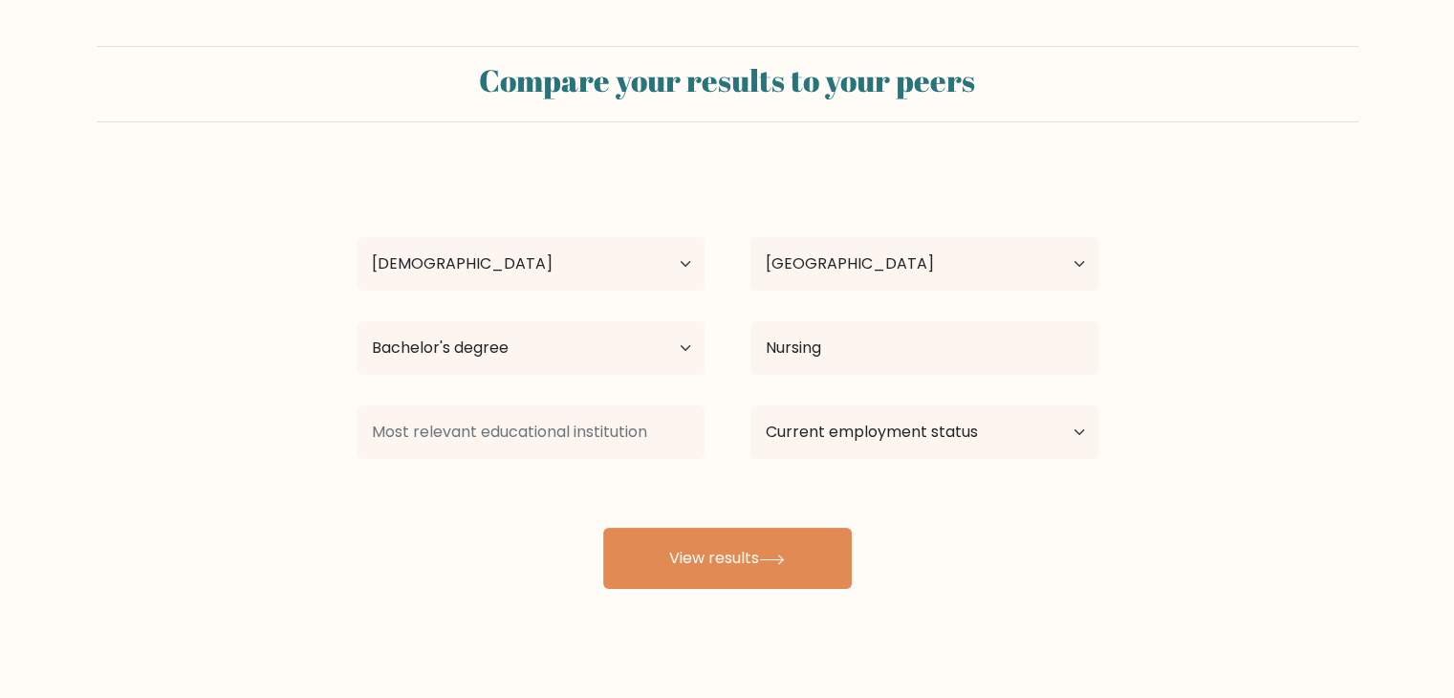
click at [622, 462] on div at bounding box center [531, 432] width 394 height 69
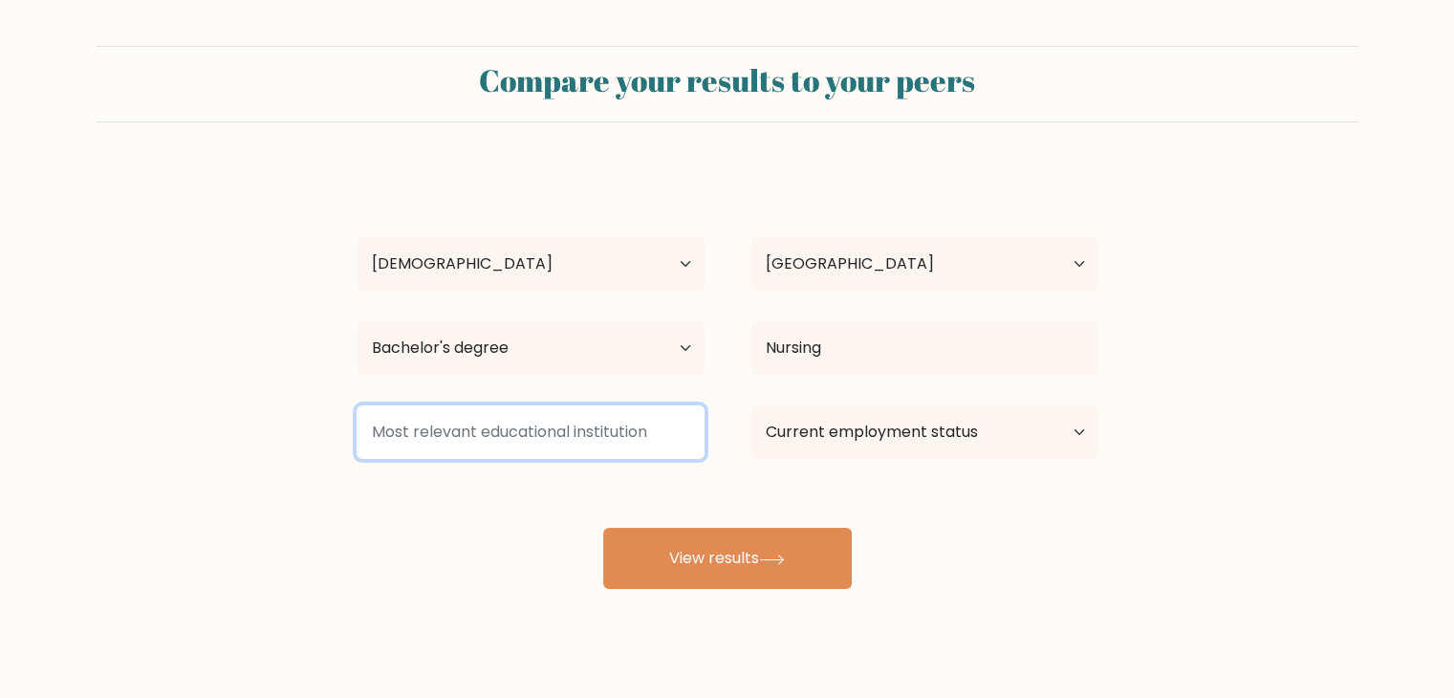
click at [622, 429] on input at bounding box center [530, 432] width 348 height 54
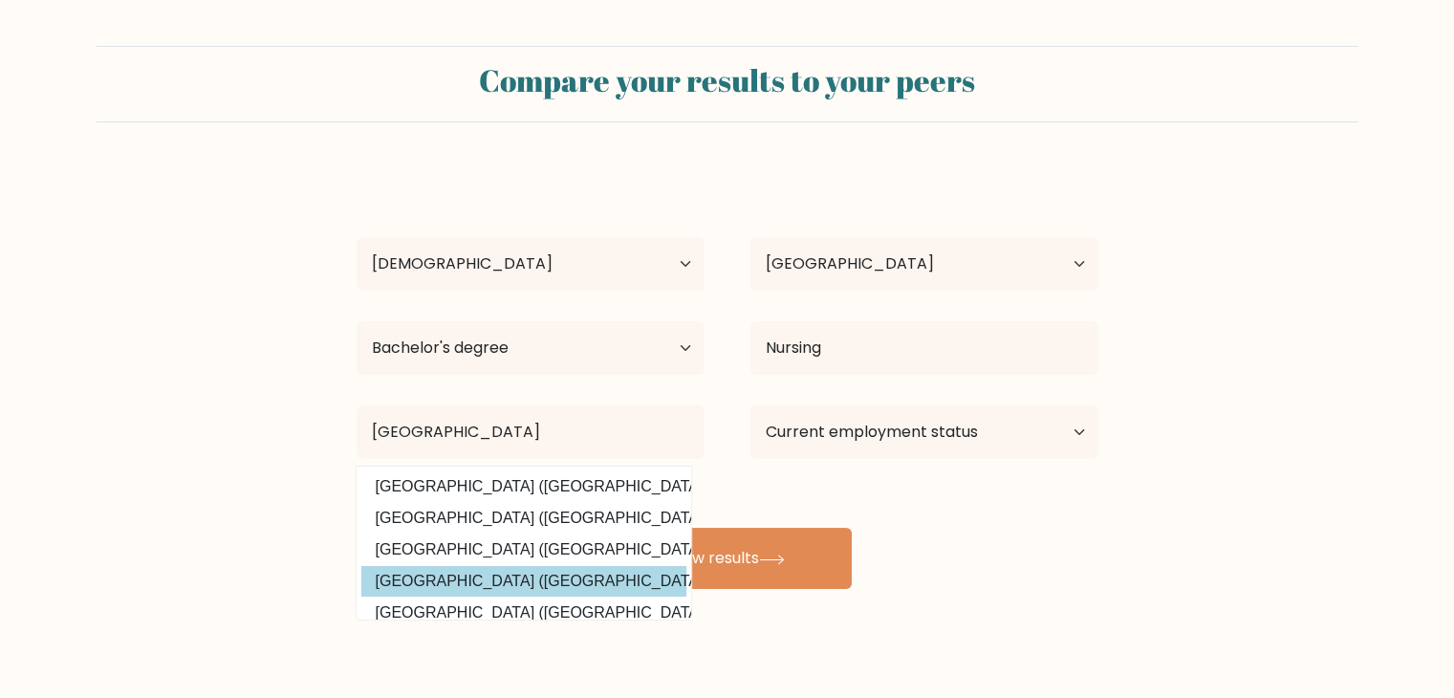
click at [501, 571] on option "Ateneo de Naga University (Philippines)" at bounding box center [523, 581] width 325 height 31
type input "[GEOGRAPHIC_DATA]"
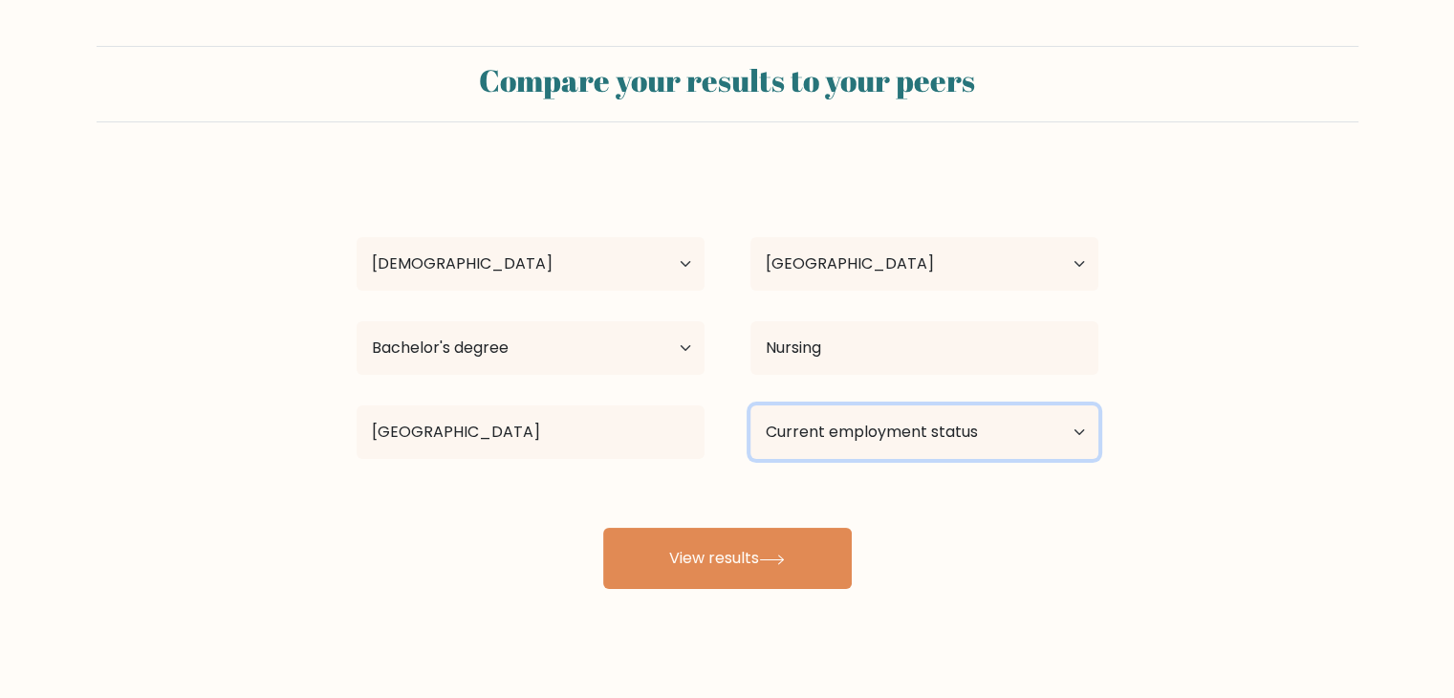
click at [921, 425] on select "Current employment status Employed Student Retired Other / prefer not to answer" at bounding box center [924, 432] width 348 height 54
select select "other"
click at [750, 405] on select "Current employment status Employed Student Retired Other / prefer not to answer" at bounding box center [924, 432] width 348 height 54
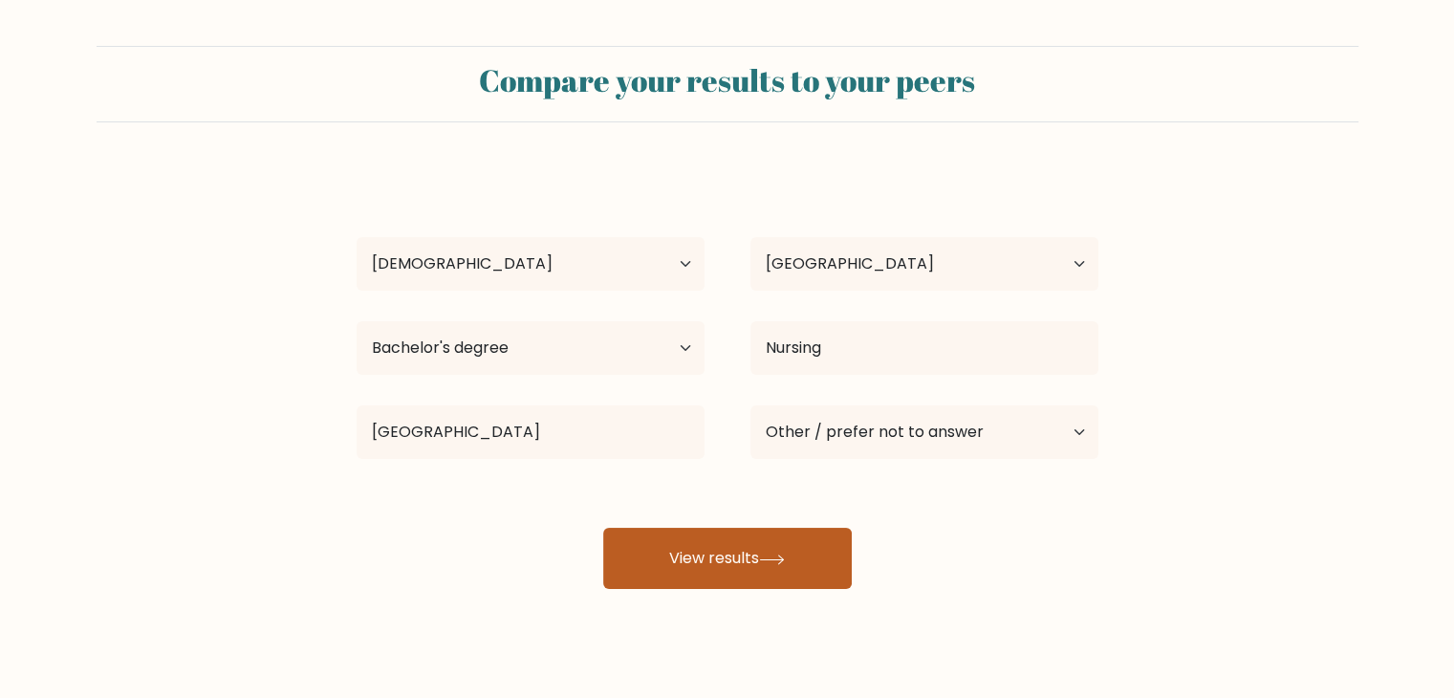
click at [725, 570] on button "View results" at bounding box center [727, 558] width 248 height 61
